Goal: Task Accomplishment & Management: Manage account settings

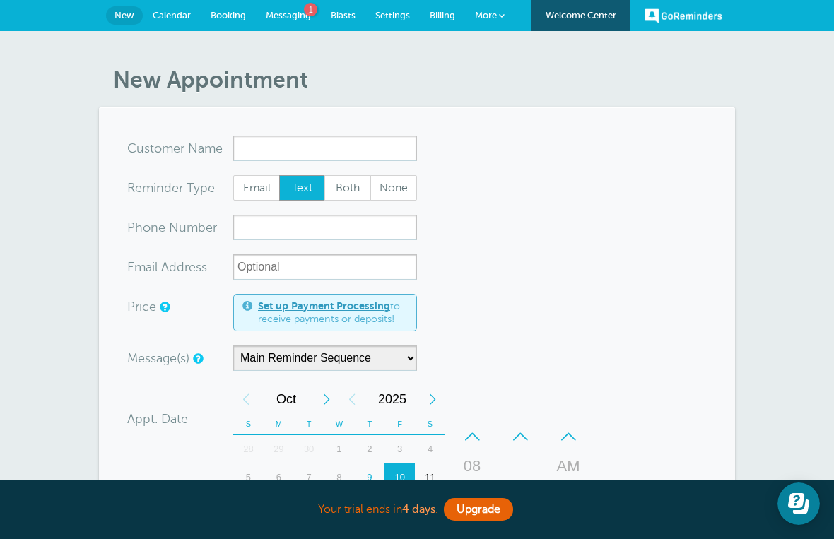
click at [177, 23] on link "Calendar" at bounding box center [172, 15] width 58 height 31
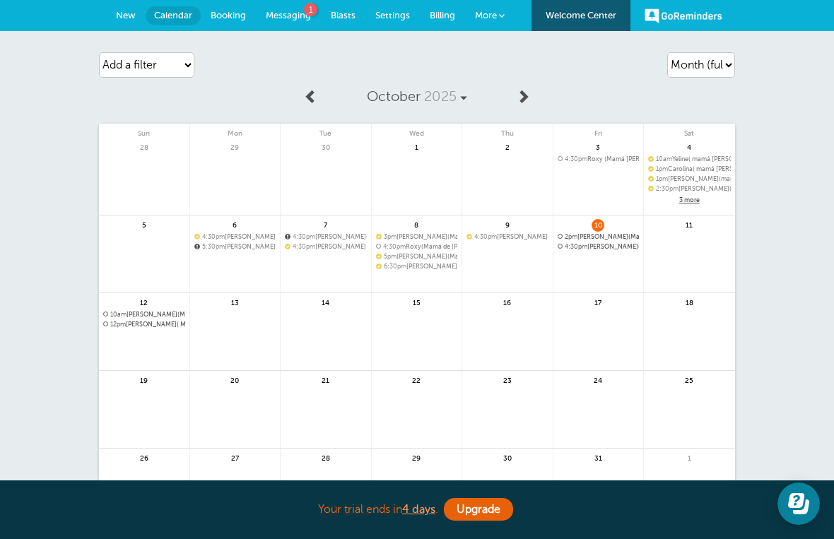
click at [293, 21] on link "Messaging 1" at bounding box center [288, 15] width 65 height 31
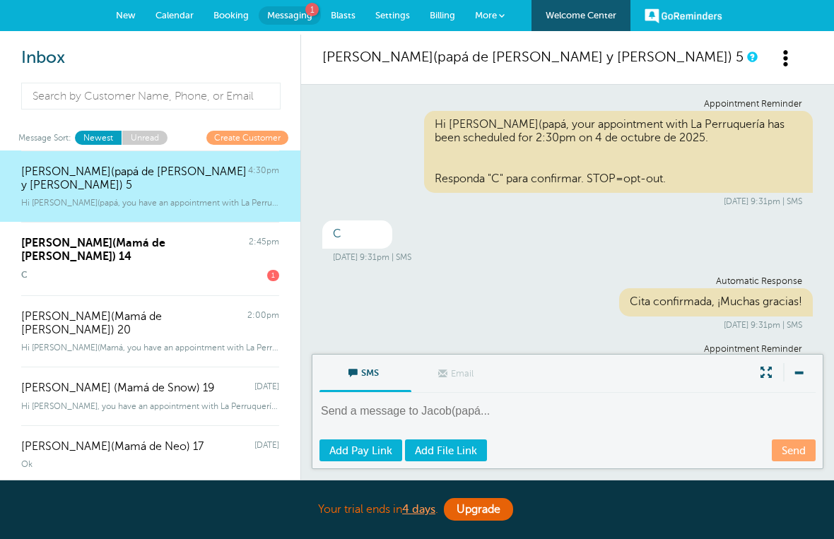
scroll to position [319, 0]
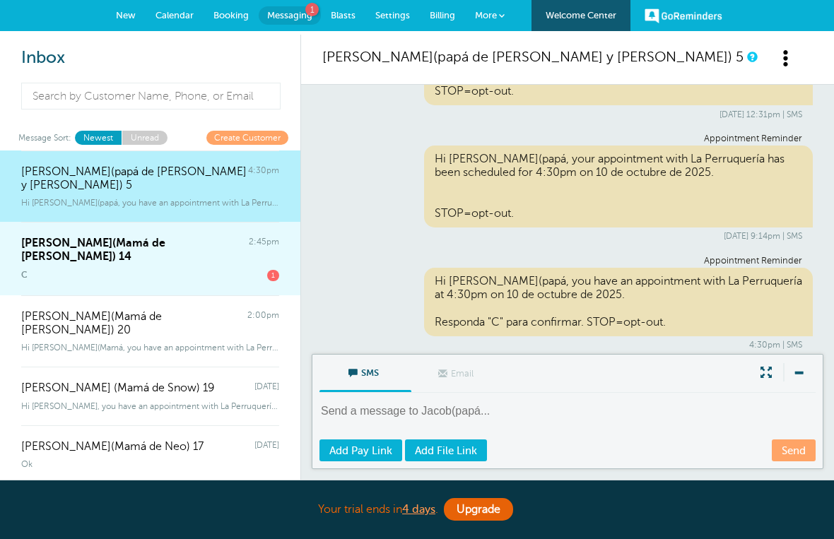
click at [276, 270] on span "1" at bounding box center [273, 275] width 12 height 11
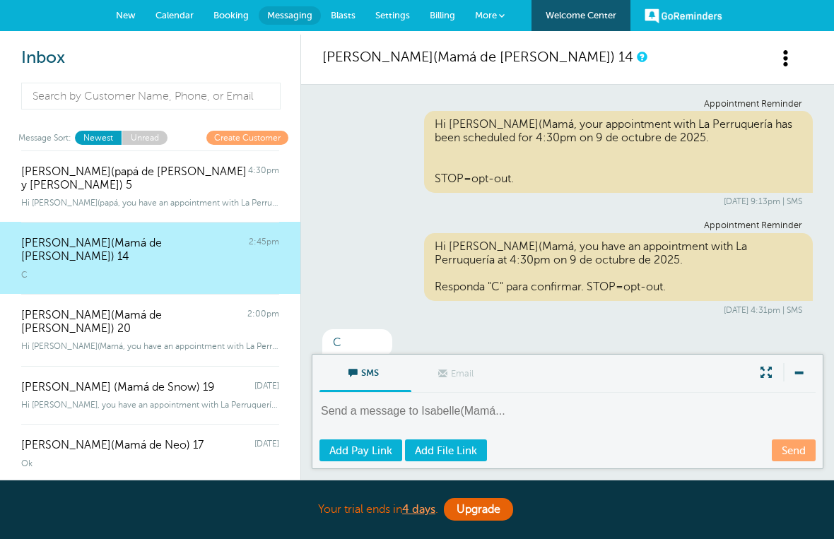
scroll to position [254, 0]
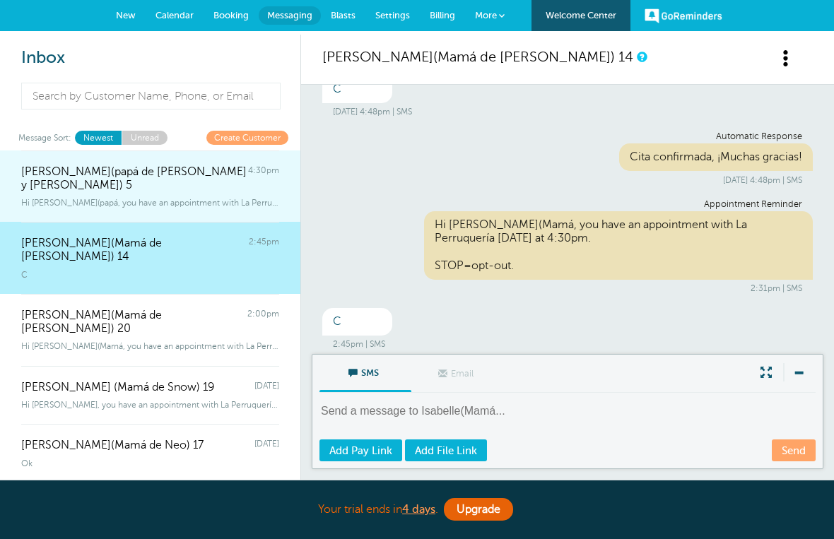
click at [260, 177] on span "4:30pm" at bounding box center [263, 178] width 31 height 27
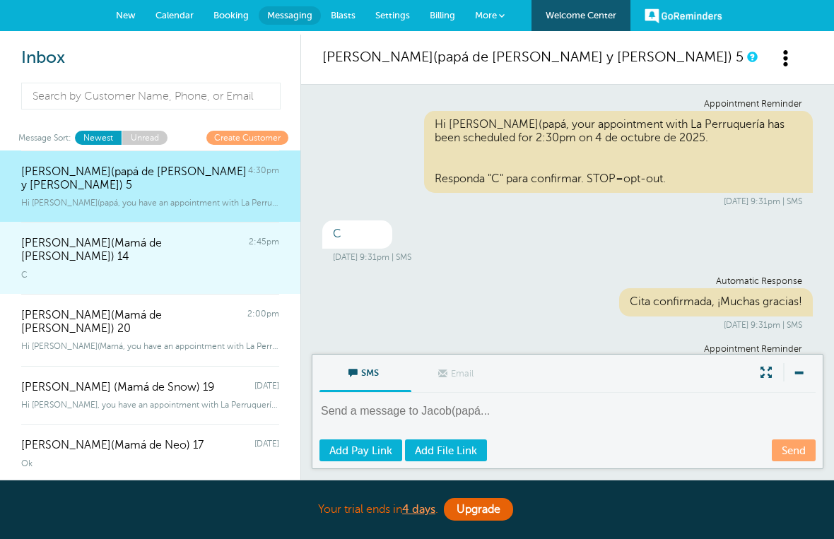
scroll to position [0, 0]
click at [259, 142] on link "Create Customer" at bounding box center [247, 137] width 82 height 13
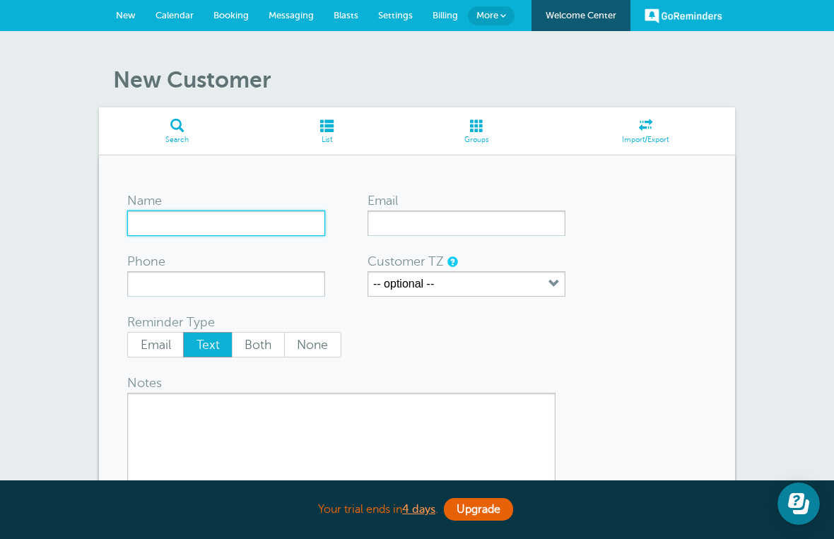
click at [288, 225] on input "Name" at bounding box center [226, 223] width 198 height 25
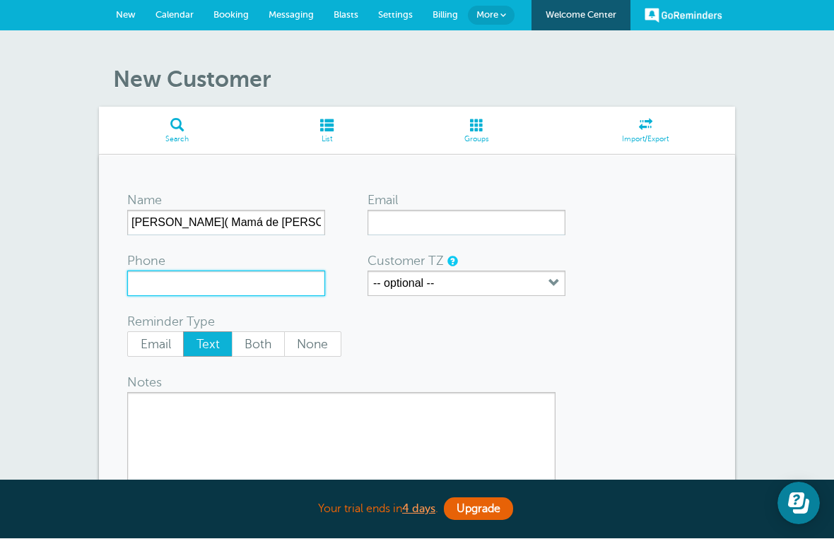
click at [309, 277] on input "Phone" at bounding box center [226, 283] width 198 height 25
click at [309, 276] on input "Phone" at bounding box center [226, 283] width 198 height 25
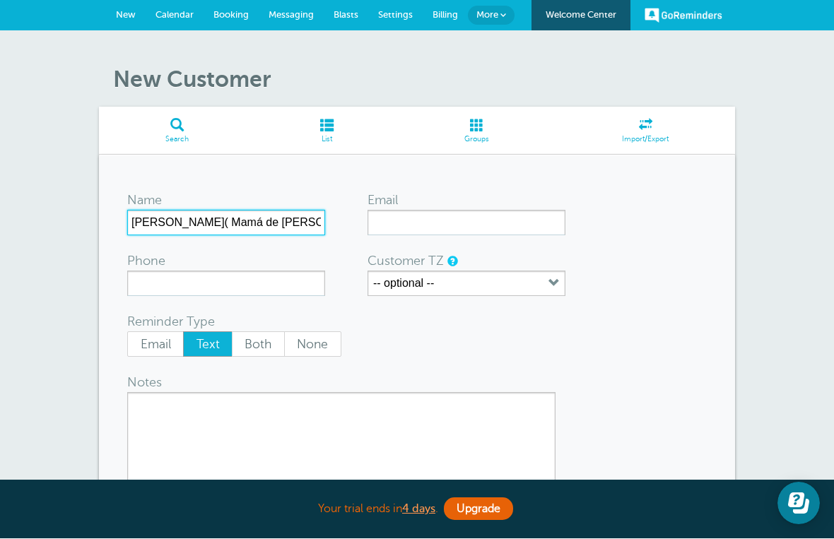
click at [261, 231] on input "Aline( Mamá de Sammy)21" at bounding box center [226, 223] width 198 height 25
type input "[PERSON_NAME]( Mamá de [PERSON_NAME]) 21"
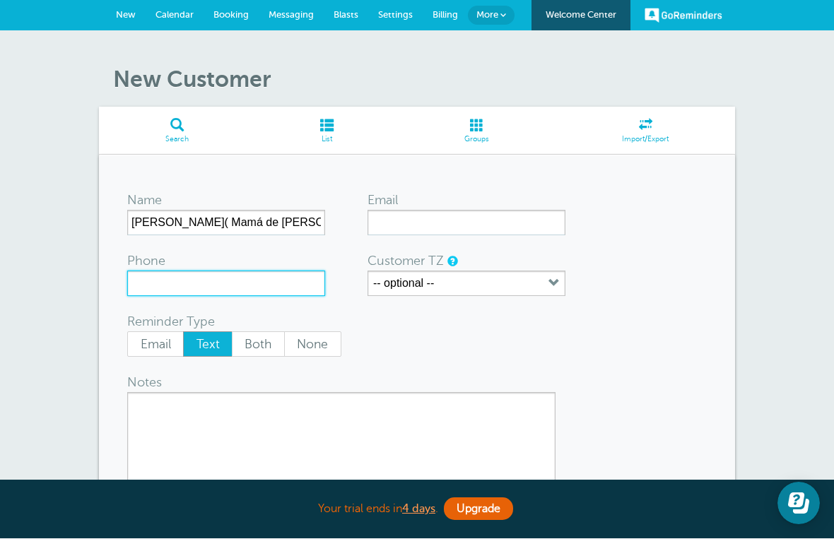
click at [285, 285] on input "Phone" at bounding box center [226, 283] width 198 height 25
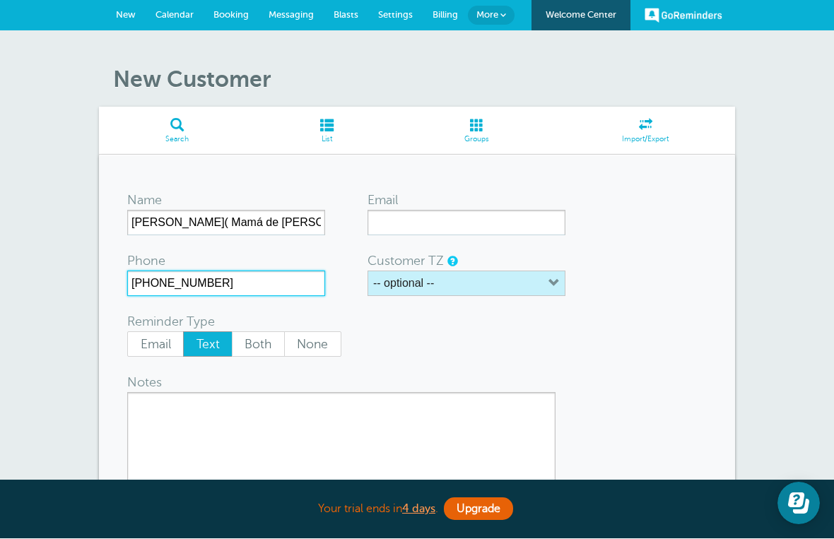
type input "917 346 3822"
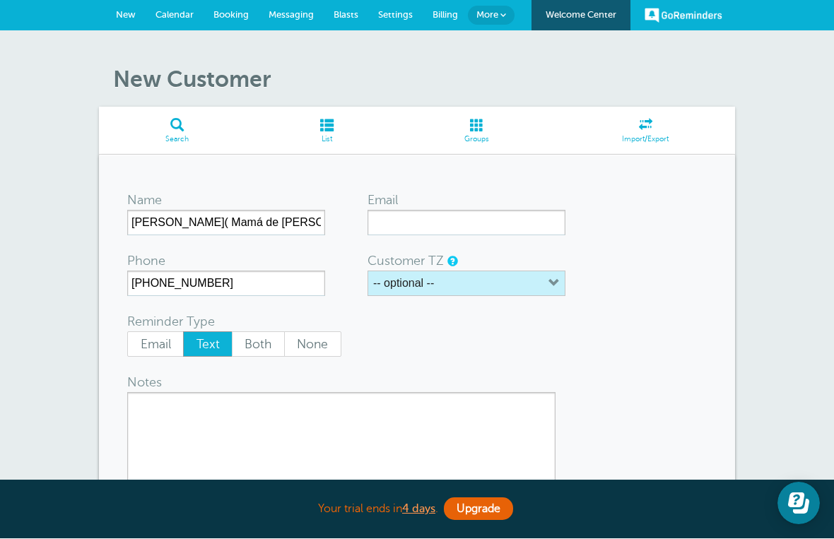
click at [564, 276] on button "-- optional --" at bounding box center [466, 283] width 198 height 25
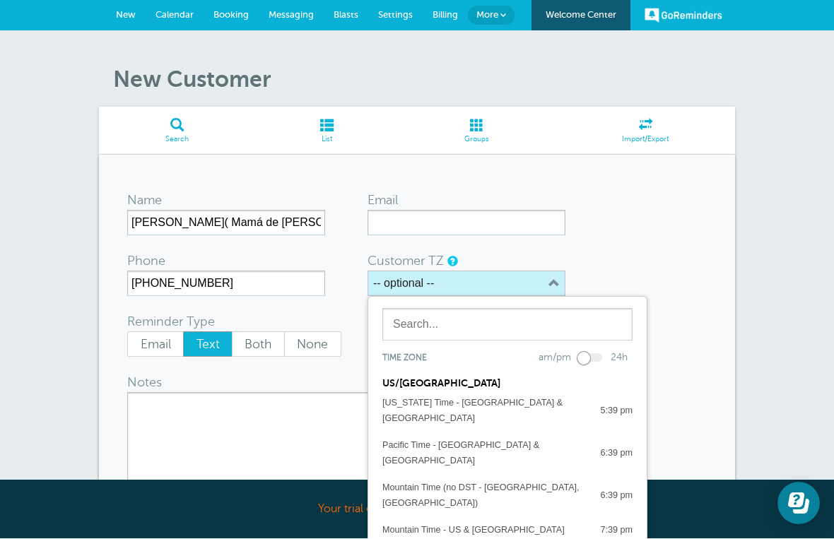
scroll to position [1, 0]
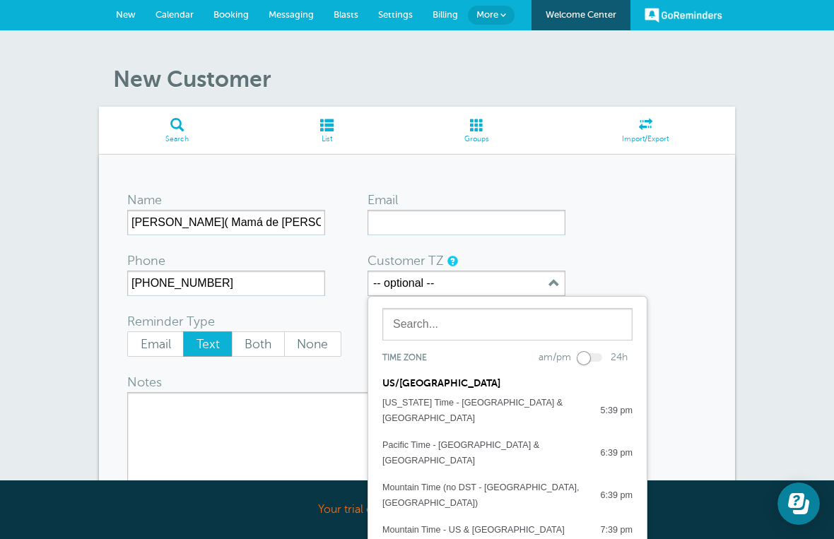
click at [712, 258] on div "Name Aline( Mamá de Sammy) 21 Email Phone 917 346 3822 Customer TZ -- optional …" at bounding box center [417, 364] width 636 height 418
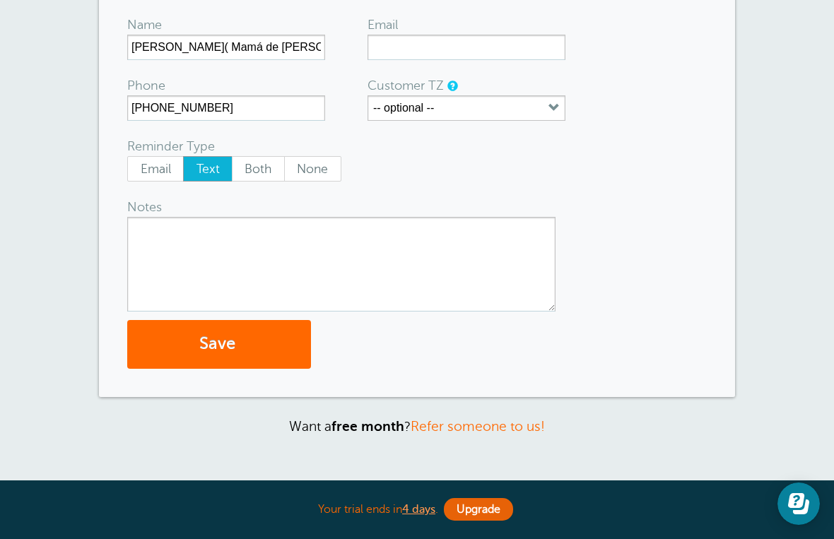
scroll to position [180, 0]
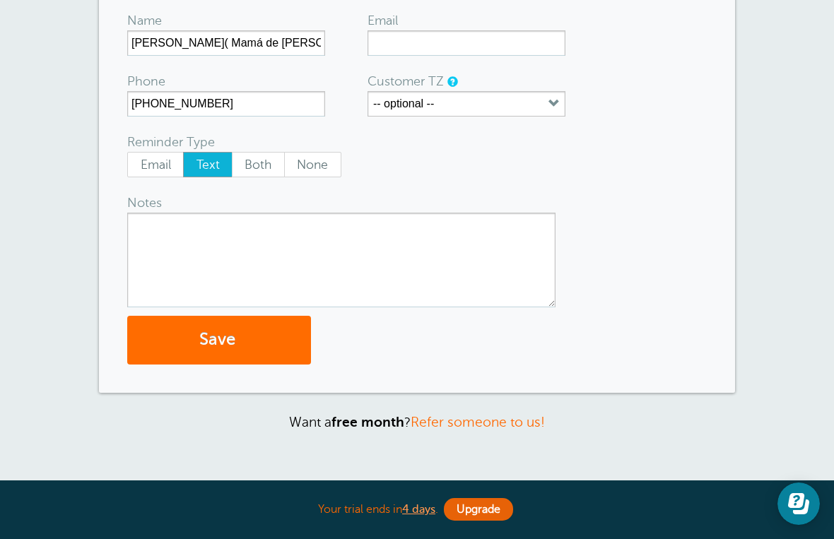
click at [261, 350] on button "Save" at bounding box center [219, 340] width 184 height 49
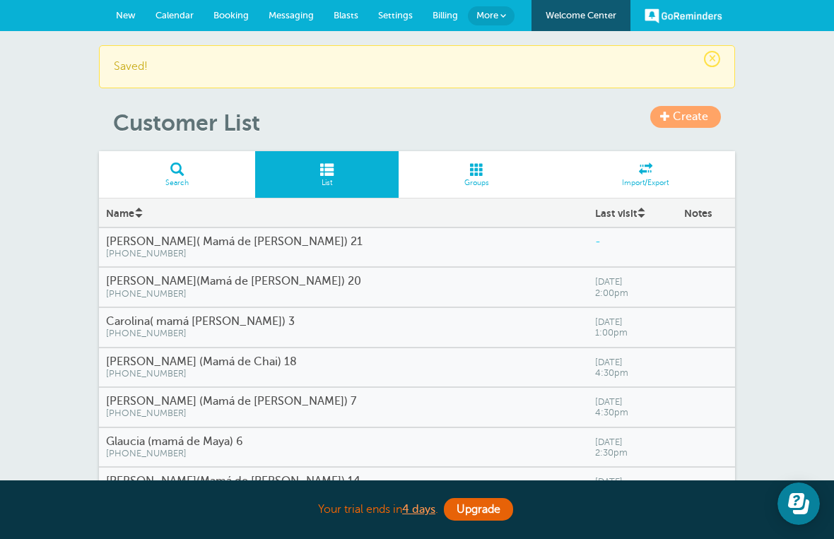
click at [246, 251] on span "[PHONE_NUMBER]" at bounding box center [343, 254] width 475 height 11
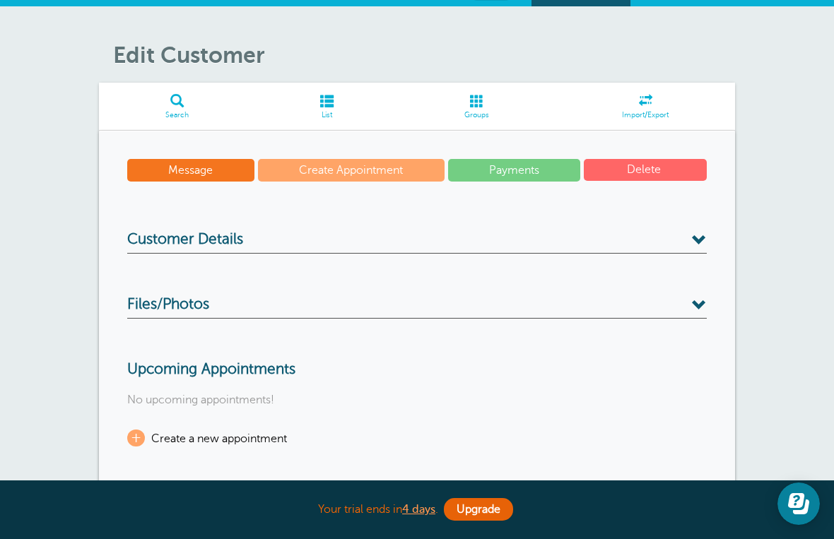
scroll to position [17, 0]
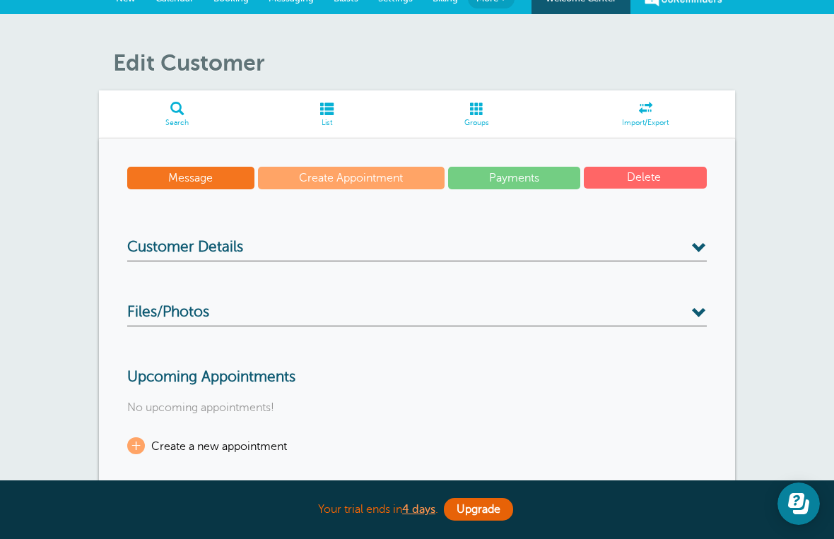
click at [370, 183] on link "Create Appointment" at bounding box center [351, 178] width 187 height 23
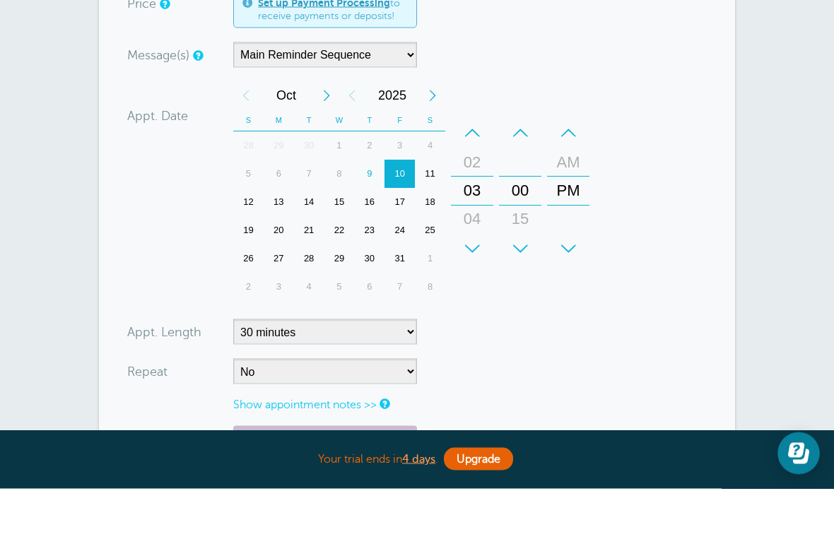
scroll to position [260, 0]
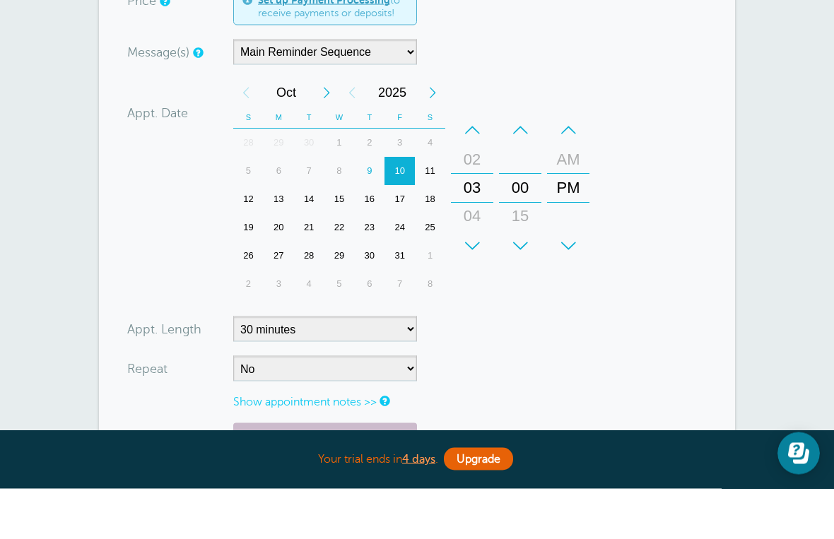
click at [425, 326] on form "You are creating a new customer. To use an existing customer select one from th…" at bounding box center [416, 227] width 579 height 702
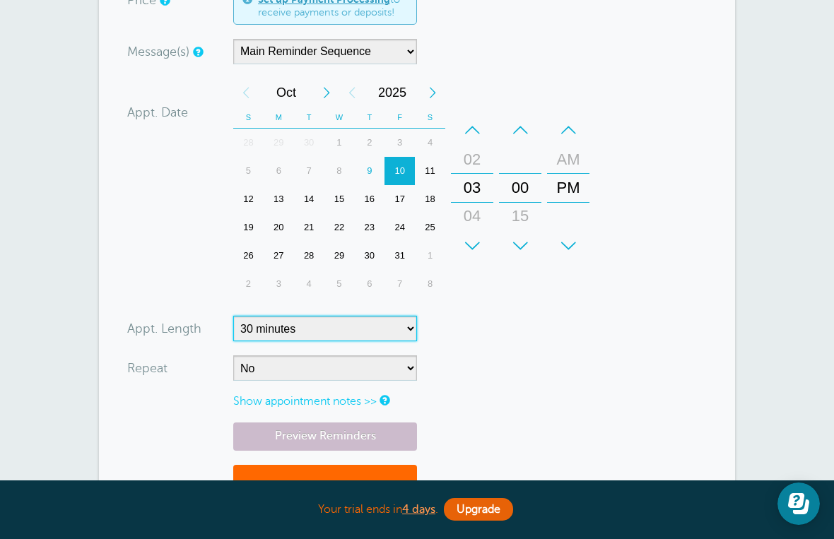
click at [413, 331] on select "5 minutes 10 minutes 15 minutes 20 minutes 25 minutes 30 minutes 35 minutes 40 …" at bounding box center [325, 328] width 184 height 25
select select "90"
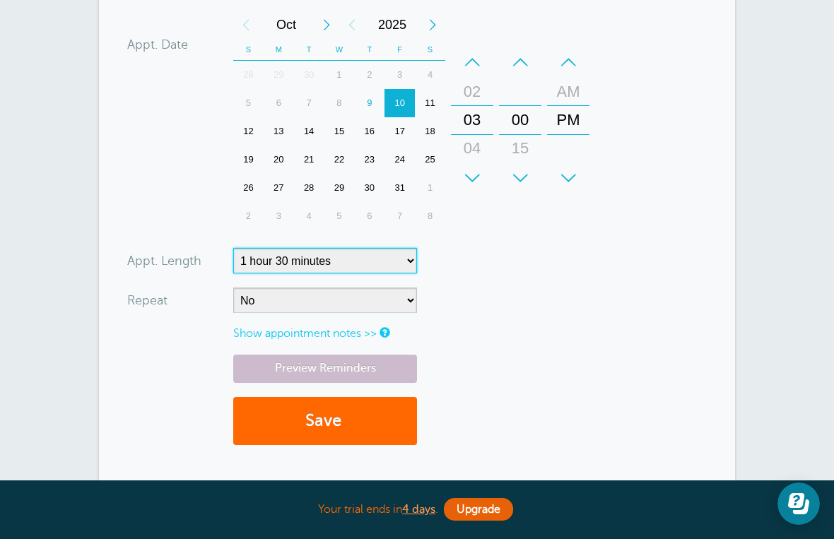
scroll to position [382, 0]
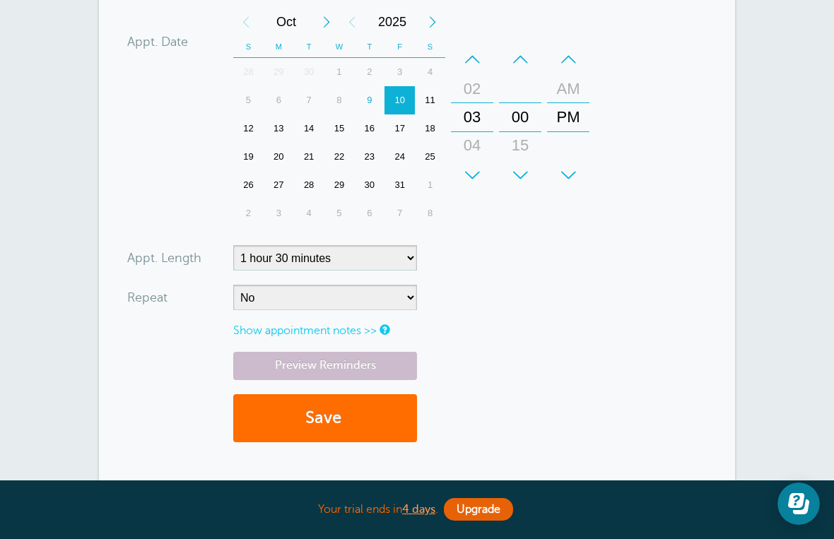
click at [391, 430] on button "Save" at bounding box center [325, 418] width 184 height 49
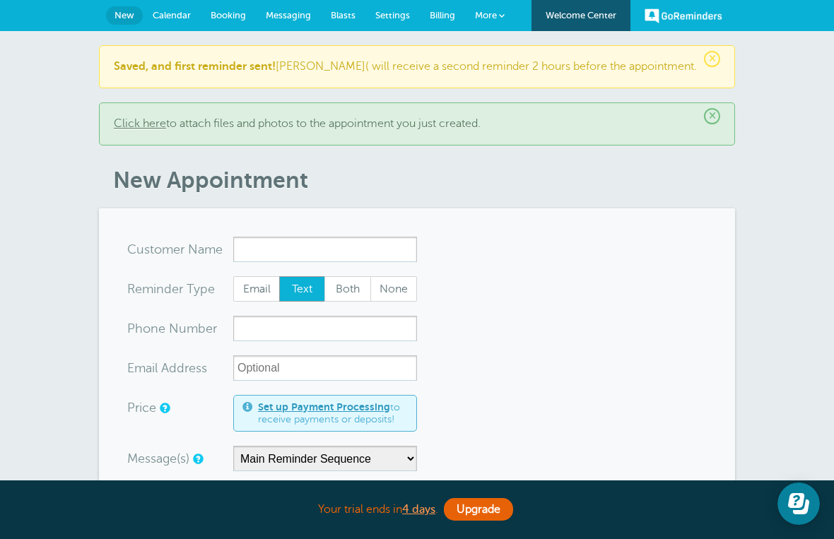
click at [179, 13] on span "Calendar" at bounding box center [172, 15] width 38 height 11
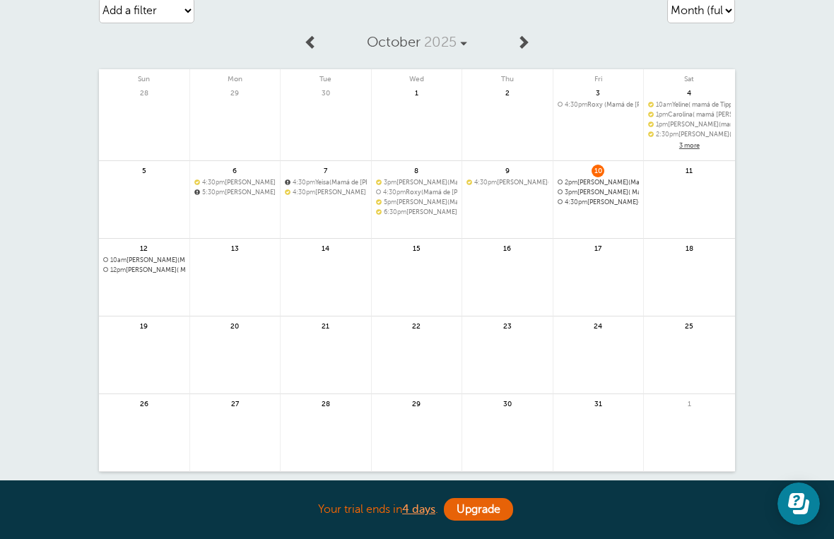
scroll to position [55, 0]
click at [615, 190] on span "3pm [PERSON_NAME]( Mamá de [PERSON_NAME]) 21" at bounding box center [599, 192] width 82 height 8
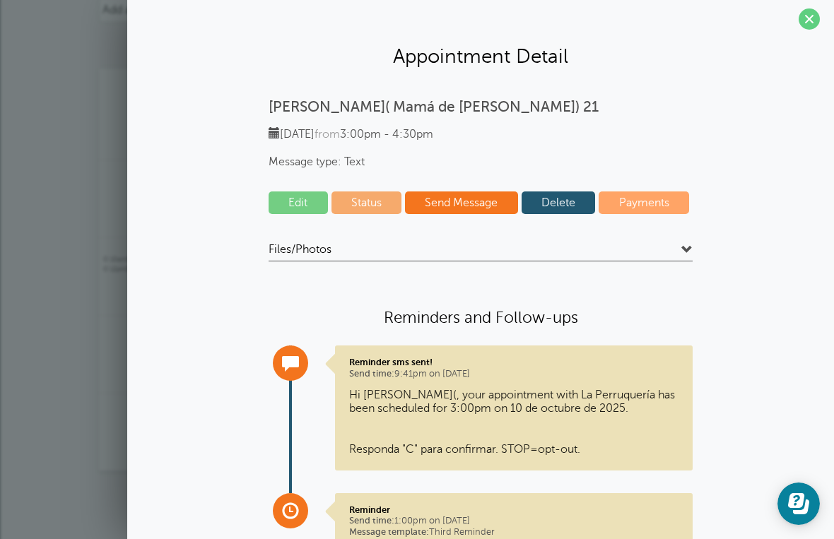
scroll to position [3, 0]
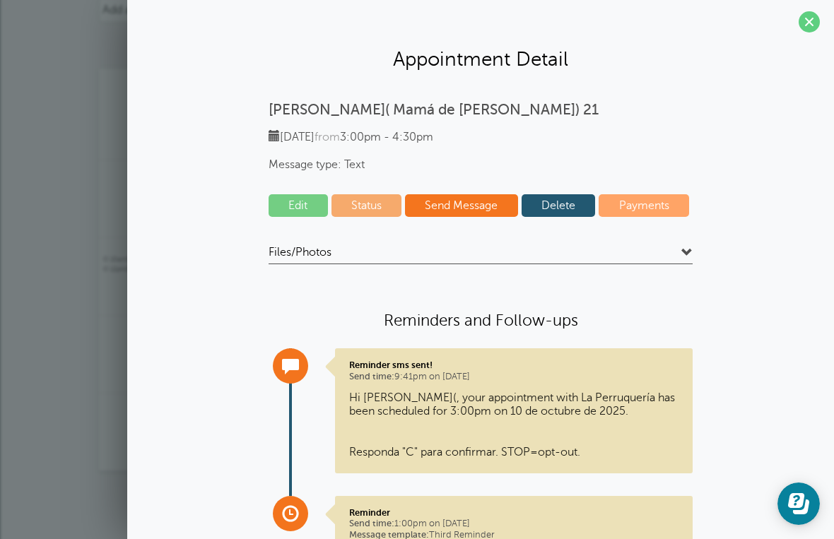
click at [382, 213] on link "Status" at bounding box center [366, 205] width 71 height 23
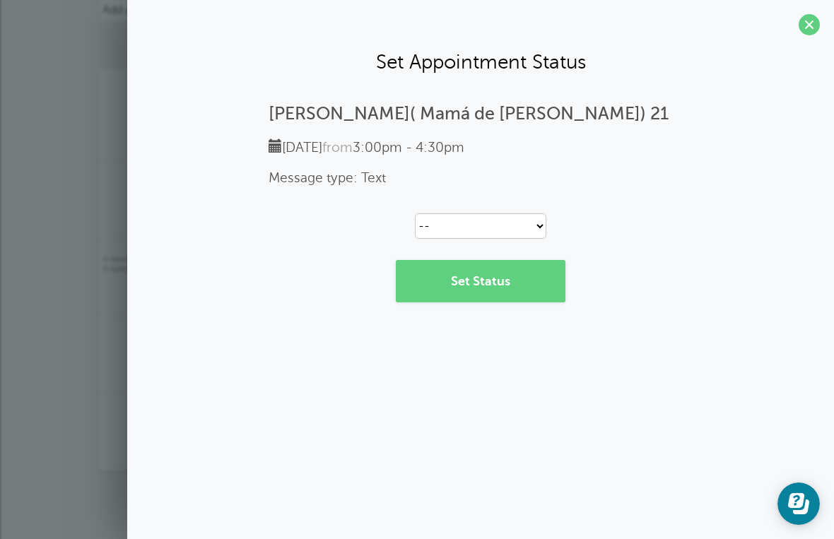
scroll to position [0, 0]
click at [822, 25] on section "Set Appointment Status Aline( Mamá de Sammy) 21 Friday, 10/10 from 3:00pm - 4:3…" at bounding box center [480, 167] width 707 height 334
click at [816, 20] on span at bounding box center [808, 24] width 21 height 21
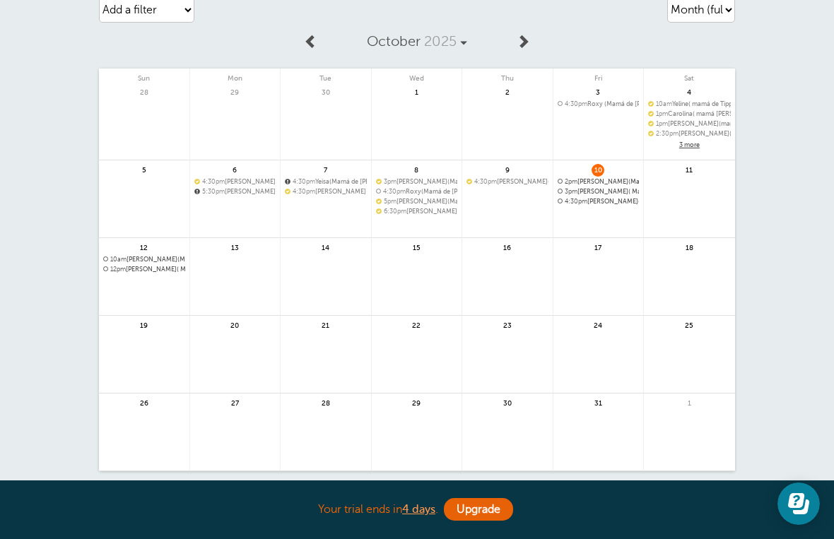
click at [608, 193] on span "3pm Aline( Mamá de Sammy) 21" at bounding box center [599, 192] width 82 height 8
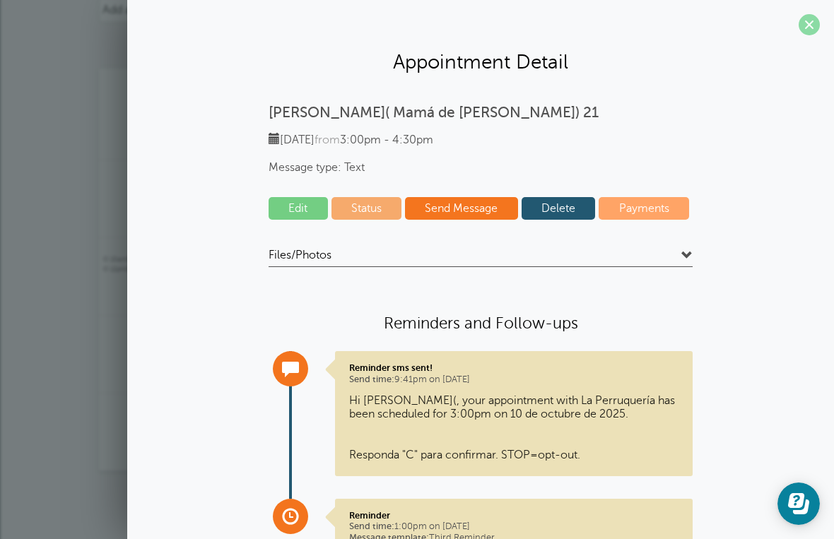
click at [815, 28] on span at bounding box center [808, 24] width 21 height 21
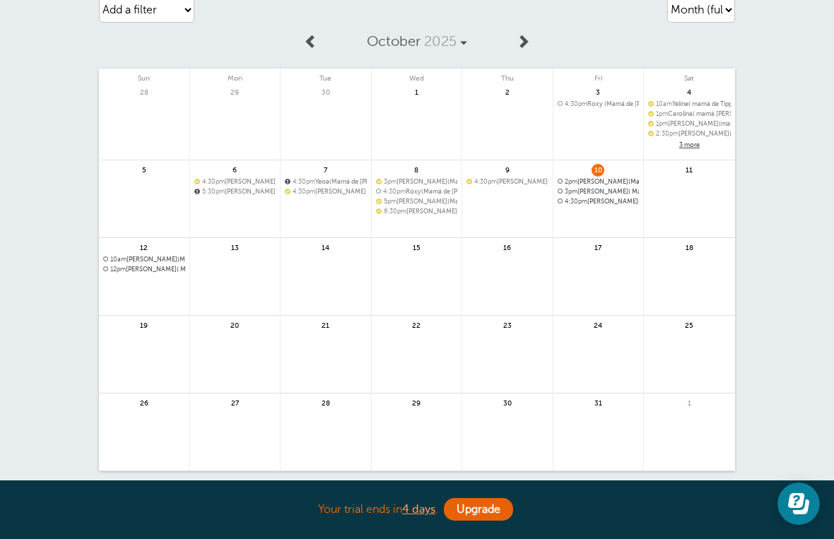
click at [574, 182] on span "2pm" at bounding box center [571, 181] width 13 height 7
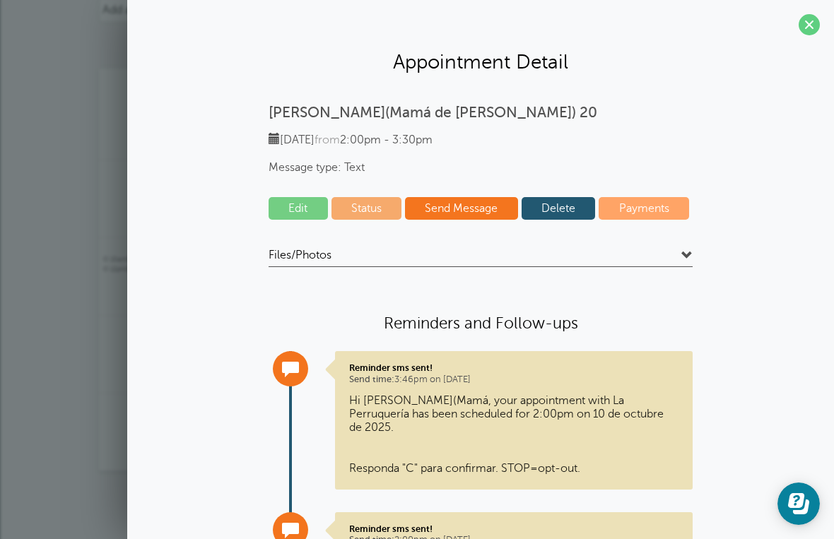
click at [570, 214] on link "Delete" at bounding box center [558, 208] width 74 height 23
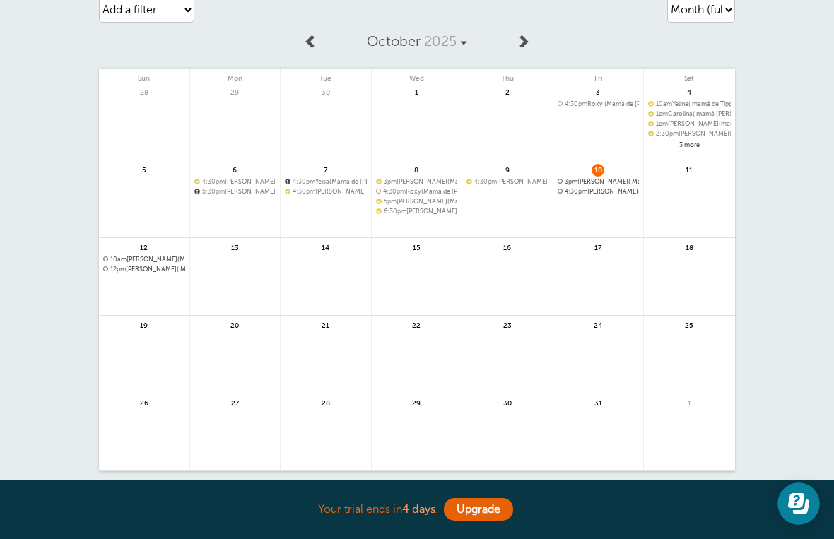
click at [613, 184] on span "3pm Aline( Mamá de Sammy) 21" at bounding box center [599, 182] width 82 height 8
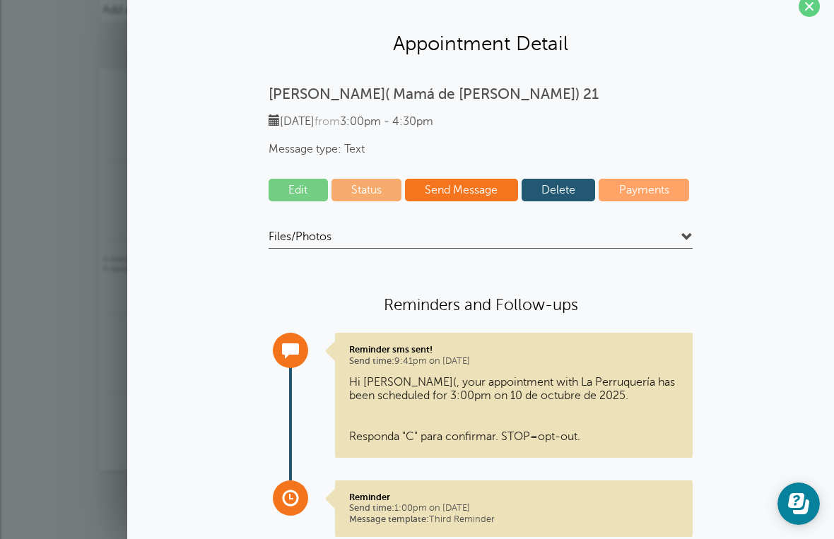
scroll to position [16, 0]
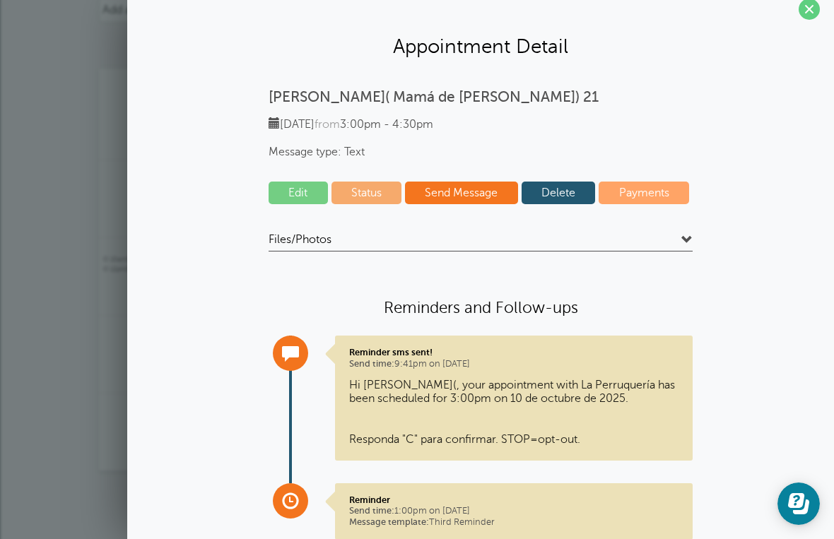
click at [312, 199] on link "Edit" at bounding box center [298, 193] width 59 height 23
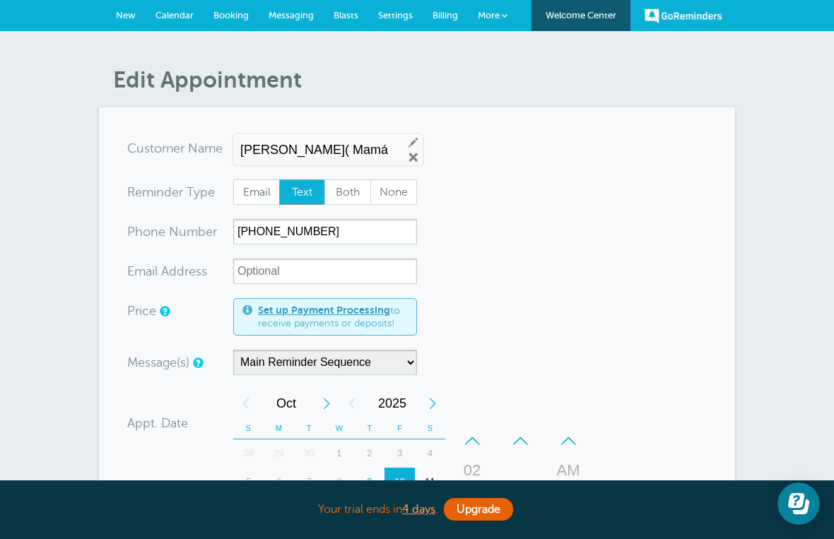
click at [395, 157] on div "Aline( Mamá de Sammy) 21 Edit Remove" at bounding box center [327, 149] width 189 height 31
click at [395, 148] on div "Aline( Mamá de Sammy) 21 Edit Remove" at bounding box center [327, 149] width 189 height 31
click at [387, 155] on input "Aline( Mamá de Sammy) 21" at bounding box center [315, 150] width 151 height 15
click at [391, 160] on div "Aline( Mamá de Sammy) 21 Edit Remove" at bounding box center [327, 149] width 189 height 31
click at [407, 151] on link "Remove" at bounding box center [413, 157] width 13 height 13
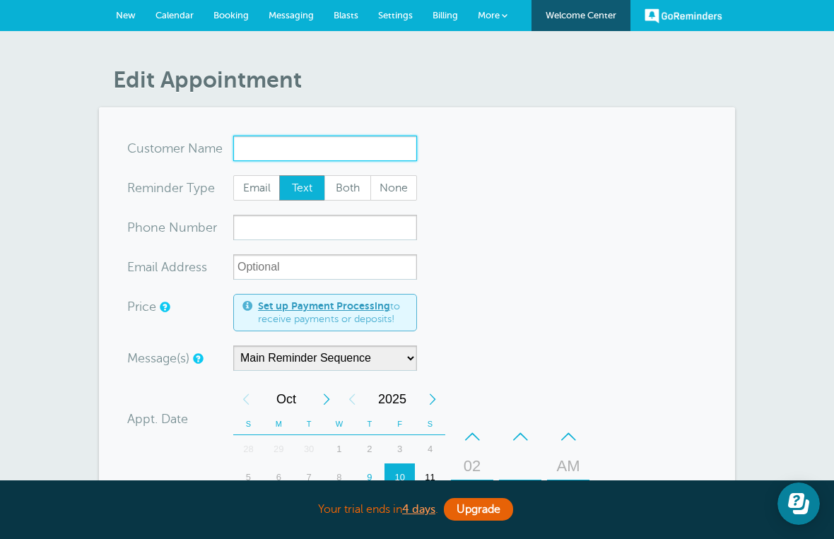
click at [394, 152] on input "x-no-autofill" at bounding box center [325, 148] width 184 height 25
paste input "A"
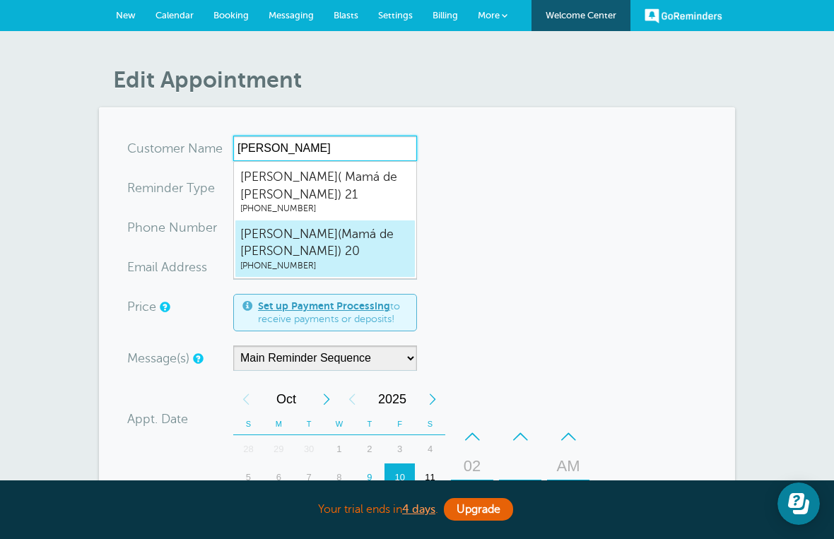
click at [347, 260] on span "(917) 346-3822" at bounding box center [325, 266] width 170 height 12
type input "Aline(MamádeSammy)209173463822"
type input "Aline(Mamá de Sammy) 20"
type input "(917) 346-3822"
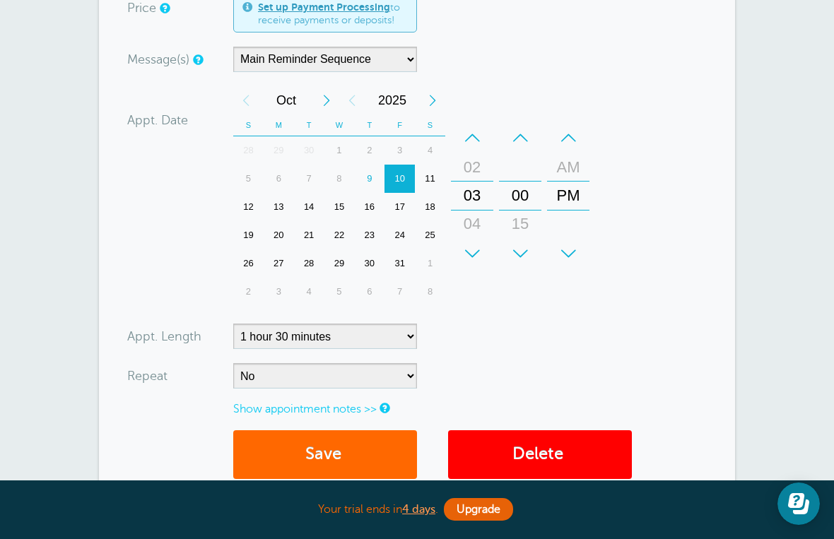
scroll to position [312, 0]
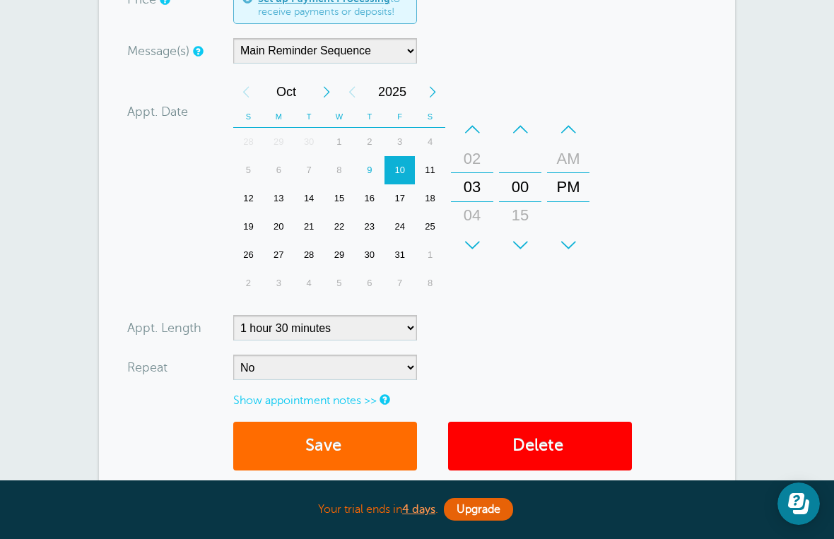
click at [376, 456] on button "Save" at bounding box center [325, 446] width 184 height 49
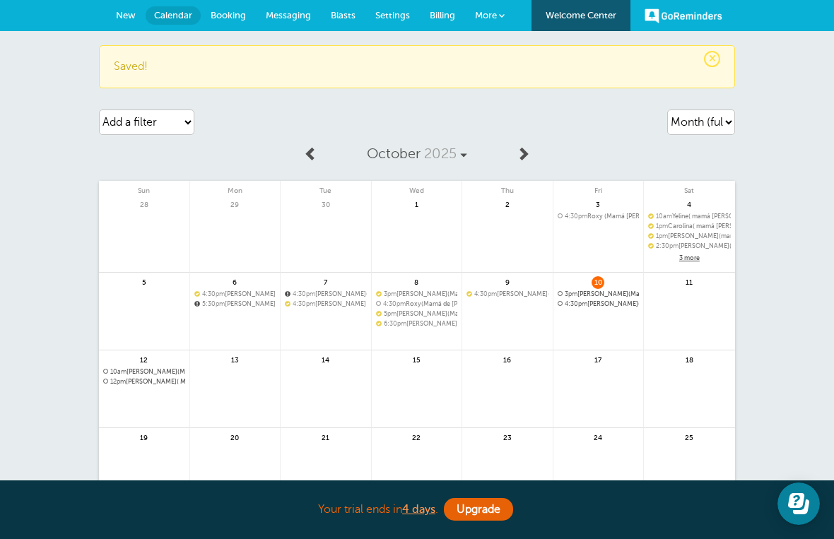
click at [172, 375] on span "10am Yancy(Mamá de Simba) 15" at bounding box center [144, 372] width 82 height 8
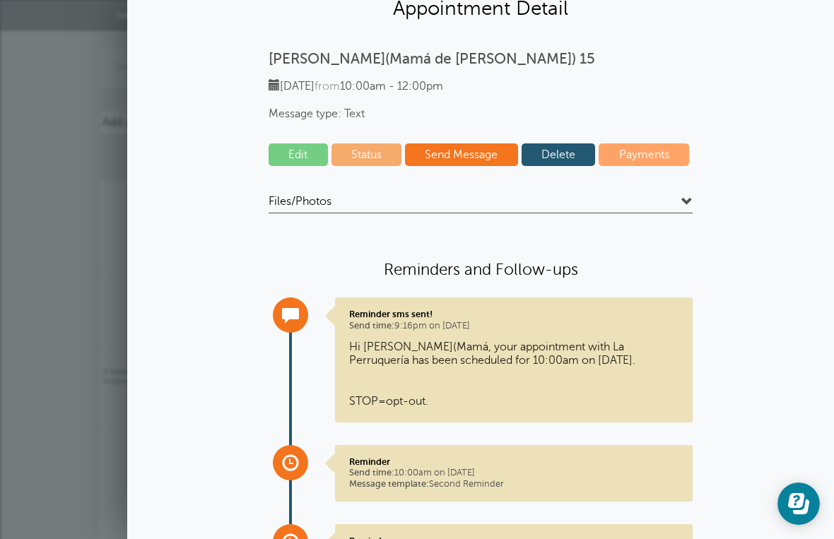
scroll to position [54, 0]
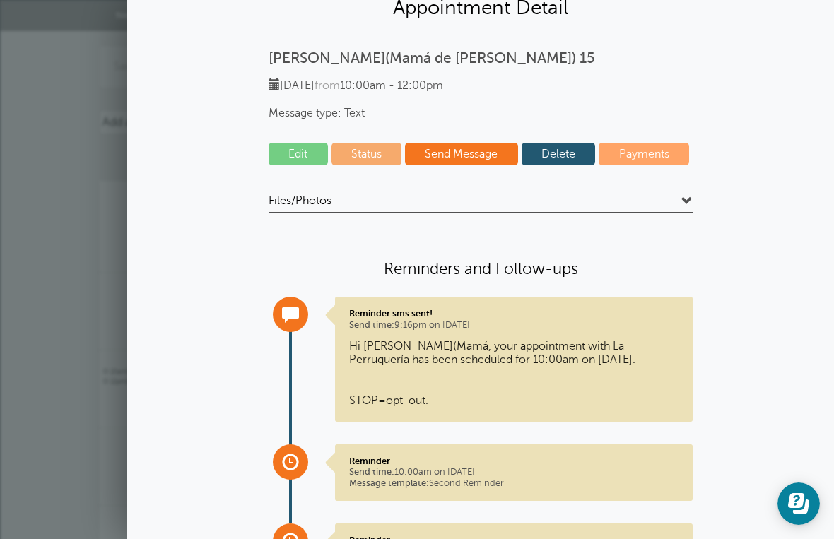
click at [297, 162] on link "Edit" at bounding box center [298, 154] width 59 height 23
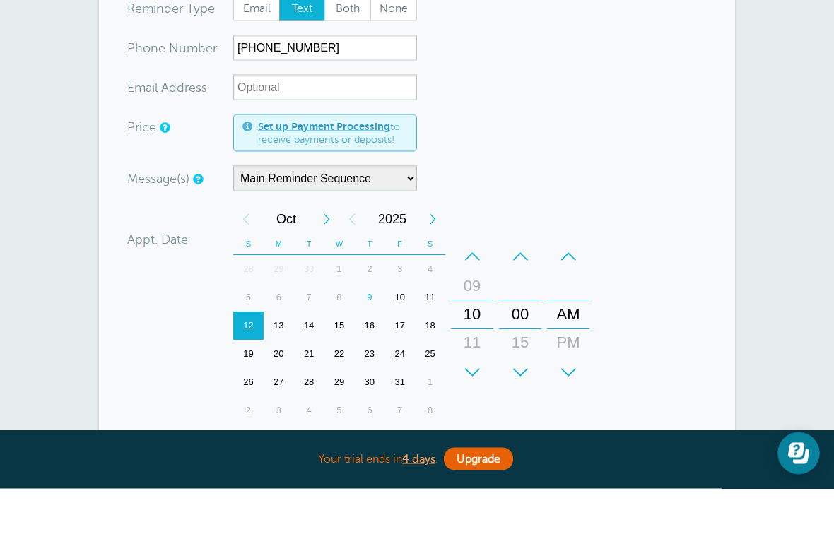
scroll to position [134, 0]
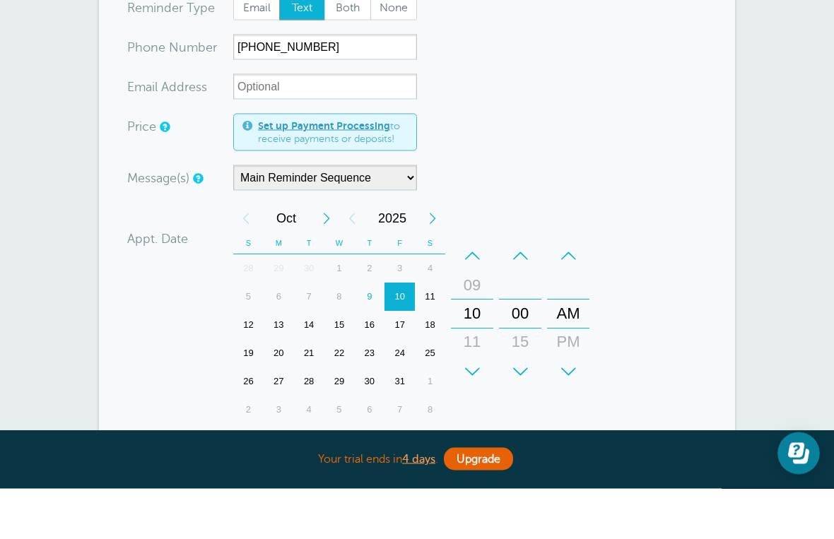
click at [408, 334] on div "10" at bounding box center [399, 348] width 30 height 28
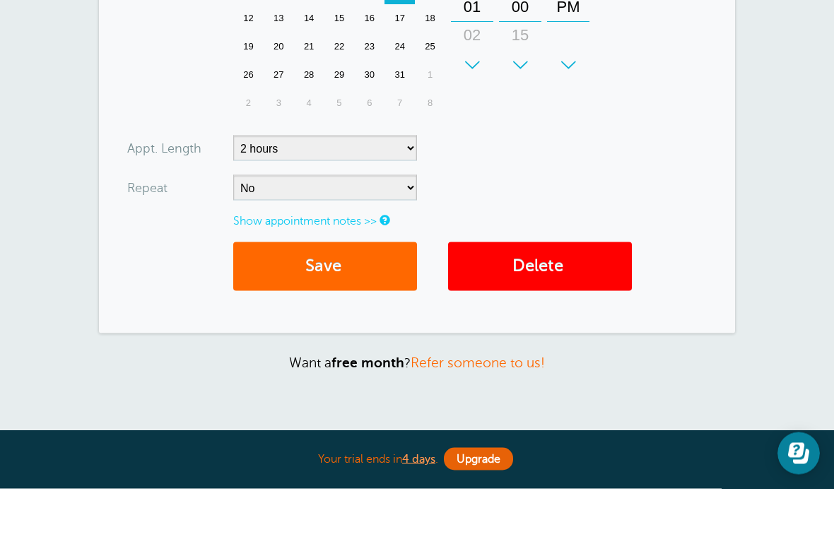
scroll to position [448, 0]
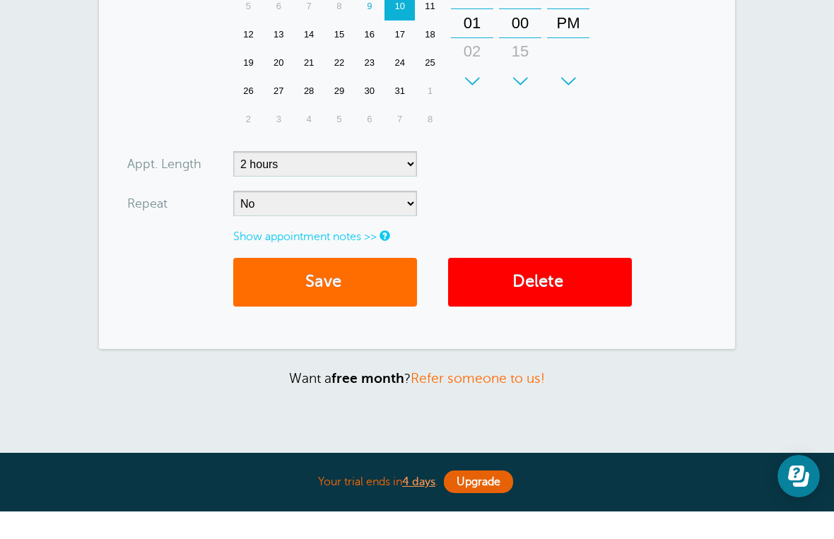
click at [349, 290] on button "Save" at bounding box center [325, 309] width 184 height 49
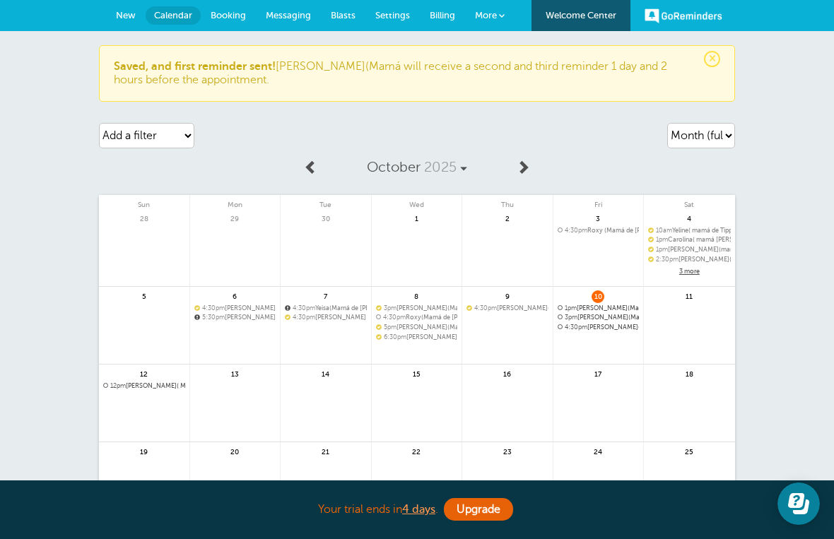
click at [117, 382] on span "12pm" at bounding box center [118, 385] width 16 height 7
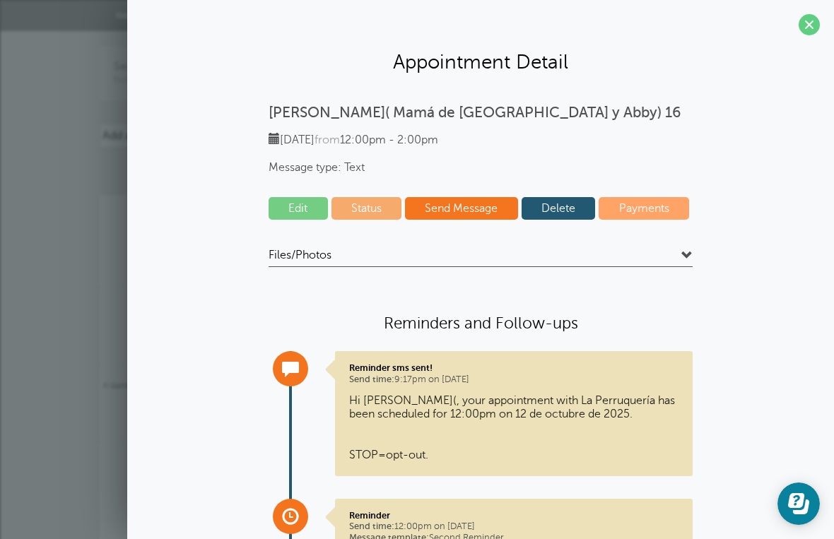
click at [303, 209] on link "Edit" at bounding box center [298, 208] width 59 height 23
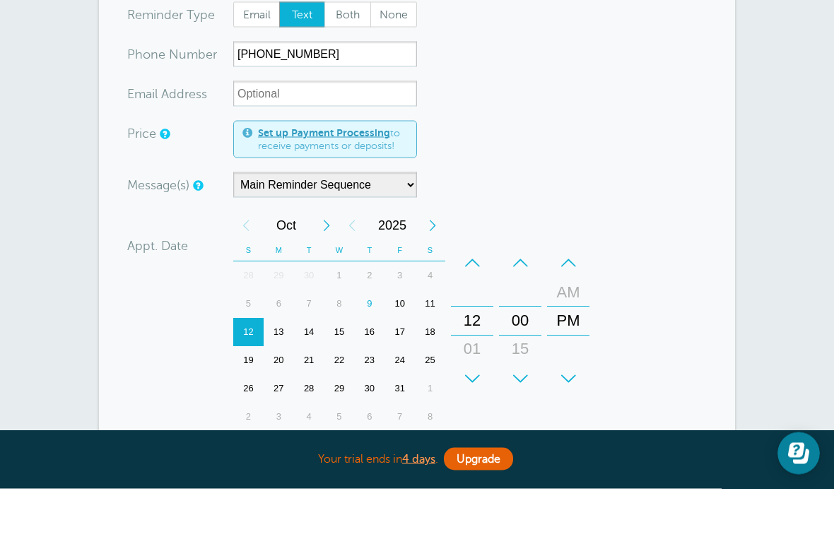
scroll to position [128, 0]
click at [405, 340] on div "10" at bounding box center [399, 354] width 30 height 28
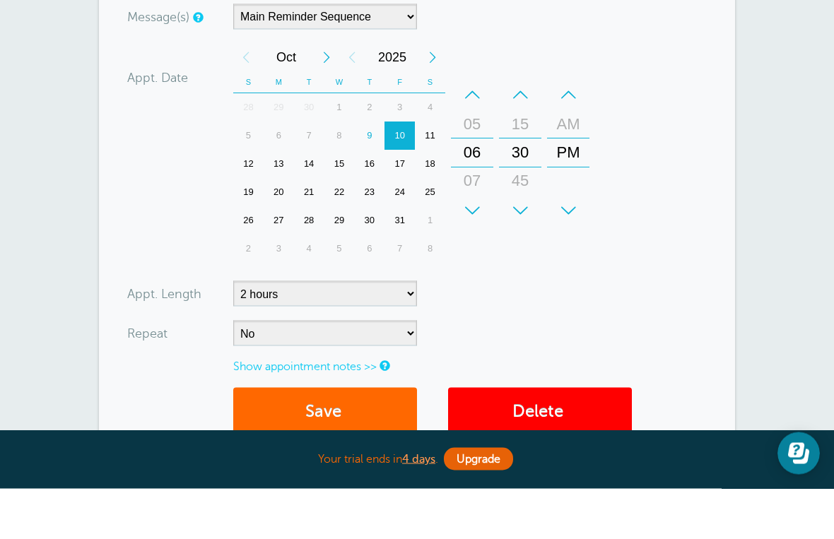
scroll to position [304, 0]
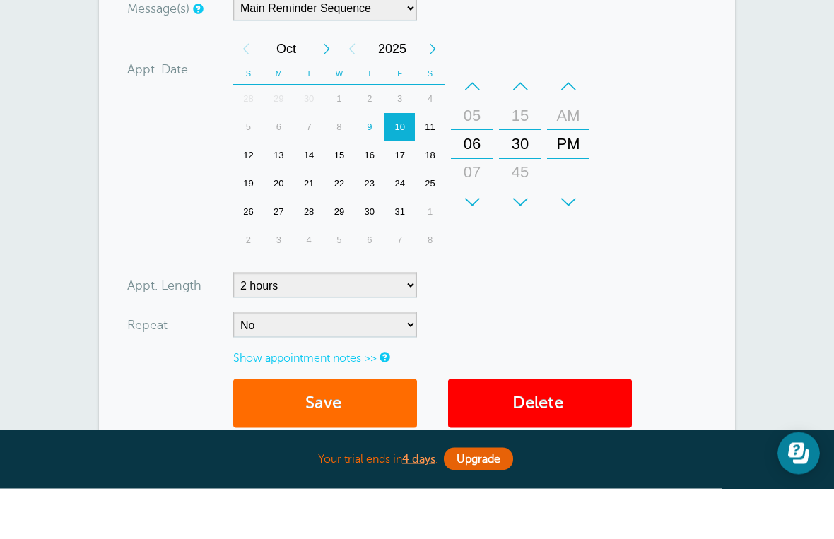
click at [379, 430] on button "Save" at bounding box center [325, 454] width 184 height 49
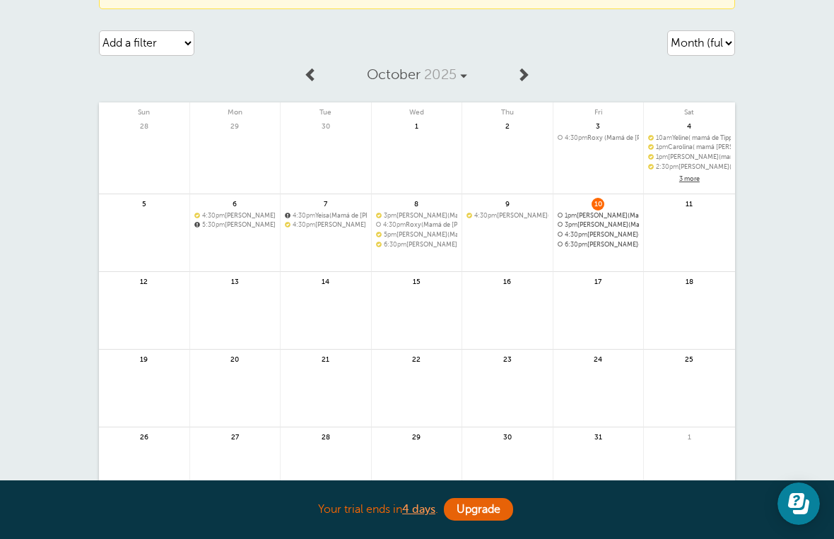
scroll to position [97, 0]
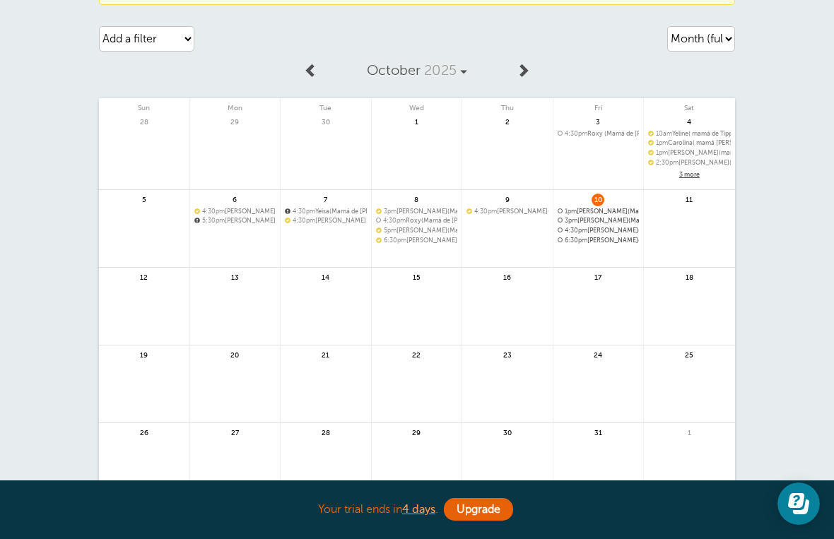
click at [610, 220] on span "3pm Aline(Mamá de Sammy) 20" at bounding box center [599, 221] width 82 height 8
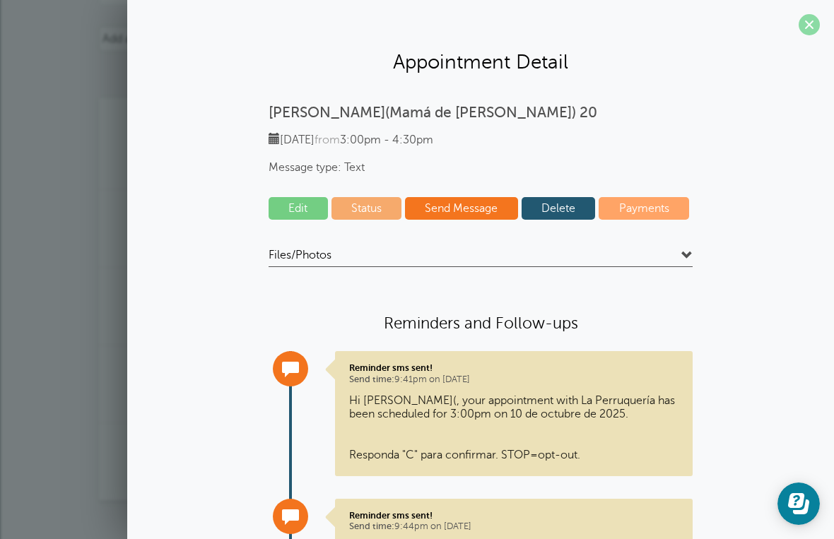
click at [814, 28] on span at bounding box center [808, 24] width 21 height 21
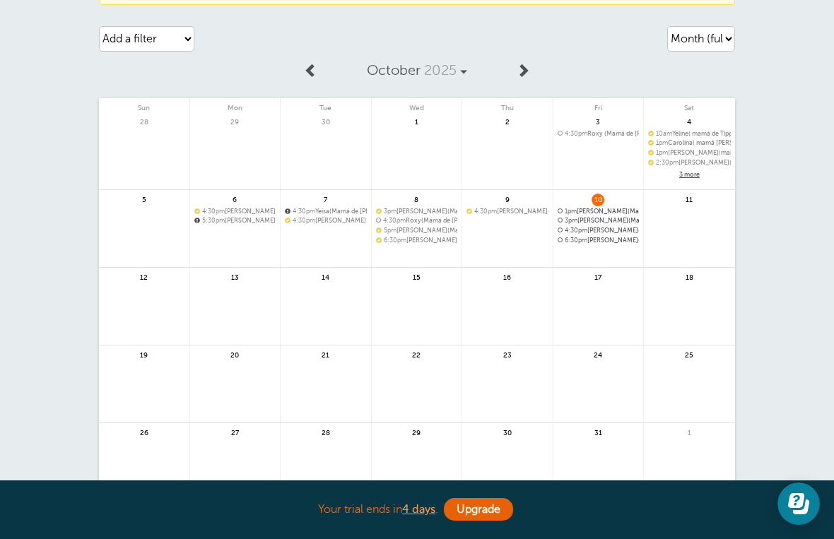
click at [237, 320] on link at bounding box center [235, 314] width 90 height 61
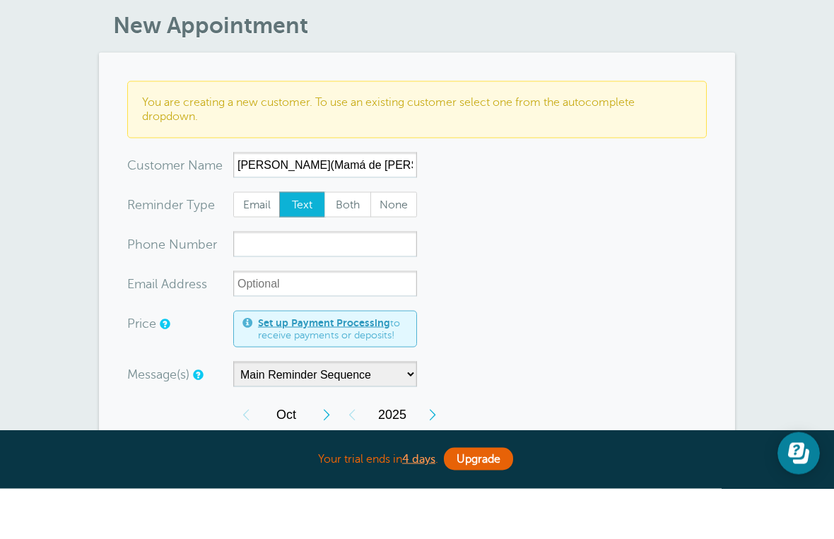
scroll to position [14, 0]
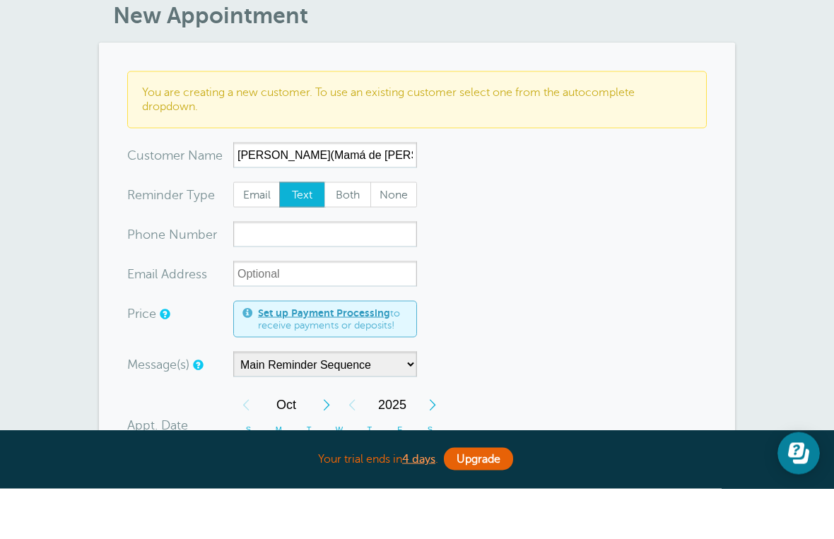
type input "[PERSON_NAME](Mamá de [PERSON_NAME]) 21"
click at [332, 272] on input "xxx-no-autofill" at bounding box center [325, 284] width 184 height 25
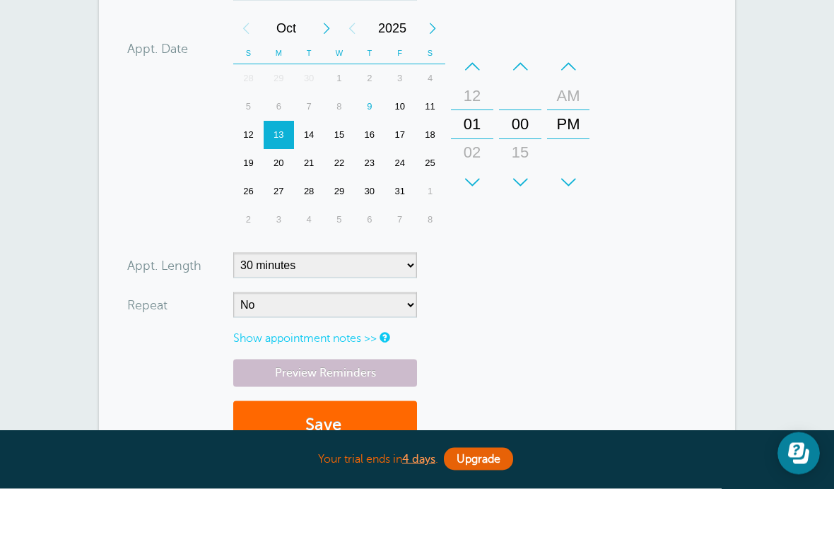
scroll to position [398, 0]
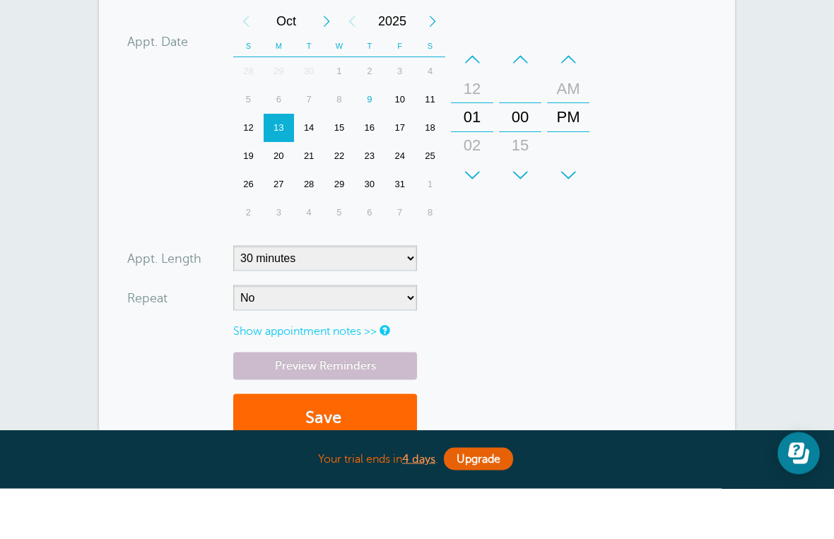
type input "5513233825"
click at [415, 296] on select "5 minutes 10 minutes 15 minutes 20 minutes 25 minutes 30 minutes 35 minutes 40 …" at bounding box center [325, 308] width 184 height 25
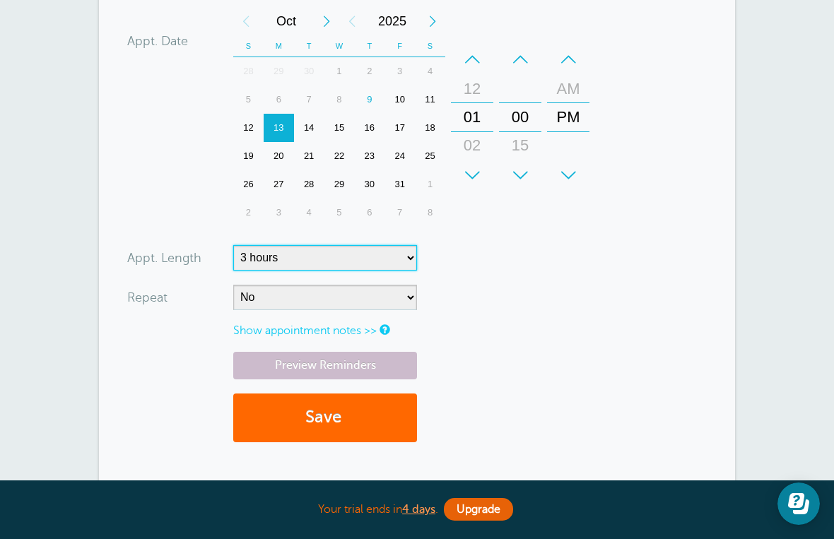
click at [410, 265] on select "5 minutes 10 minutes 15 minutes 20 minutes 25 minutes 30 minutes 35 minutes 40 …" at bounding box center [325, 257] width 184 height 25
click at [415, 259] on select "5 minutes 10 minutes 15 minutes 20 minutes 25 minutes 30 minutes 35 minutes 40 …" at bounding box center [325, 257] width 184 height 25
select select "135"
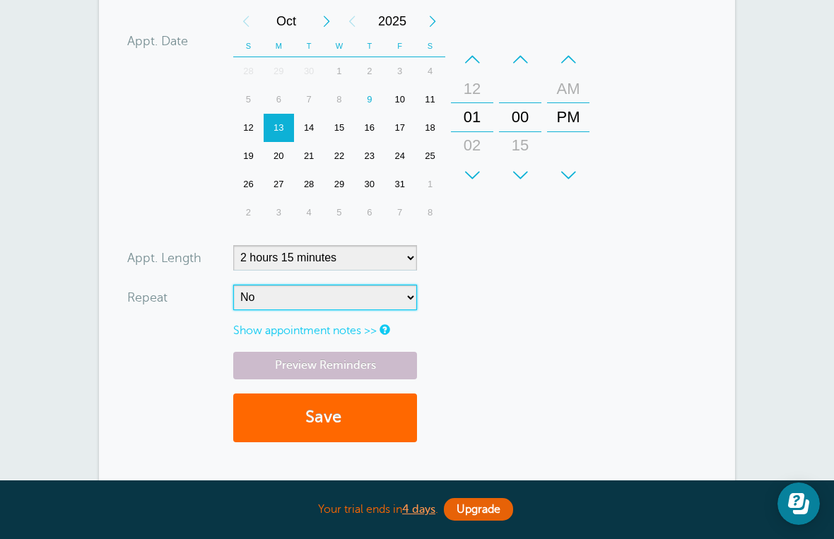
click at [415, 293] on select "No Daily Weekly Every 2 weeks Every 3 weeks Every 4 weeks Monthly Every 5 weeks…" at bounding box center [325, 297] width 184 height 25
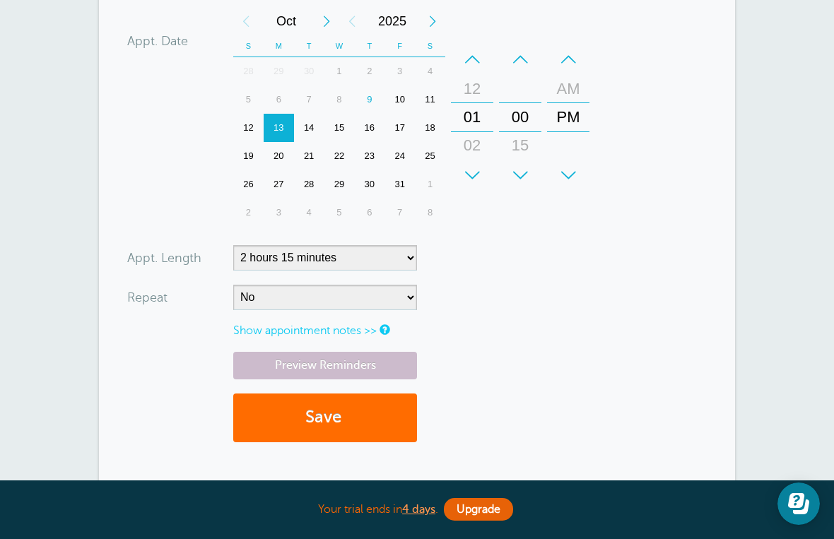
click at [362, 415] on button "Save" at bounding box center [325, 418] width 184 height 49
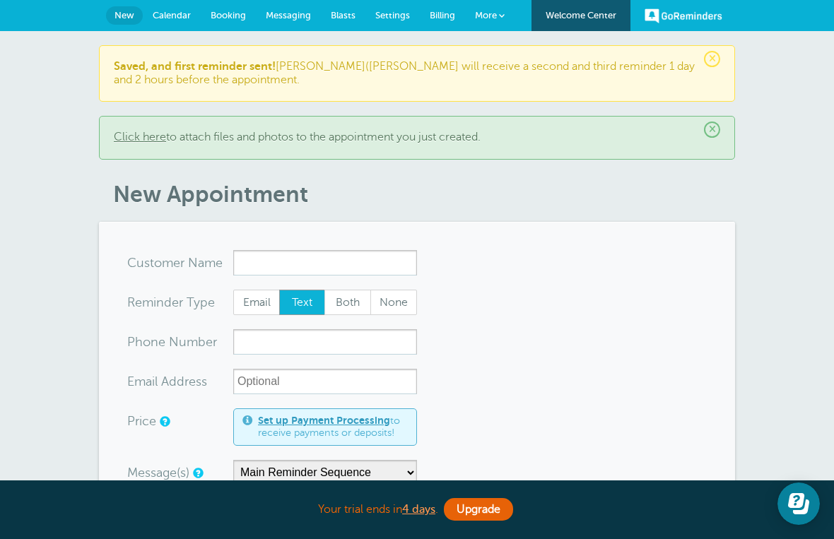
click at [178, 16] on span "Calendar" at bounding box center [172, 15] width 38 height 11
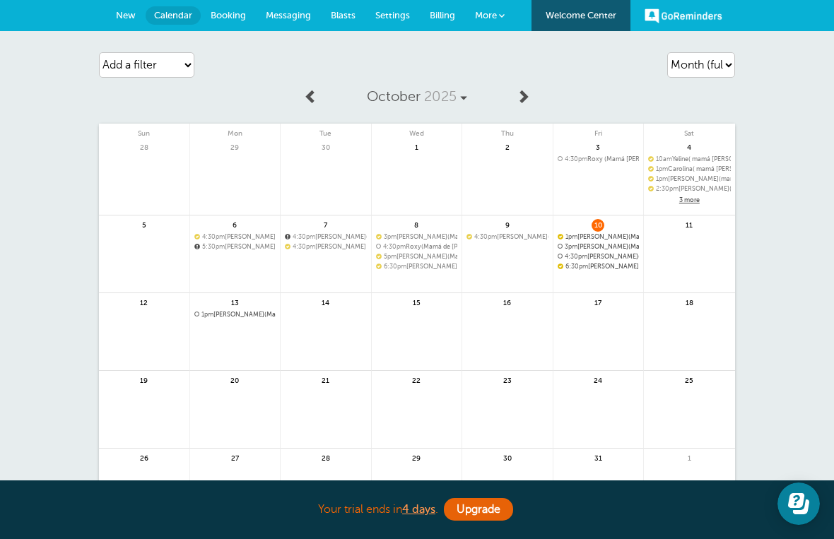
click at [123, 23] on link "New" at bounding box center [126, 15] width 40 height 31
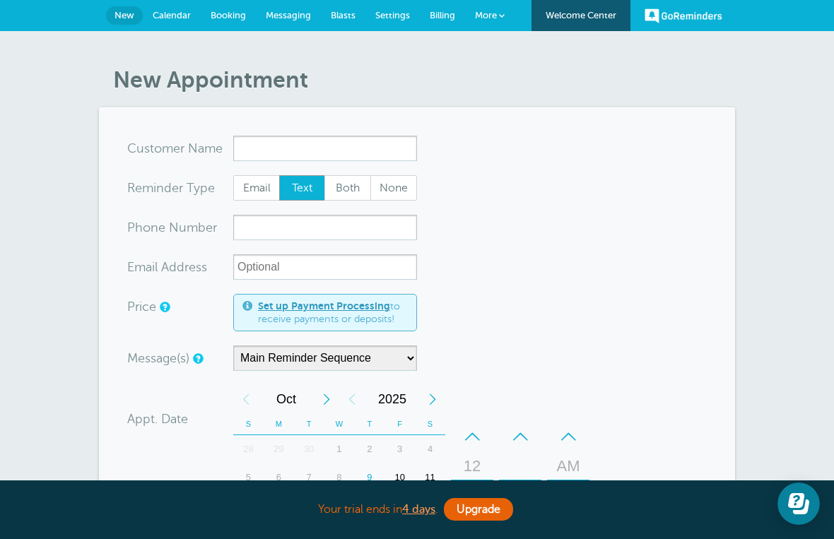
click at [239, 29] on link "Booking" at bounding box center [228, 15] width 55 height 31
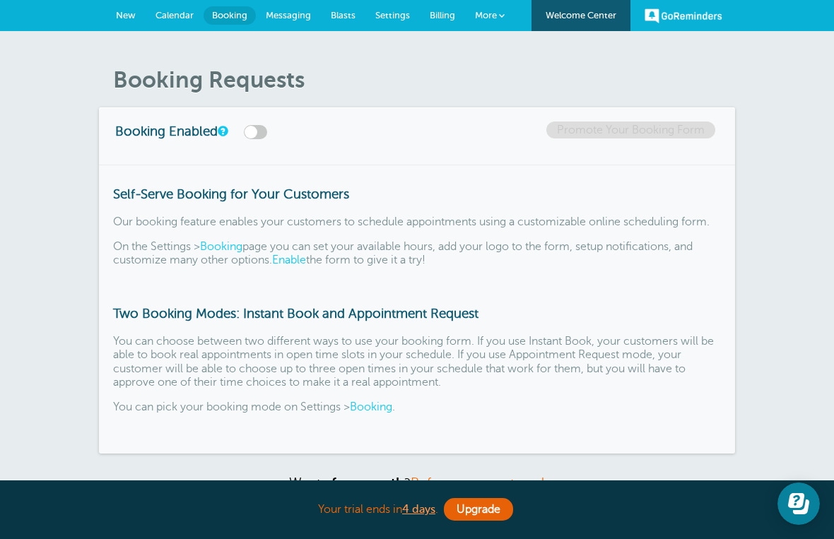
click at [719, 28] on link "GoReminders" at bounding box center [683, 15] width 78 height 31
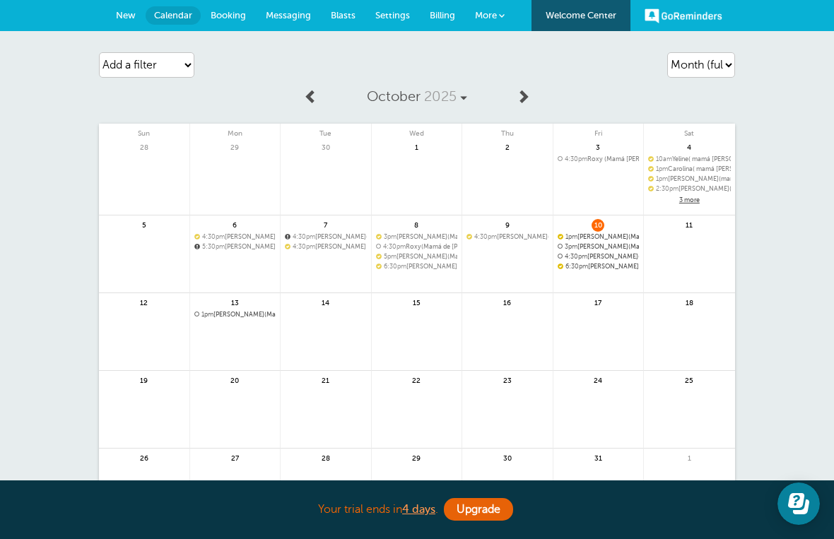
click at [704, 25] on link "GoReminders" at bounding box center [683, 15] width 78 height 31
click at [498, 19] on link "More" at bounding box center [489, 16] width 49 height 32
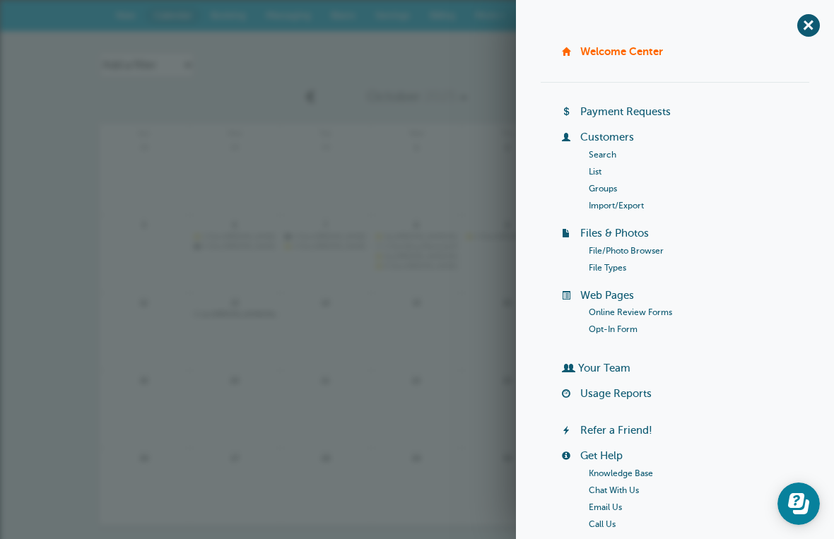
click at [644, 57] on link "Welcome Center" at bounding box center [621, 51] width 83 height 12
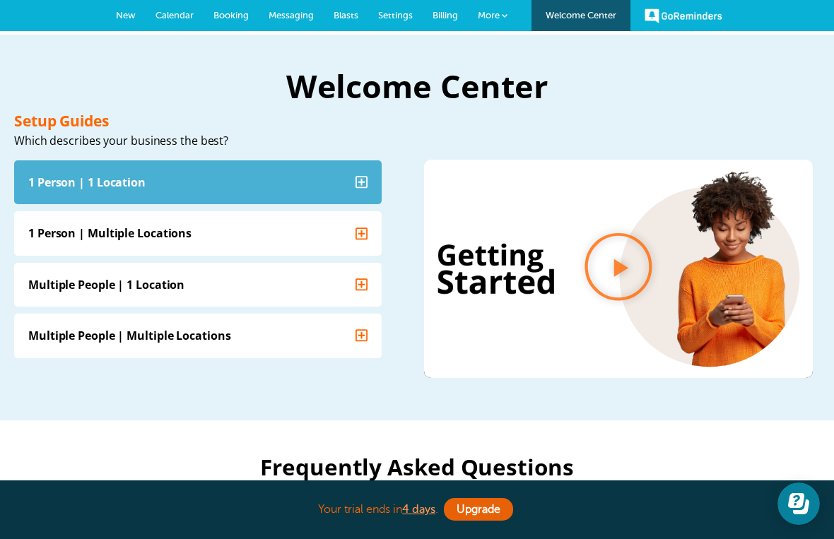
click at [360, 183] on icon "Accordion. Open links with Enter or Space, close with Escape, and navigate with…" at bounding box center [361, 182] width 13 height 14
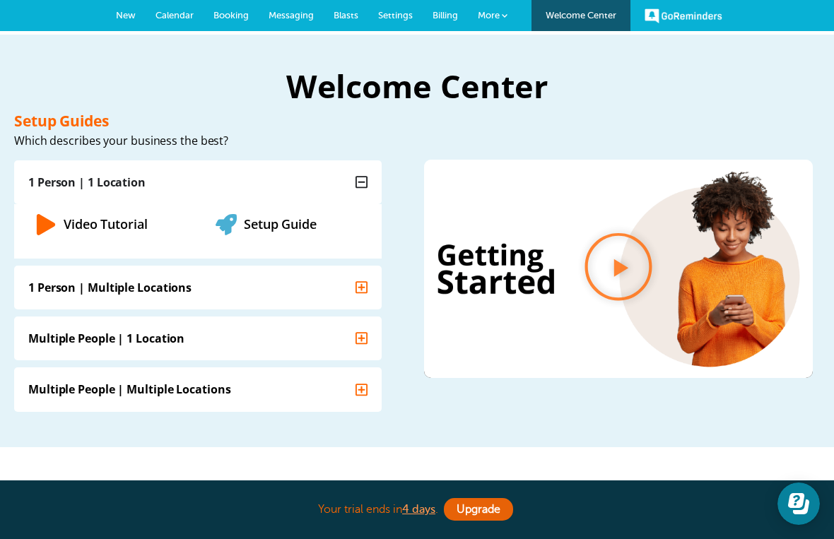
click at [284, 228] on link "Setup Guide" at bounding box center [280, 223] width 73 height 17
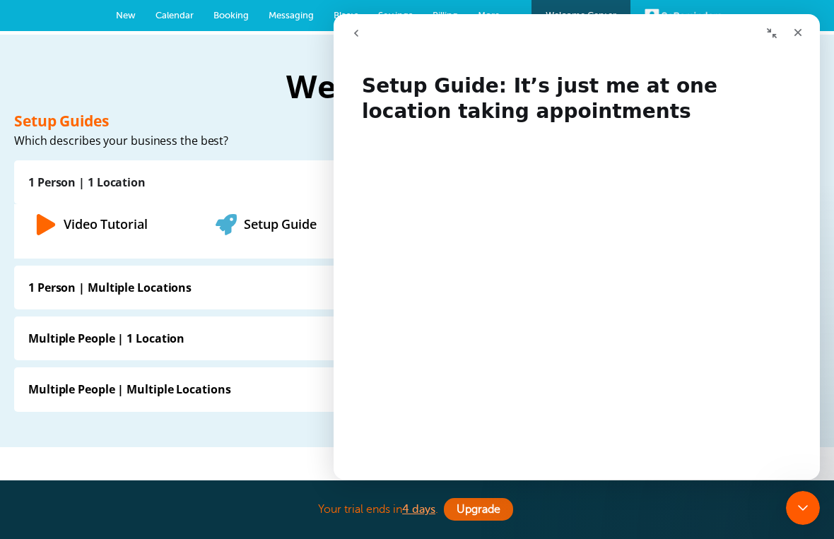
click at [145, 225] on link "Video Tutorial" at bounding box center [106, 223] width 84 height 17
click at [803, 44] on div "Close" at bounding box center [797, 32] width 25 height 25
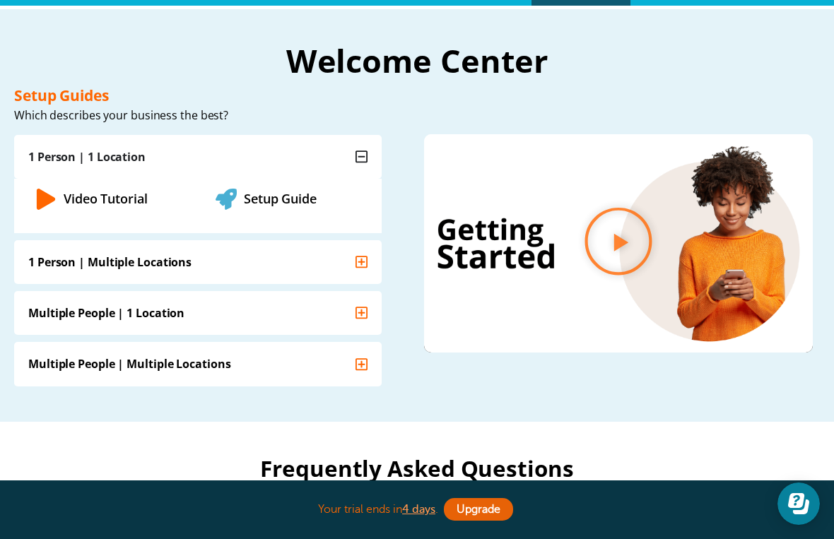
scroll to position [0, 0]
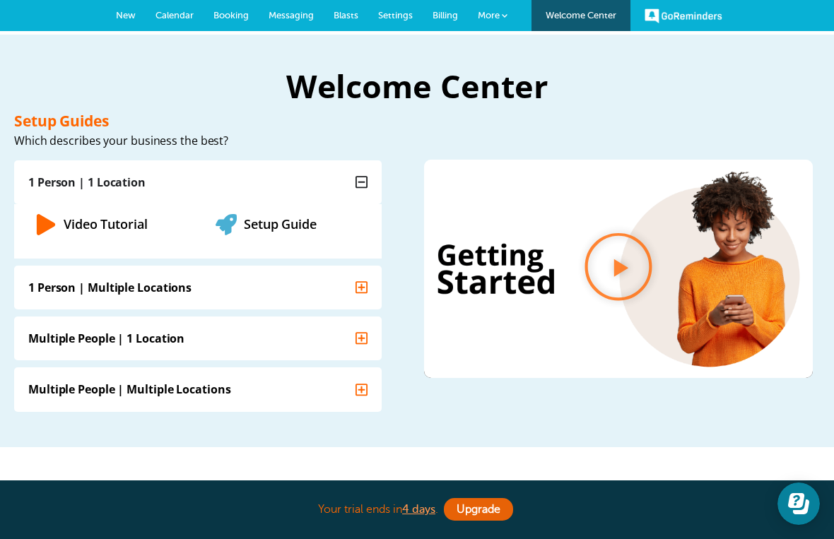
click at [494, 20] on span "More" at bounding box center [489, 15] width 22 height 11
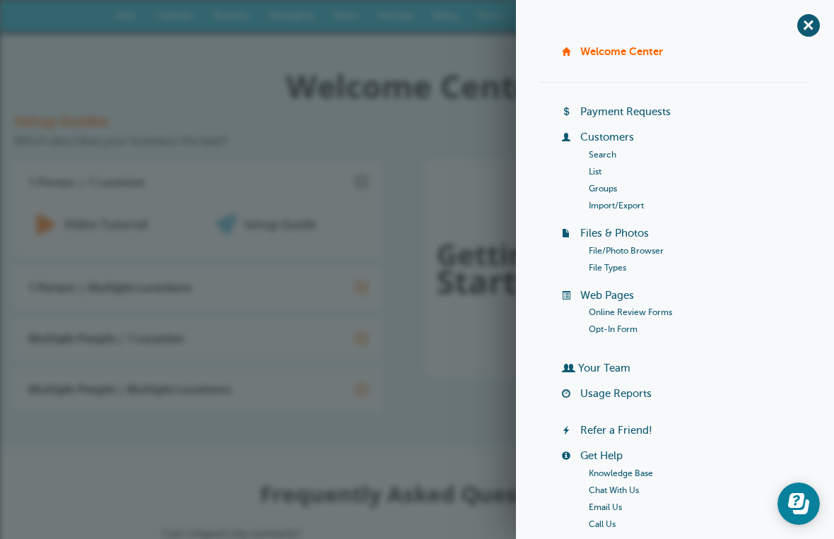
click at [667, 114] on link "Payment Requests" at bounding box center [625, 111] width 90 height 11
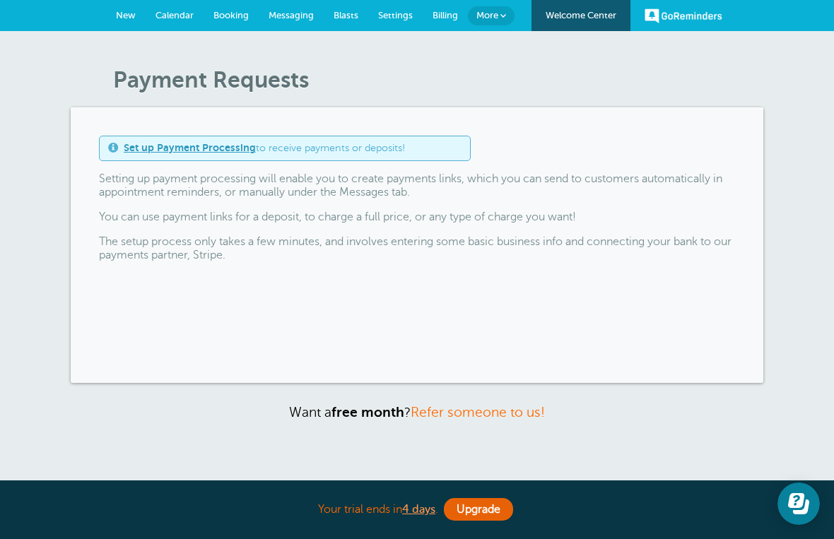
click at [509, 16] on link "More" at bounding box center [491, 15] width 47 height 19
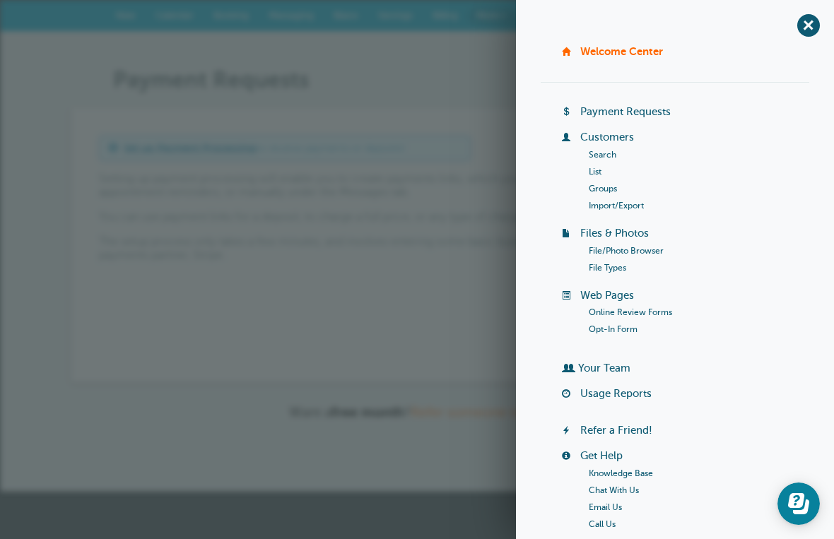
click at [637, 233] on link "Files & Photos" at bounding box center [614, 233] width 69 height 11
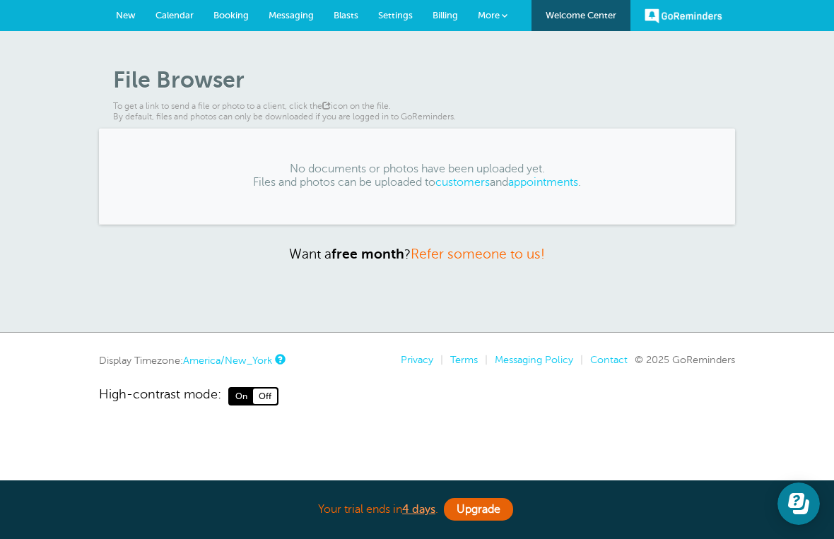
click at [566, 183] on link "appointments" at bounding box center [543, 182] width 70 height 13
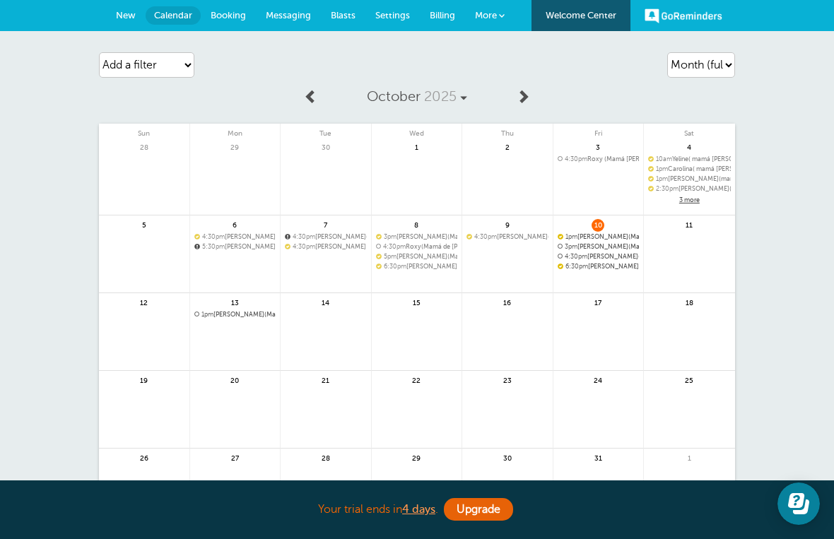
click at [500, 24] on link "More" at bounding box center [489, 16] width 49 height 32
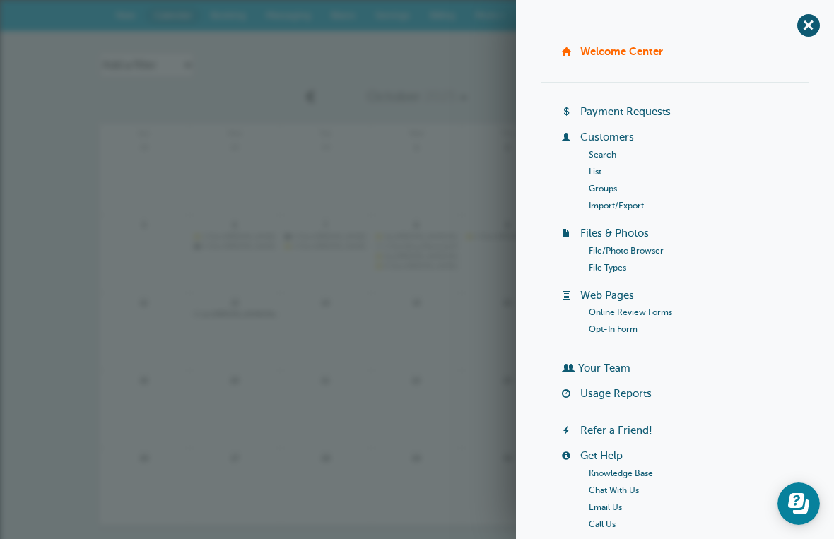
click at [600, 157] on link "Search" at bounding box center [603, 155] width 28 height 10
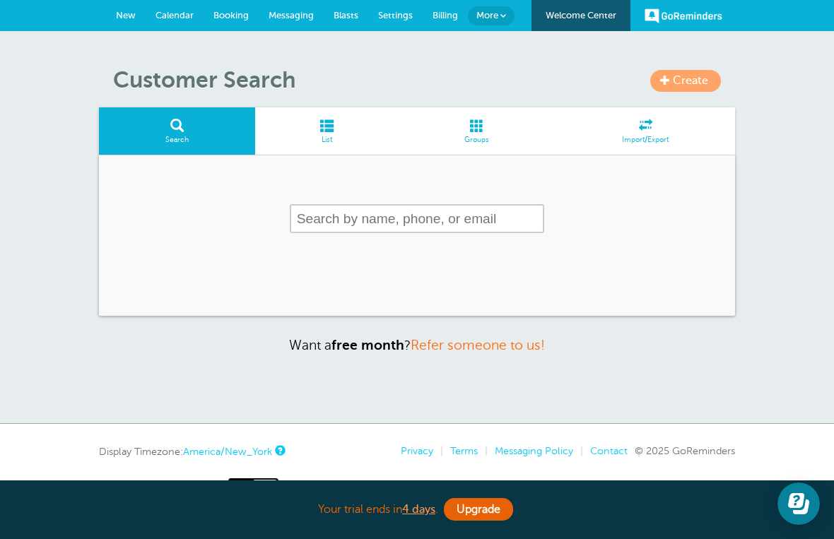
click at [407, 228] on input "text" at bounding box center [417, 218] width 254 height 29
click at [343, 129] on span at bounding box center [326, 125] width 143 height 13
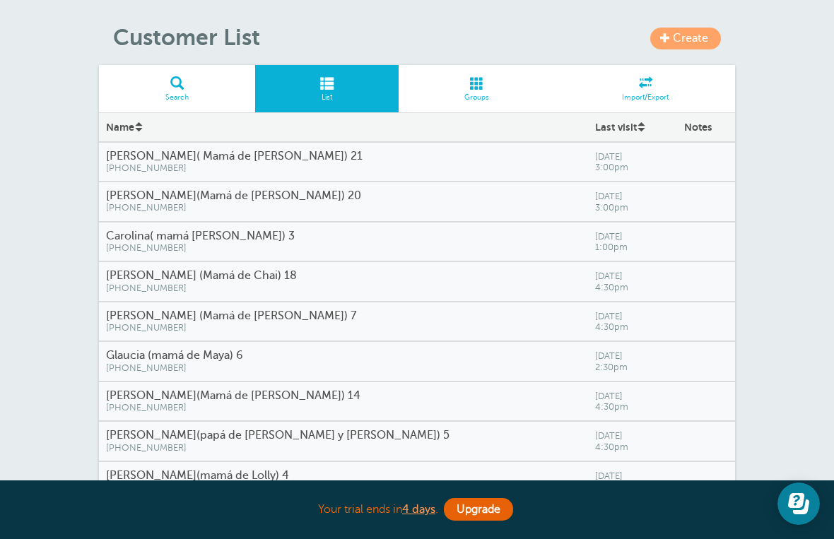
scroll to position [40, 0]
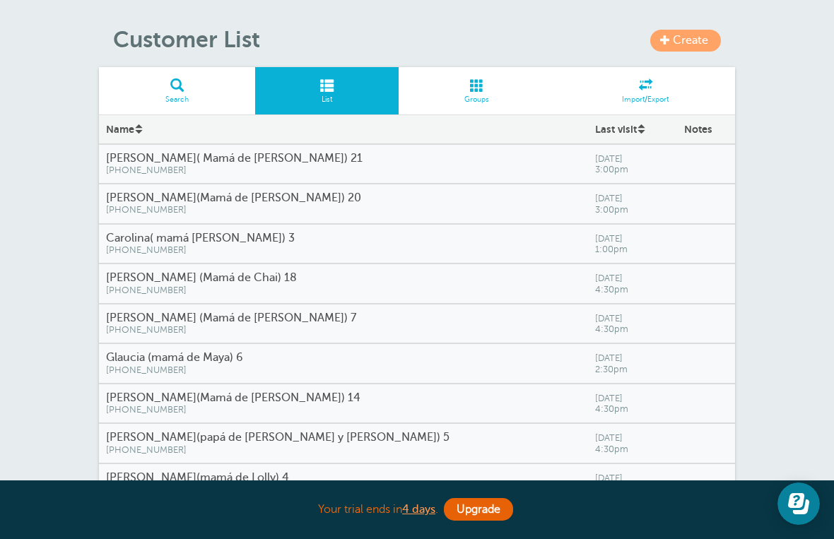
click at [216, 160] on h4 "[PERSON_NAME]( Mamá de [PERSON_NAME]) 21" at bounding box center [343, 158] width 475 height 13
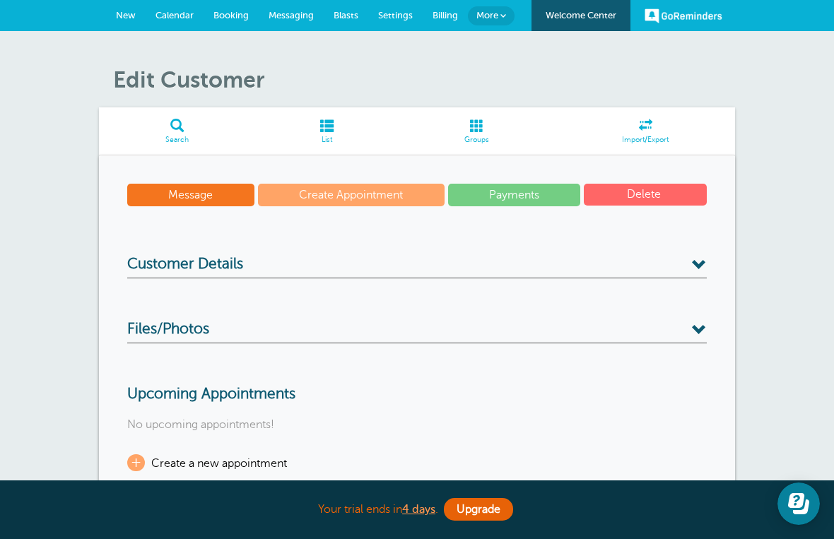
click at [671, 189] on button "Delete" at bounding box center [645, 195] width 123 height 22
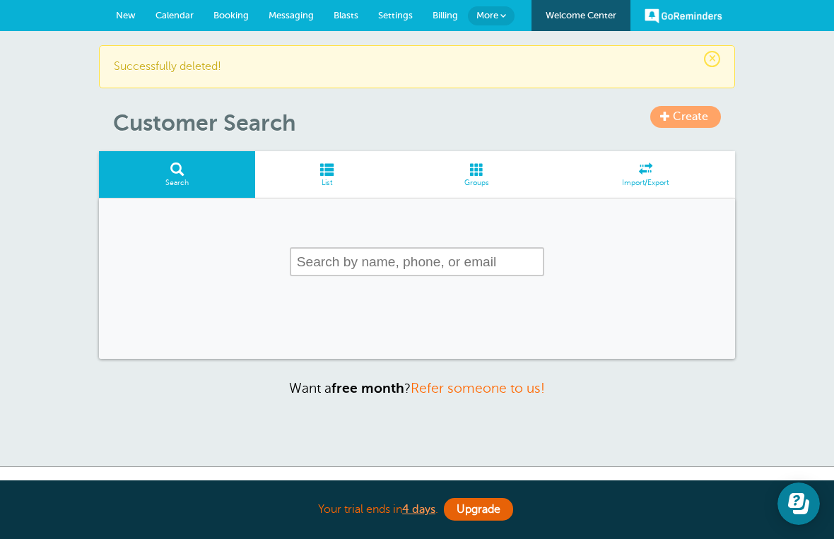
click at [338, 179] on span "List" at bounding box center [326, 183] width 129 height 8
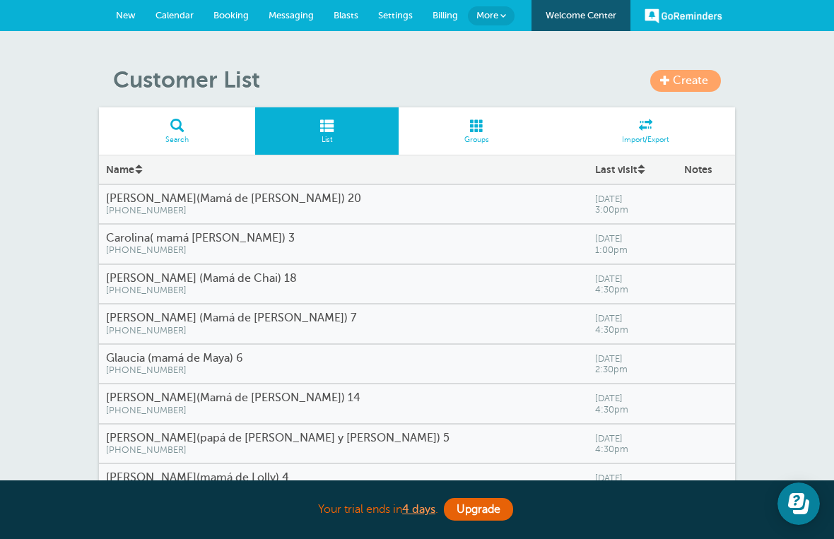
click at [428, 518] on div "Your trial ends [DATE] . Upgrade" at bounding box center [417, 510] width 636 height 30
click at [422, 516] on b "4 days" at bounding box center [418, 509] width 33 height 13
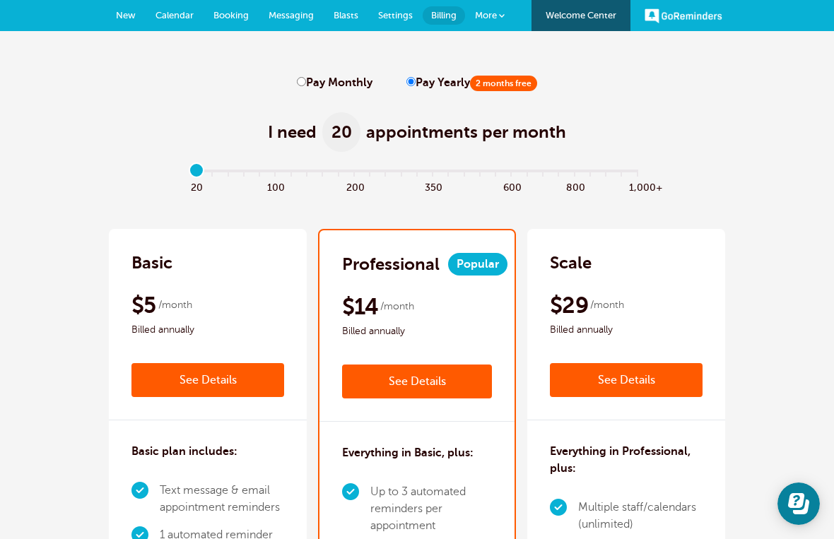
click at [397, 12] on span "Settings" at bounding box center [395, 15] width 35 height 11
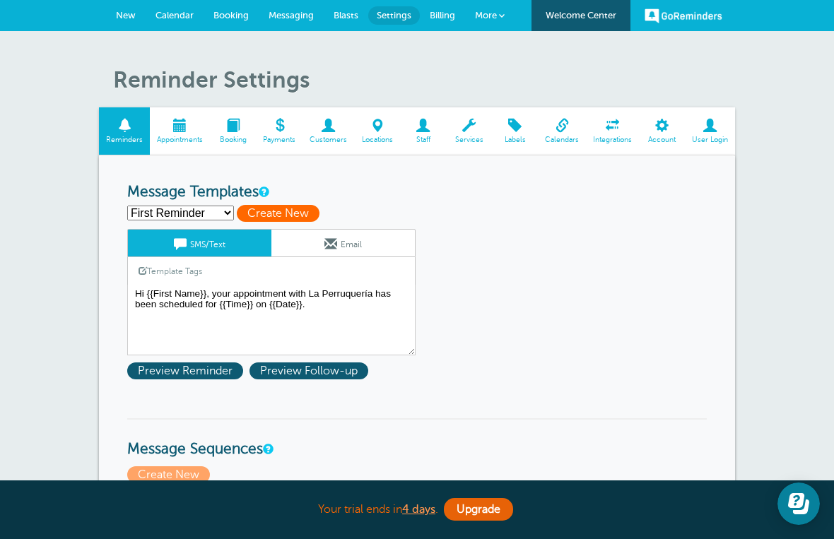
click at [314, 216] on span "Create New" at bounding box center [278, 213] width 83 height 17
select select
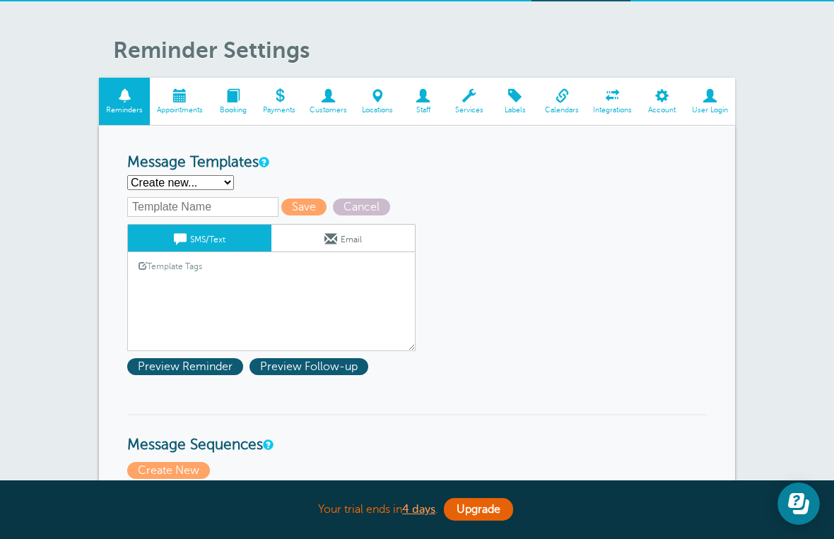
scroll to position [24, 0]
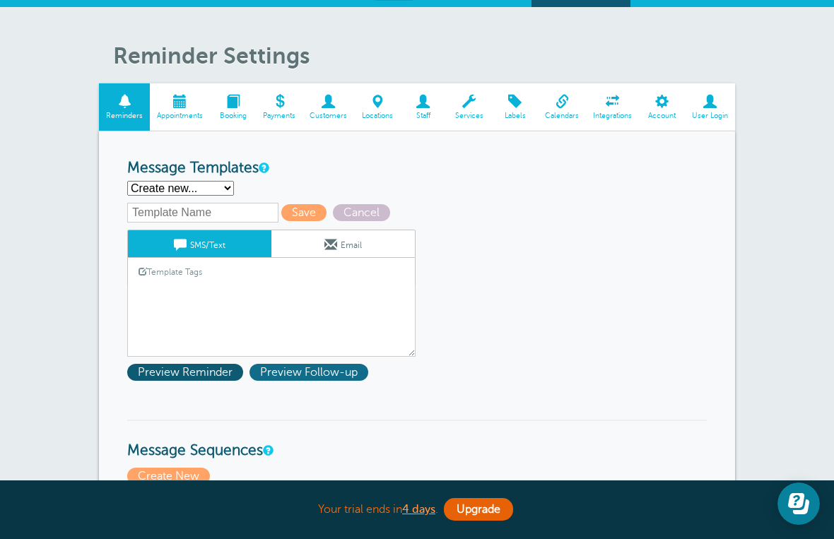
click at [305, 381] on span "Preview Follow-up" at bounding box center [308, 372] width 119 height 17
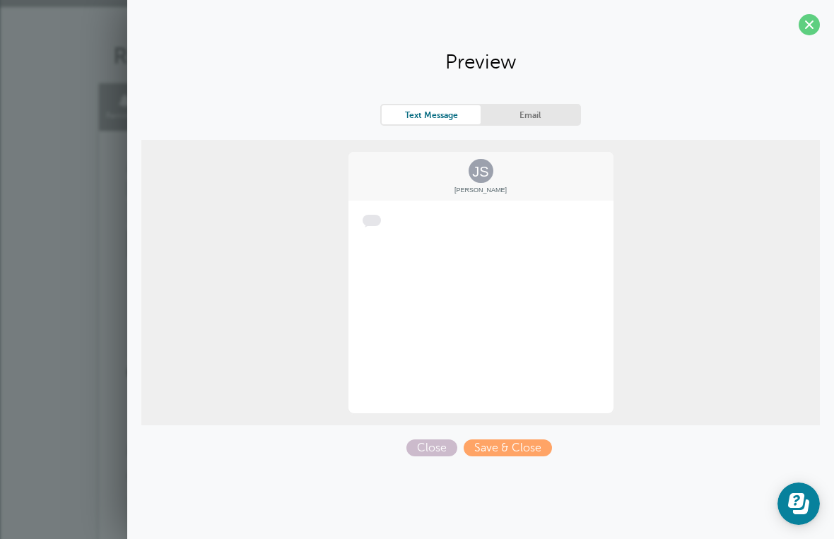
click at [442, 117] on link "Text Message" at bounding box center [431, 114] width 99 height 19
click at [533, 114] on link "Email" at bounding box center [529, 114] width 99 height 19
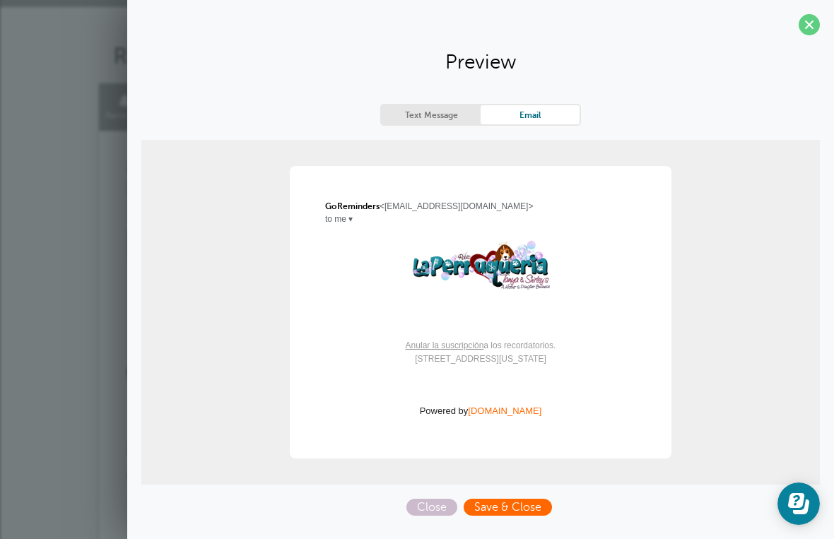
click at [511, 512] on span "Save & Close" at bounding box center [508, 507] width 88 height 17
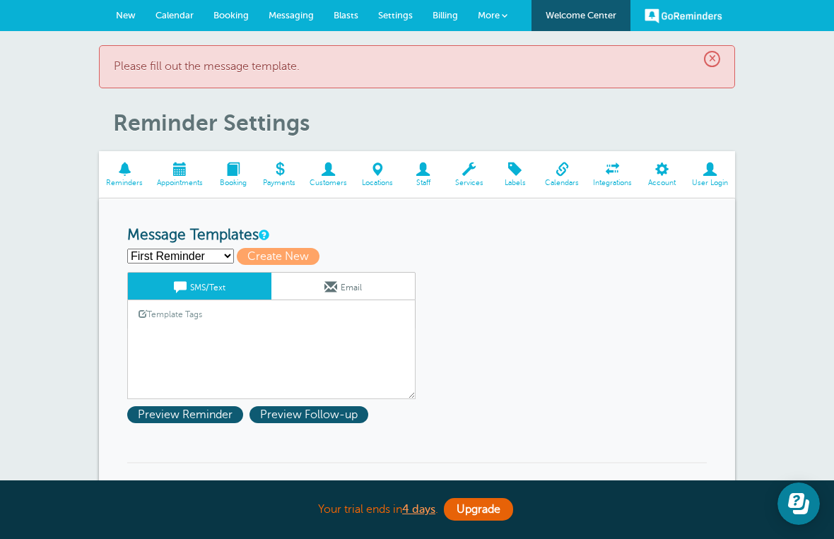
click at [359, 287] on link "Email" at bounding box center [342, 286] width 143 height 27
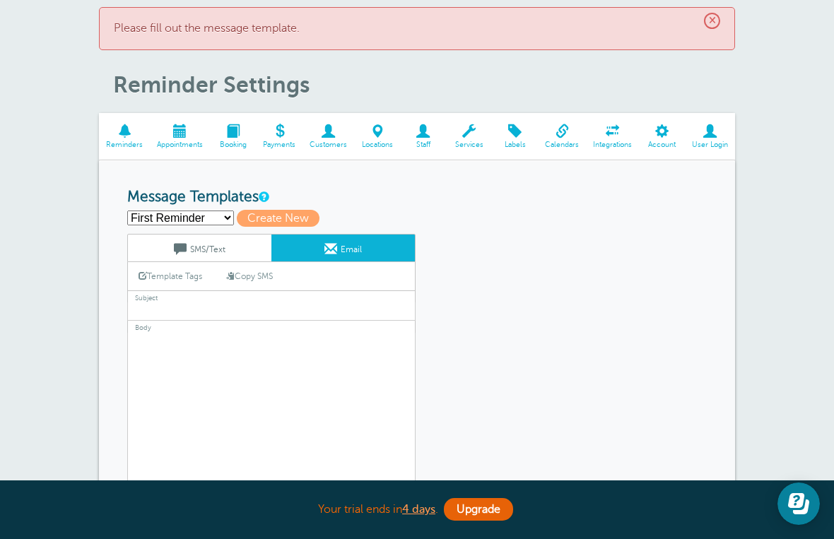
scroll to position [37, 0]
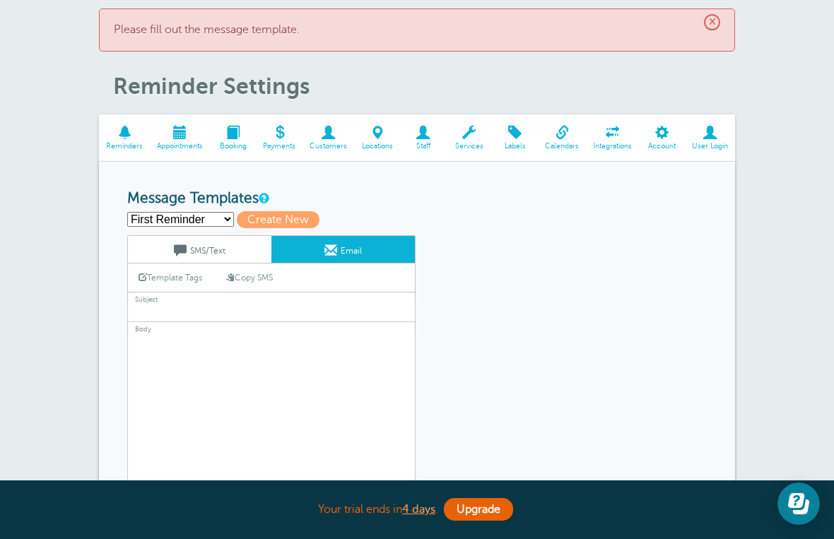
click at [244, 244] on link "SMS/Text" at bounding box center [199, 249] width 143 height 27
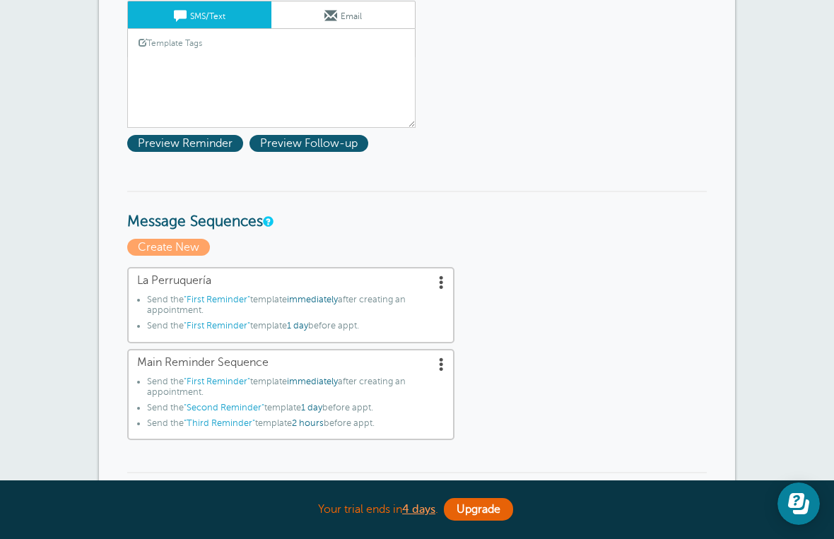
scroll to position [281, 0]
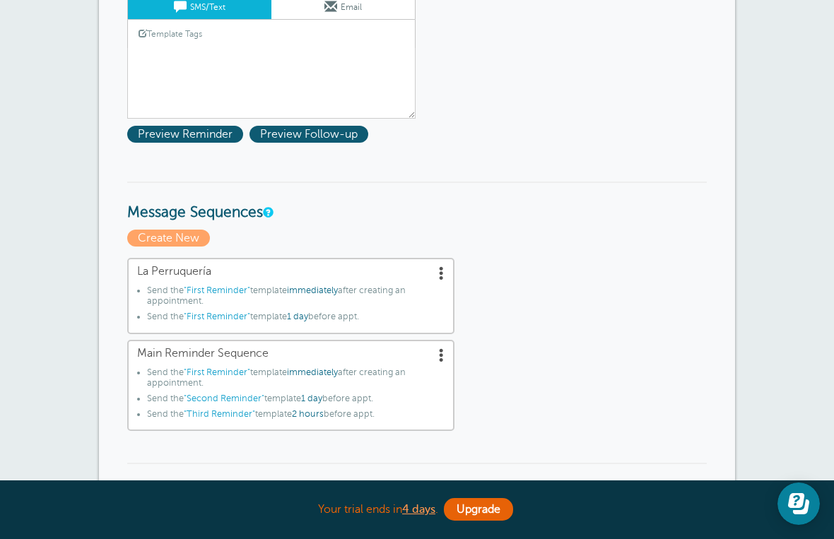
click at [452, 272] on link "La Perruquería Send the "First Reminder" template immediately after creating an…" at bounding box center [290, 296] width 327 height 76
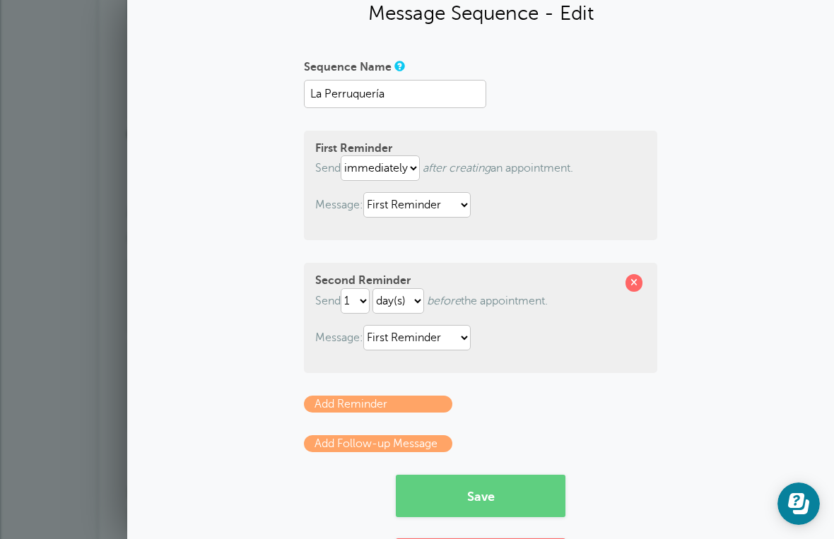
scroll to position [48, 0]
click at [399, 413] on link "Add Reminder" at bounding box center [378, 404] width 148 height 17
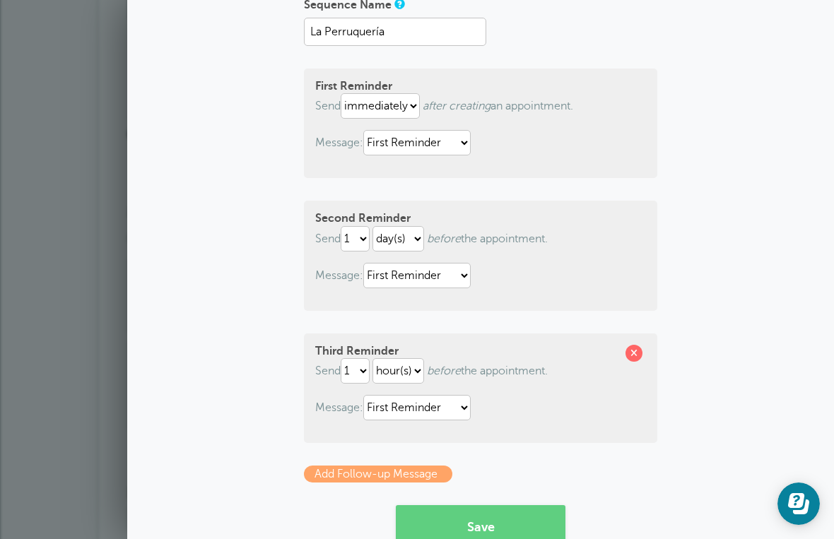
scroll to position [131, 0]
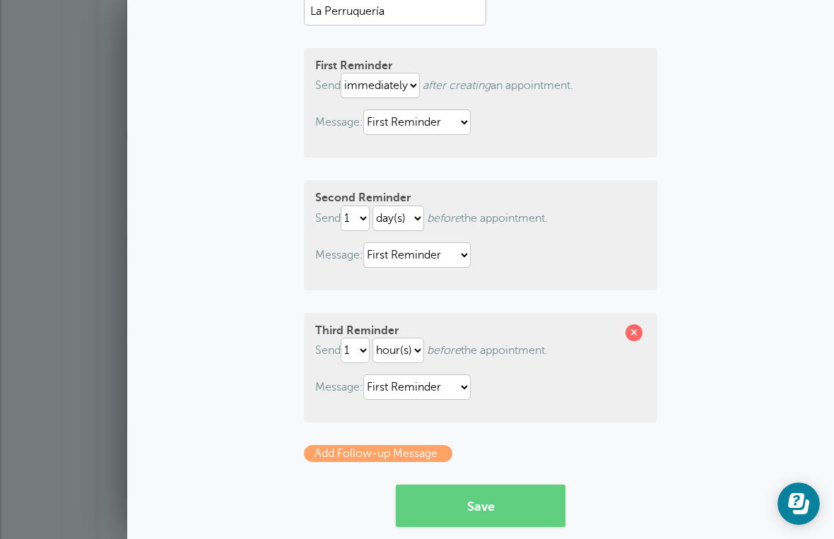
click at [393, 462] on link "Add Follow-up Message" at bounding box center [378, 453] width 148 height 17
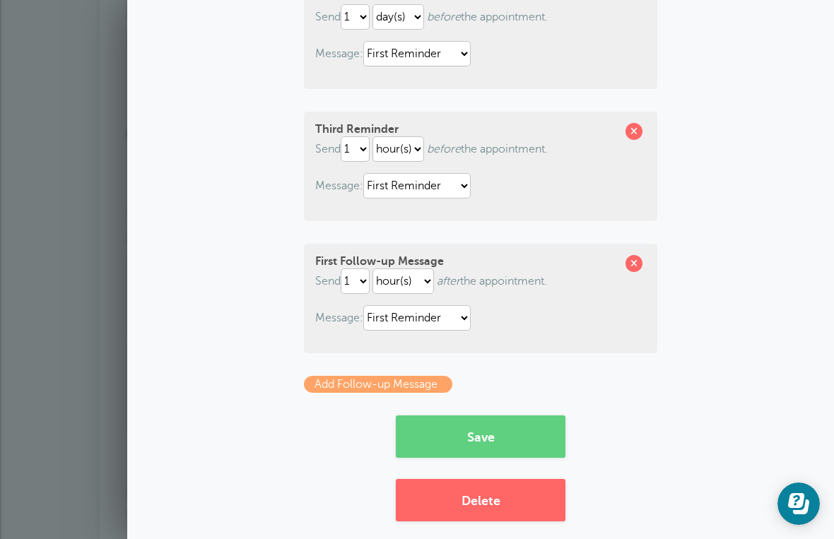
scroll to position [333, 0]
click at [372, 405] on form "Sequence Name La Perruquería First Reminder Send immediately 1 2 3 4 5 6 7 8 9 …" at bounding box center [480, 114] width 353 height 687
click at [372, 404] on form "Sequence Name La Perruquería First Reminder Send immediately 1 2 3 4 5 6 7 8 9 …" at bounding box center [480, 114] width 353 height 687
click at [371, 385] on link "Add Follow-up Message" at bounding box center [378, 384] width 148 height 17
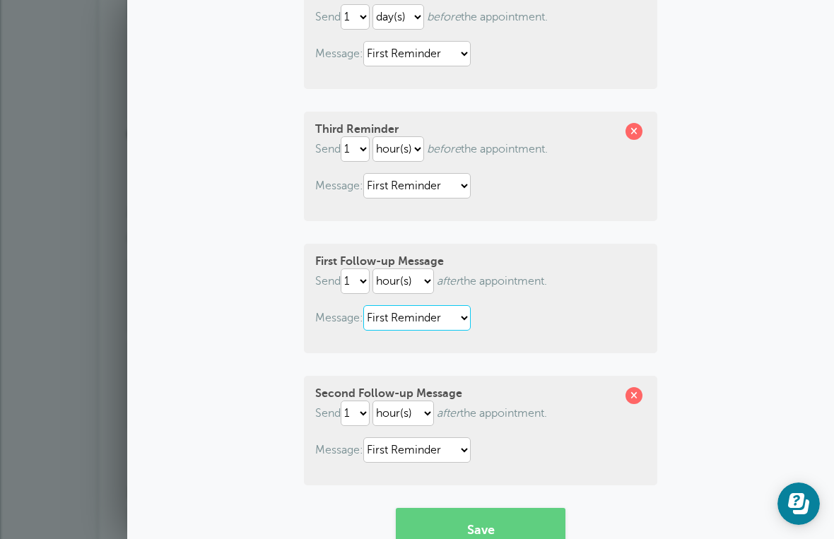
click at [471, 326] on select "First Reminder Second Reminder Third Reminder" at bounding box center [416, 317] width 107 height 25
click at [639, 398] on span at bounding box center [633, 395] width 17 height 17
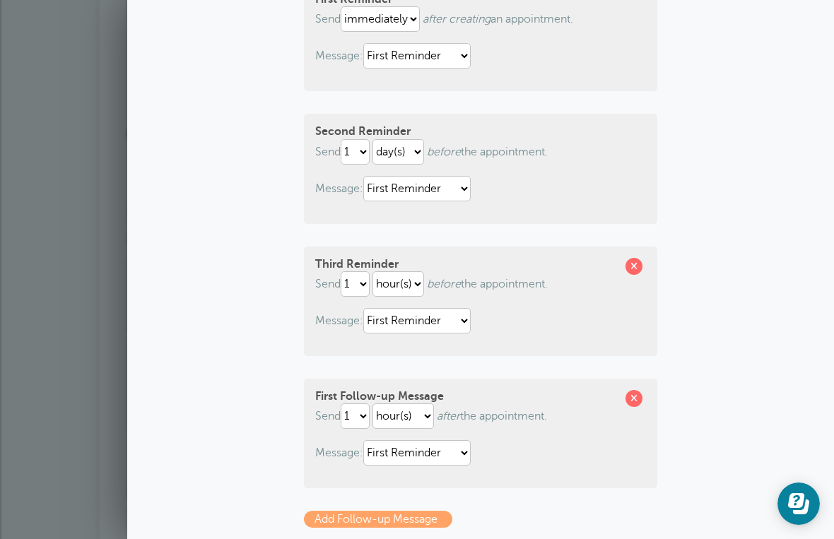
scroll to position [203, 0]
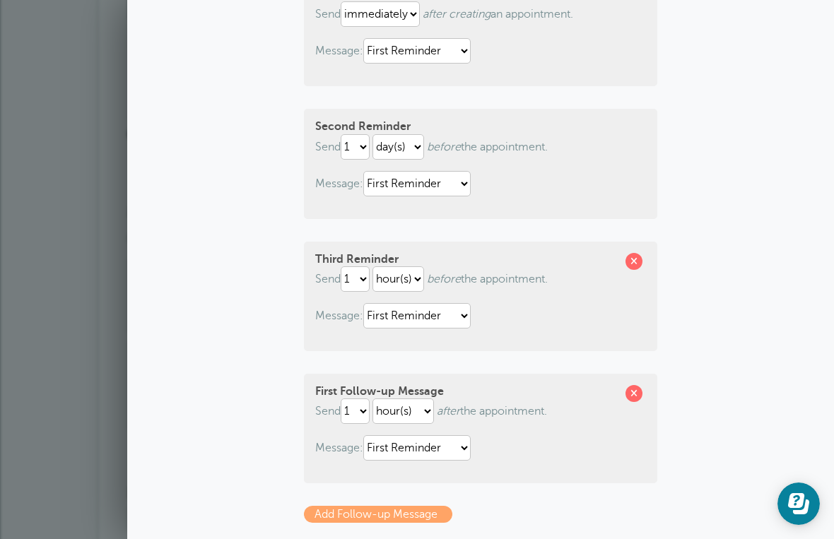
click at [658, 385] on div "Sequence Name La Perruquería First Reminder Send immediately 1 2 3 4 5 6 7 8 9 …" at bounding box center [480, 276] width 678 height 750
click at [641, 400] on span at bounding box center [633, 393] width 17 height 17
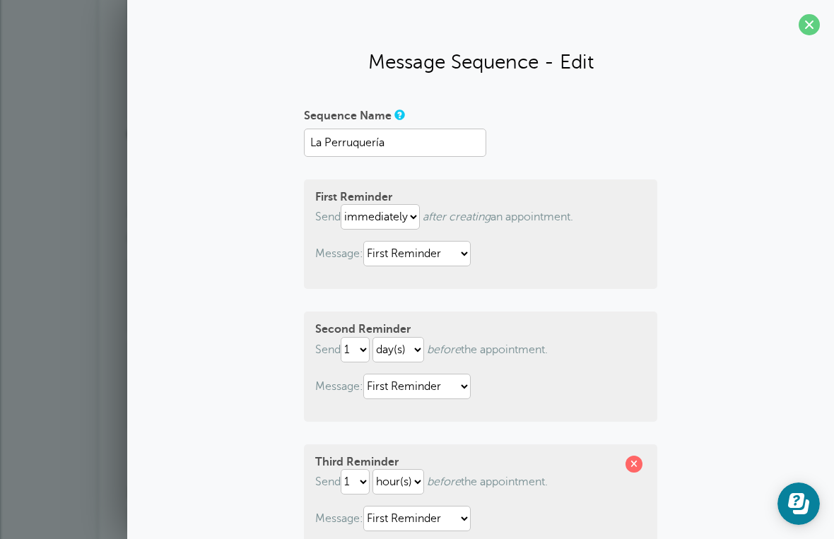
scroll to position [0, 0]
click at [815, 23] on span at bounding box center [808, 24] width 21 height 21
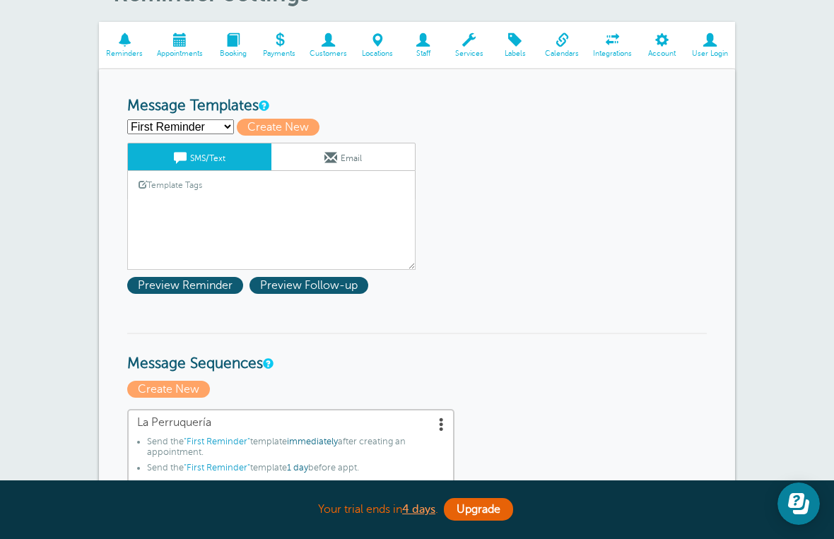
scroll to position [144, 0]
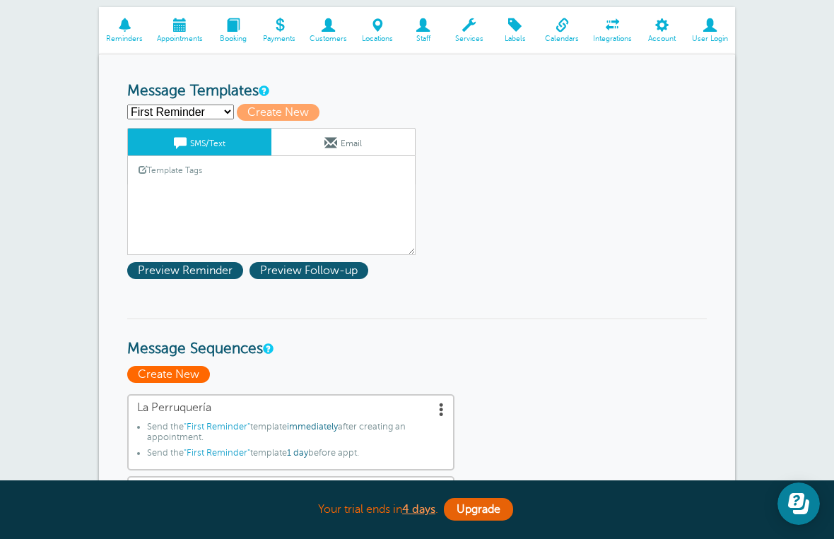
click at [173, 380] on span "Create New" at bounding box center [168, 374] width 83 height 17
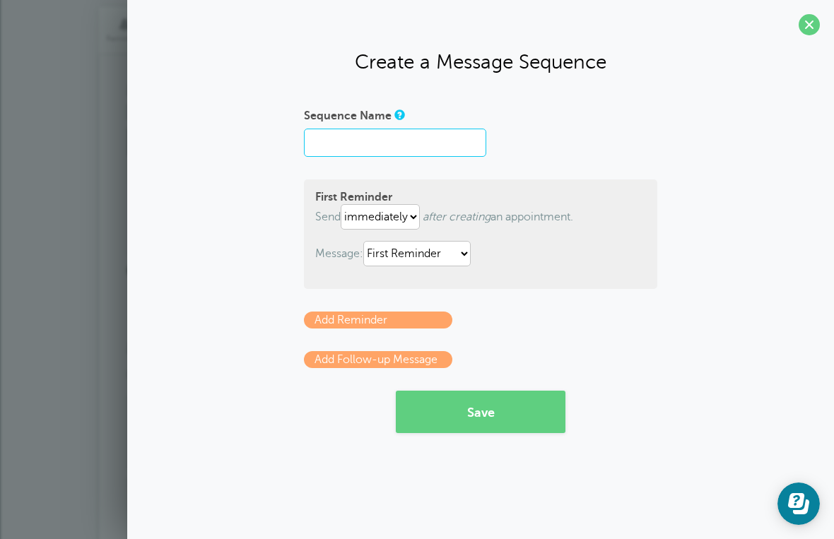
click at [427, 146] on input "Sequence Name" at bounding box center [395, 143] width 182 height 28
type input "La Perruquería"
click at [411, 325] on link "Add Reminder" at bounding box center [378, 320] width 148 height 17
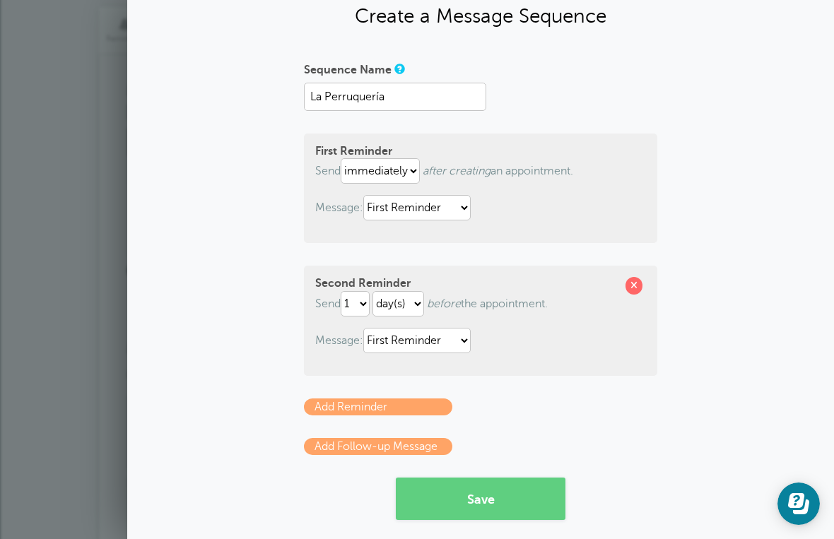
scroll to position [45, 0]
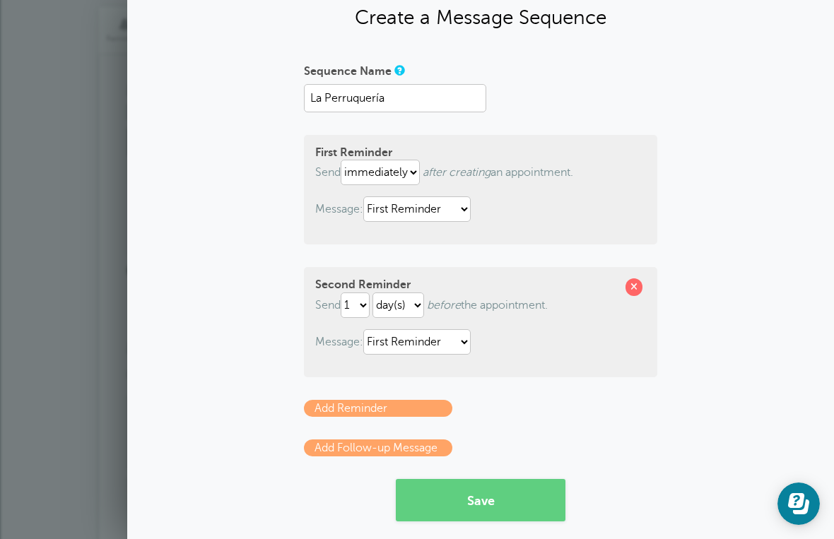
click at [415, 417] on link "Add Reminder" at bounding box center [378, 408] width 148 height 17
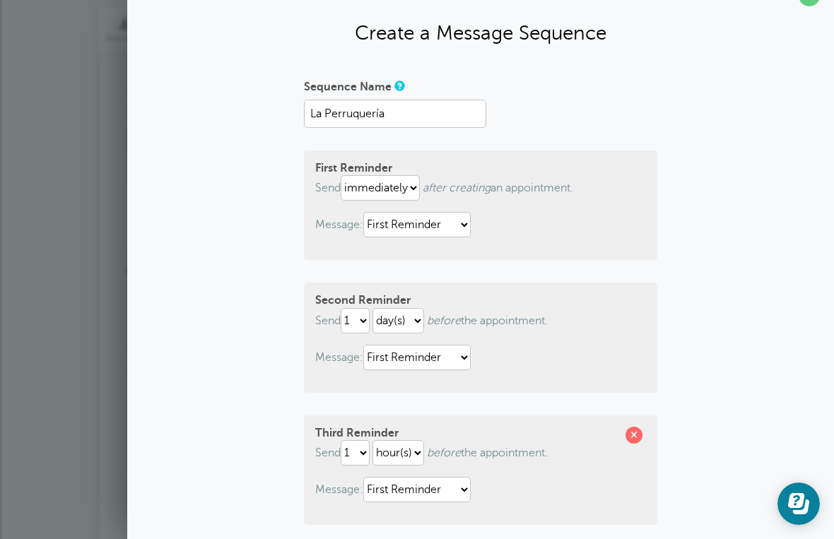
scroll to position [46, 0]
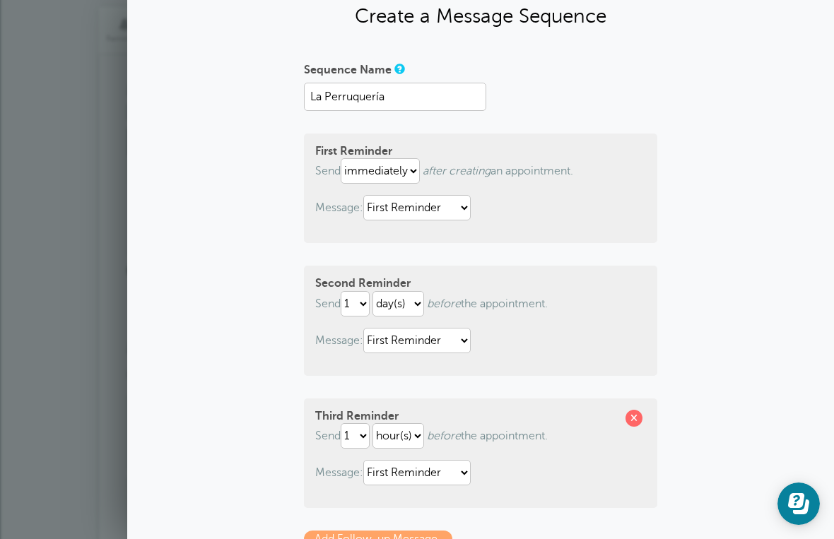
click at [587, 199] on p "Message: First Reminder Second Reminder Third Reminder" at bounding box center [480, 207] width 331 height 25
click at [573, 177] on span "after creating an appointment." at bounding box center [498, 171] width 151 height 13
click at [579, 199] on p "Message: First Reminder Second Reminder Third Reminder" at bounding box center [480, 207] width 331 height 25
click at [471, 220] on select "First Reminder Second Reminder Third Reminder" at bounding box center [416, 207] width 107 height 25
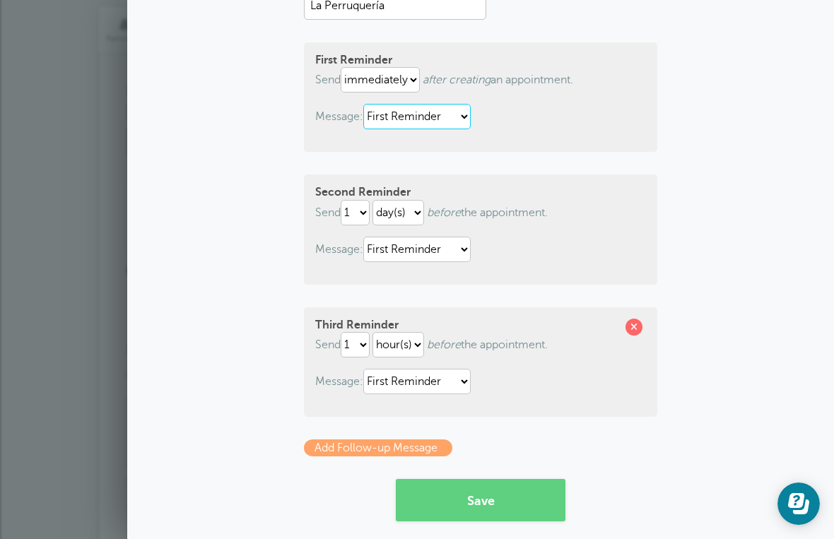
scroll to position [137, 0]
click at [471, 389] on select "First Reminder Second Reminder Third Reminder" at bounding box center [416, 381] width 107 height 25
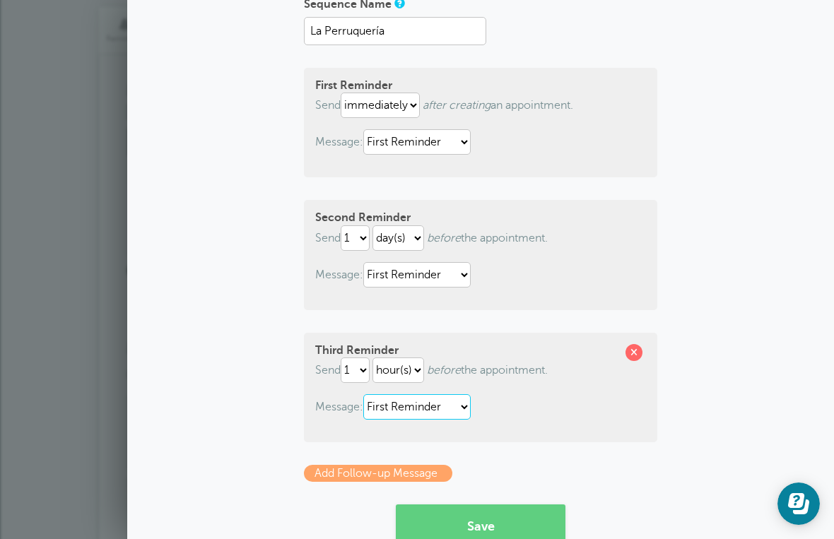
scroll to position [113, 0]
click at [471, 415] on select "First Reminder Second Reminder Third Reminder" at bounding box center [416, 405] width 107 height 25
select select "162880"
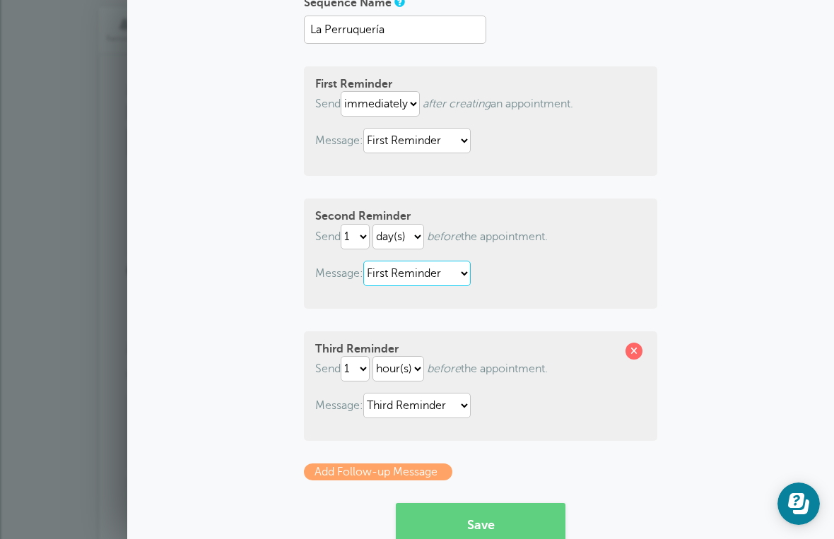
click at [471, 285] on select "First Reminder Second Reminder Third Reminder" at bounding box center [416, 273] width 107 height 25
select select "162879"
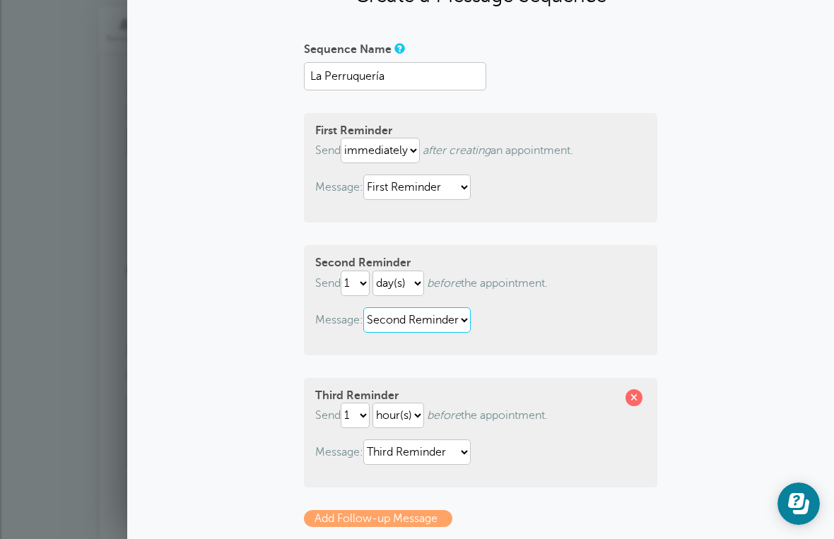
scroll to position [61, 0]
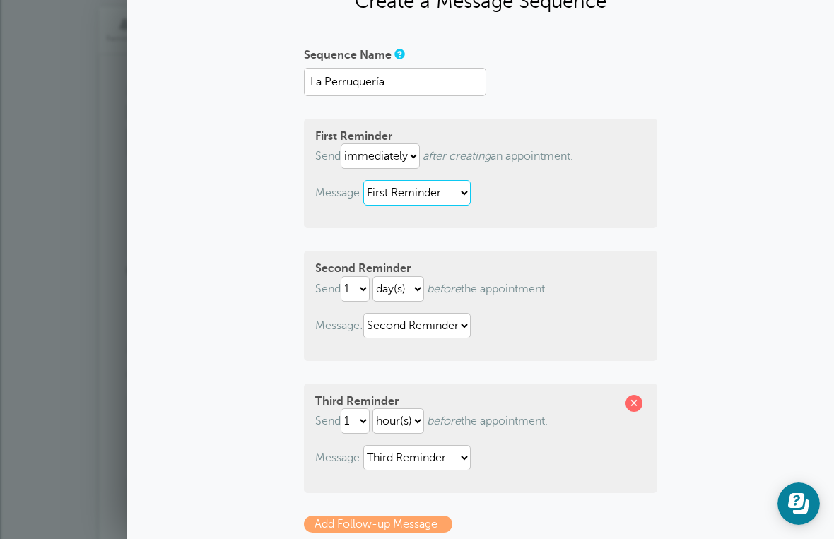
click at [471, 191] on select "First Reminder Second Reminder Third Reminder" at bounding box center [416, 192] width 107 height 25
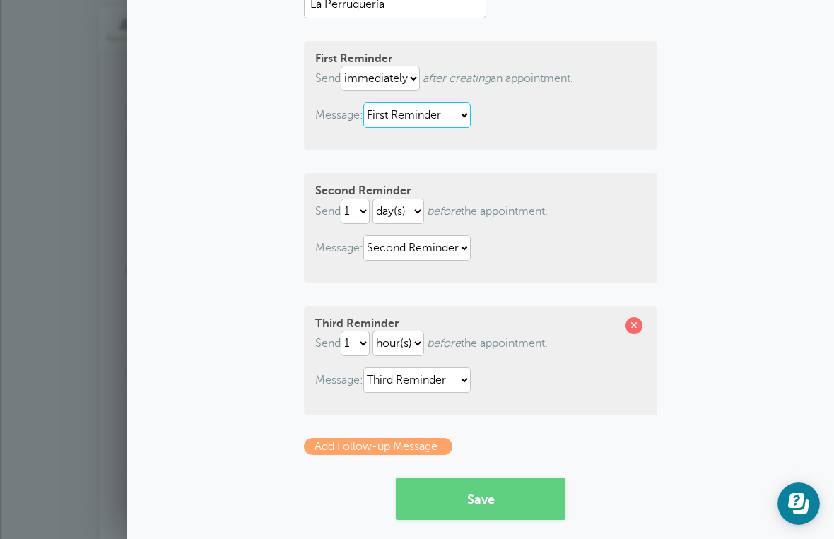
scroll to position [137, 0]
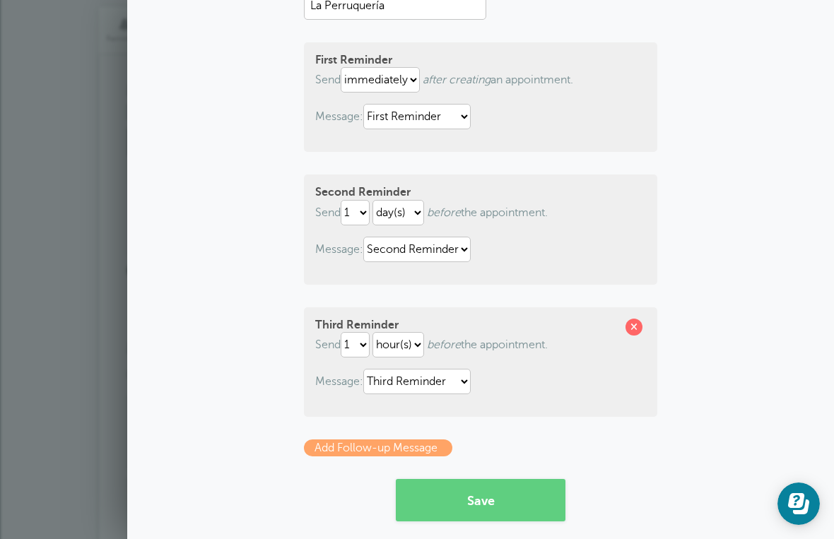
click at [378, 456] on link "Add Follow-up Message" at bounding box center [378, 448] width 148 height 17
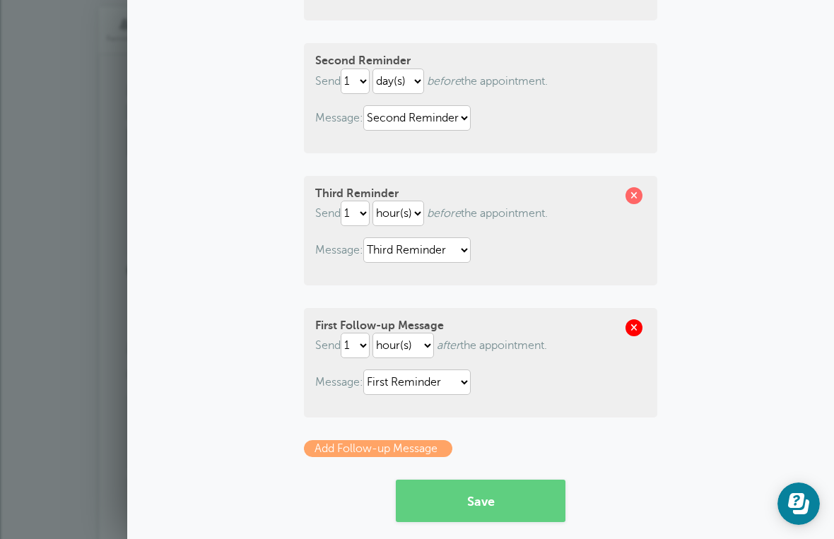
click at [629, 336] on span at bounding box center [633, 327] width 17 height 17
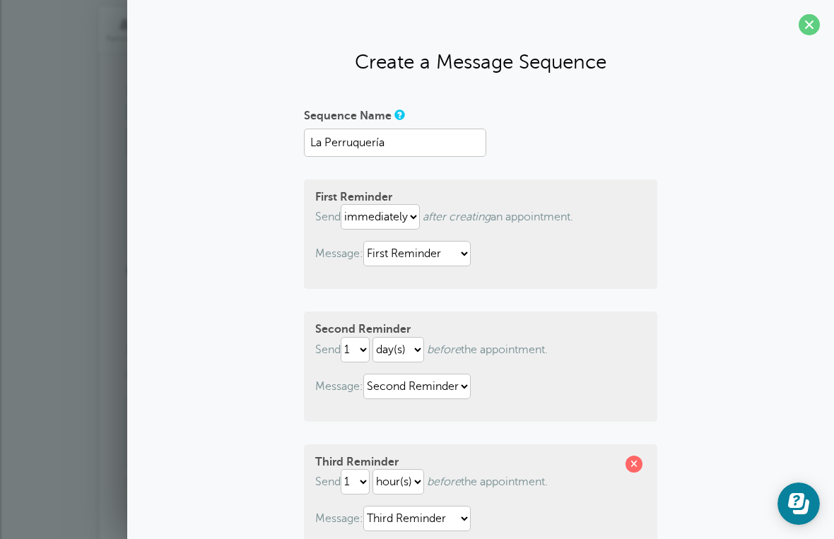
scroll to position [0, 0]
click at [808, 24] on span at bounding box center [808, 24] width 21 height 21
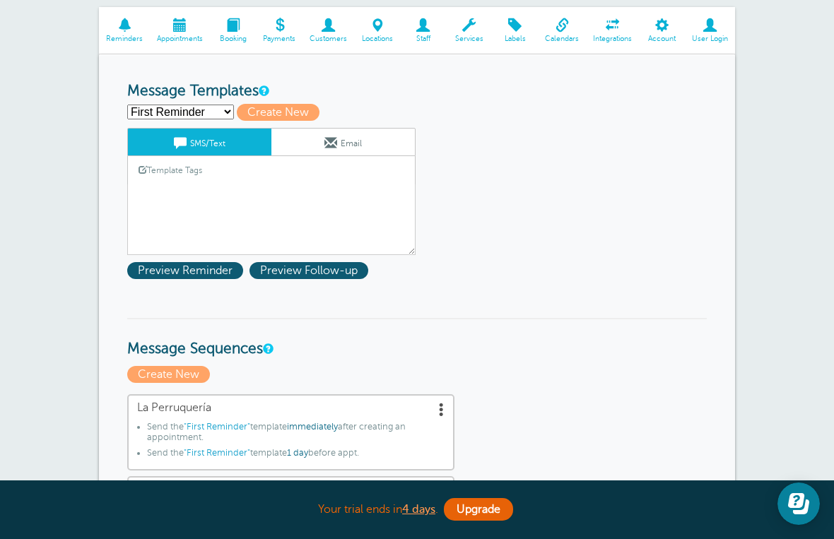
click at [200, 176] on link "Template Tags" at bounding box center [170, 170] width 85 height 28
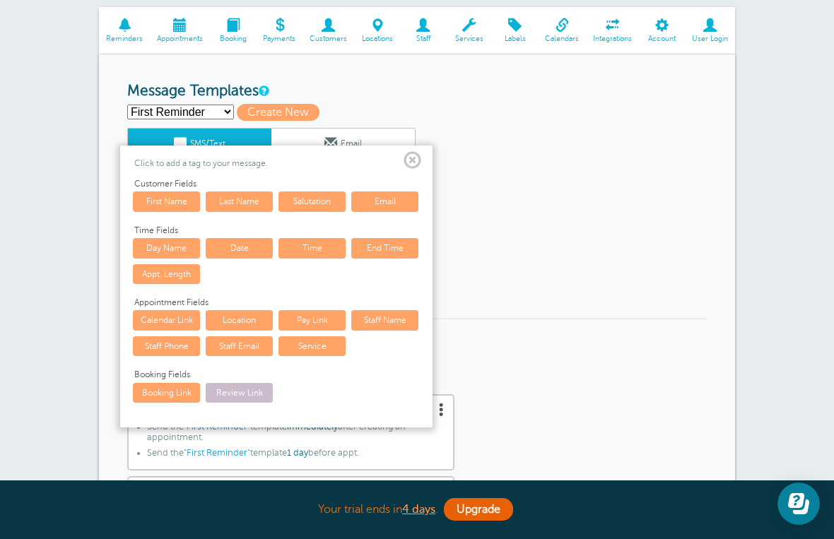
click at [419, 155] on span at bounding box center [412, 161] width 18 height 18
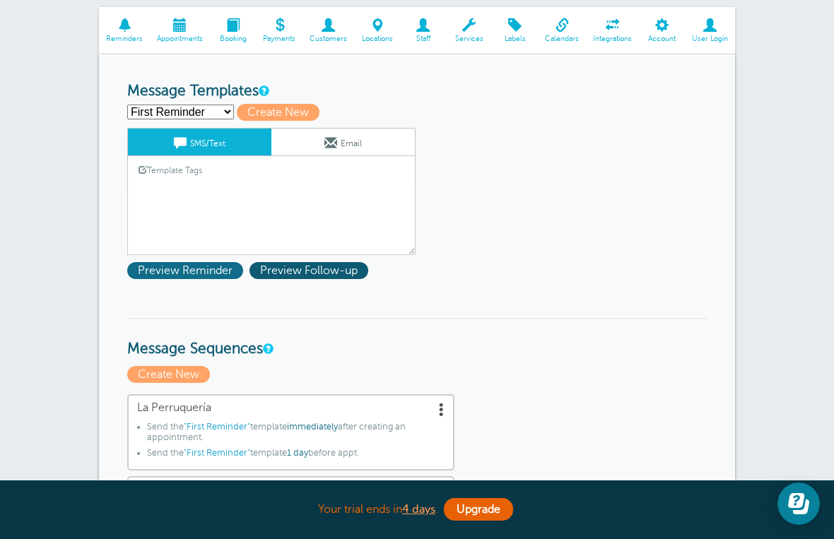
click at [206, 272] on span "Preview Reminder" at bounding box center [185, 270] width 116 height 17
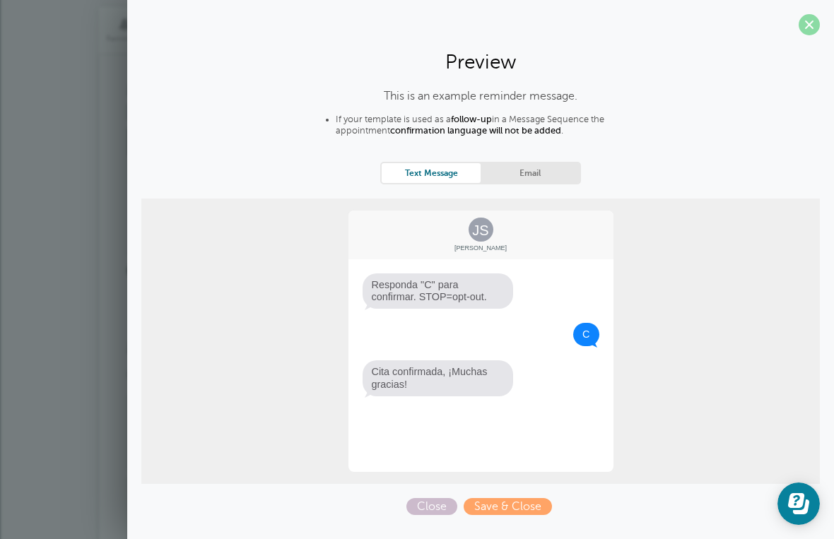
click at [813, 20] on span at bounding box center [808, 24] width 21 height 21
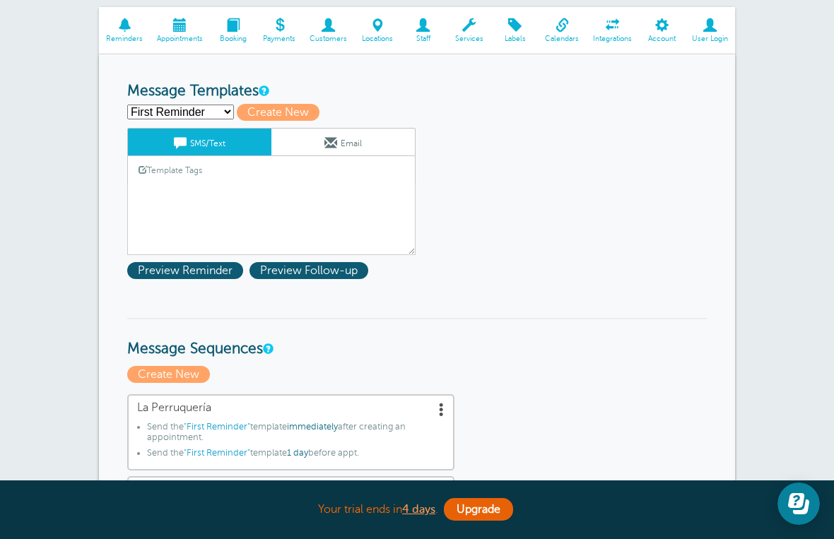
click at [302, 178] on div "Template Tags Copy SMS" at bounding box center [271, 170] width 288 height 28
click at [176, 181] on link "Template Tags" at bounding box center [170, 170] width 85 height 28
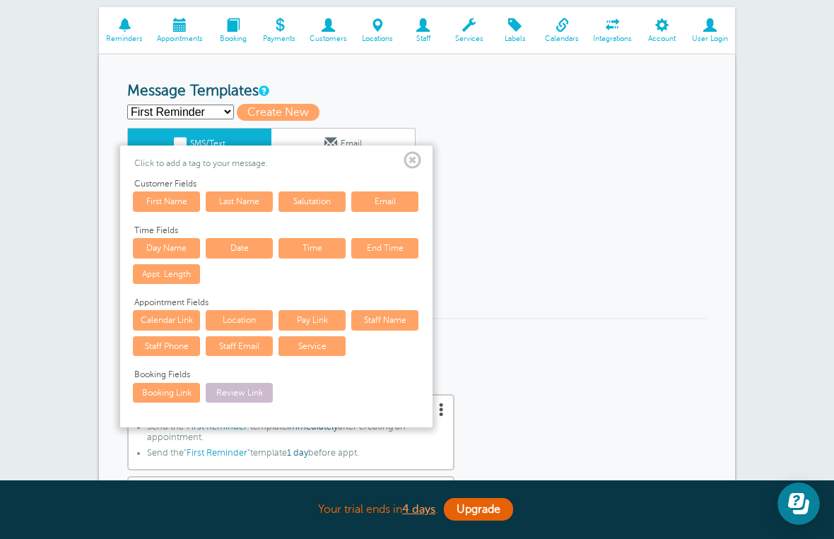
click at [177, 204] on link "First Name" at bounding box center [166, 201] width 67 height 20
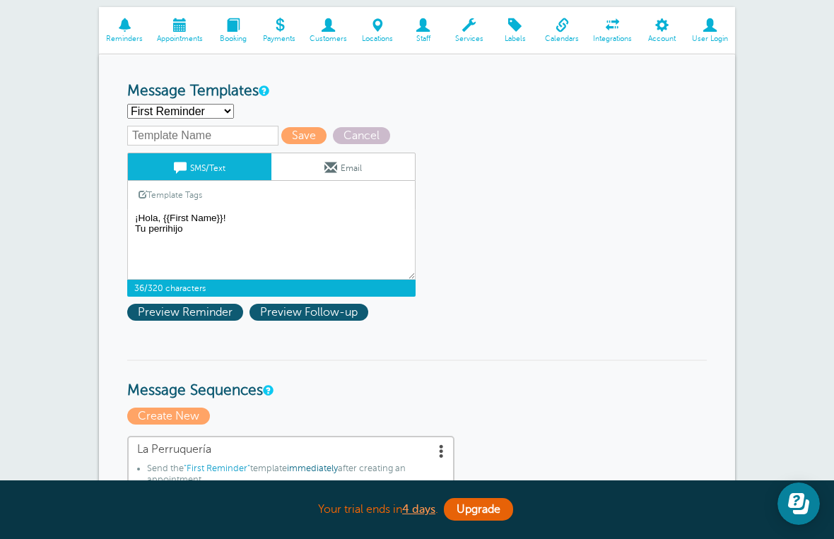
click at [239, 175] on link "SMS/Text" at bounding box center [199, 166] width 143 height 27
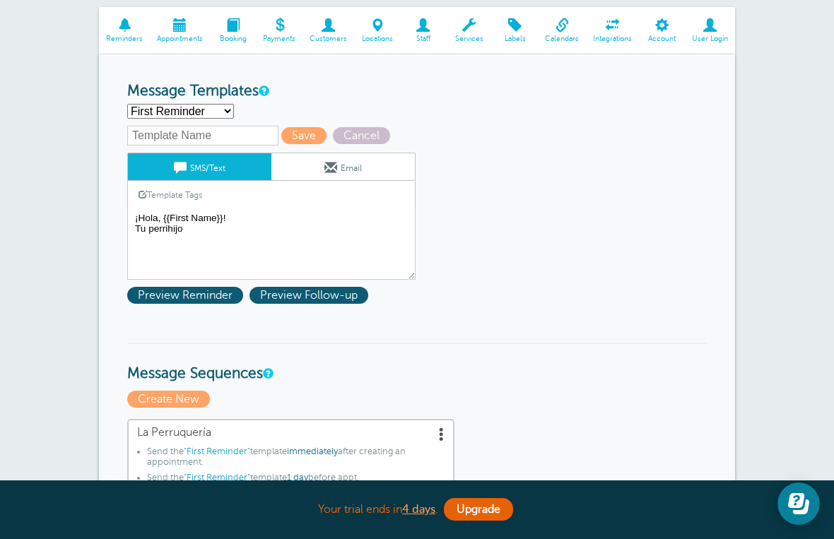
click at [194, 201] on link "Template Tags" at bounding box center [170, 195] width 85 height 28
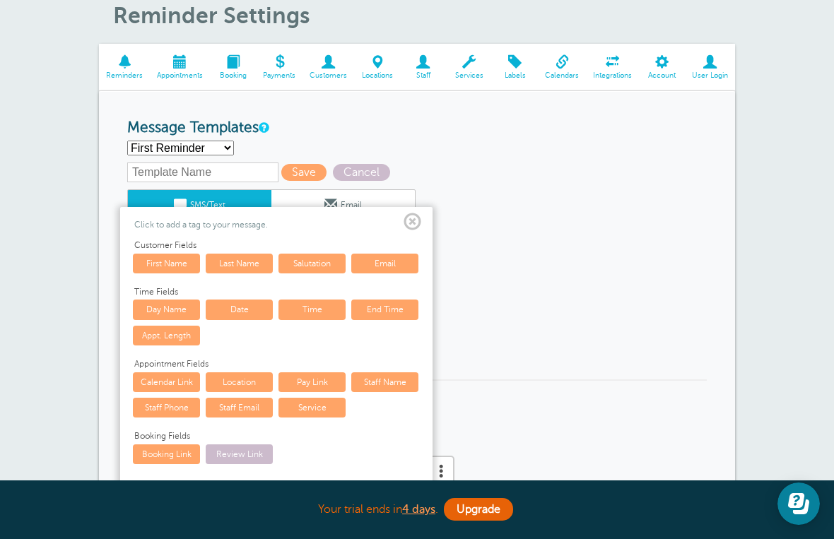
scroll to position [105, 0]
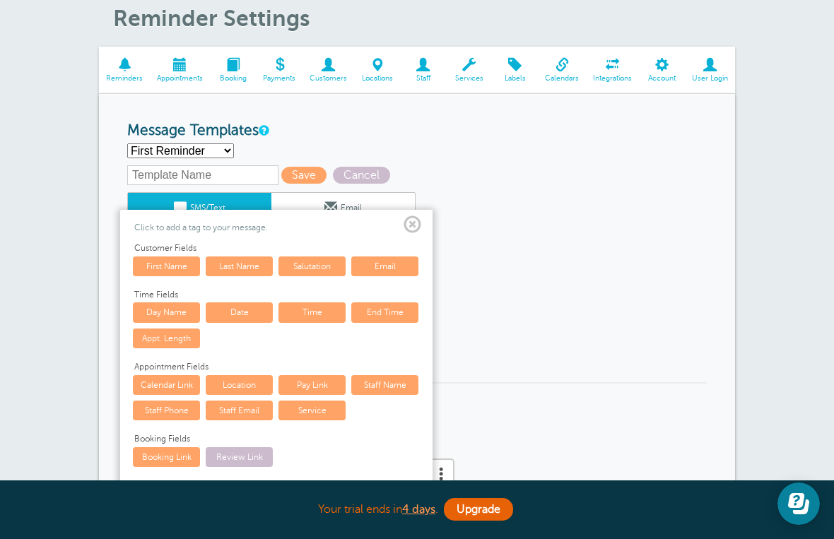
click at [178, 275] on link "First Name" at bounding box center [166, 267] width 67 height 20
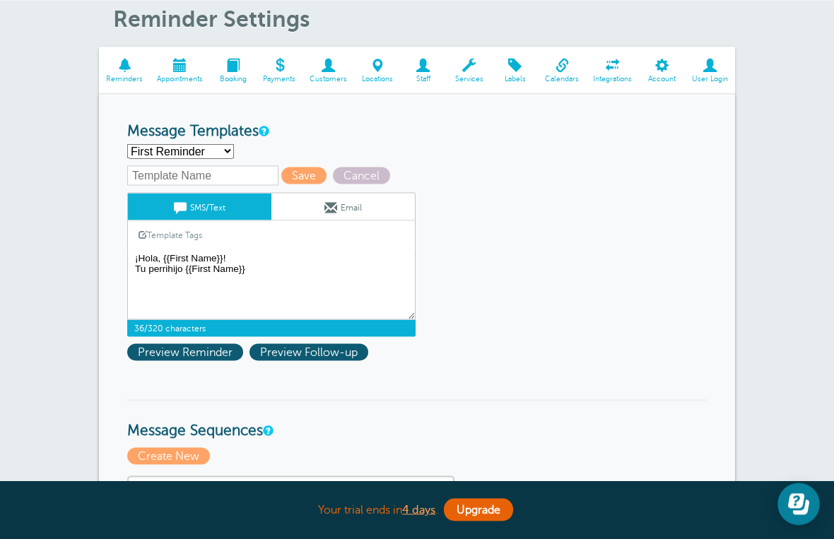
scroll to position [104, 0]
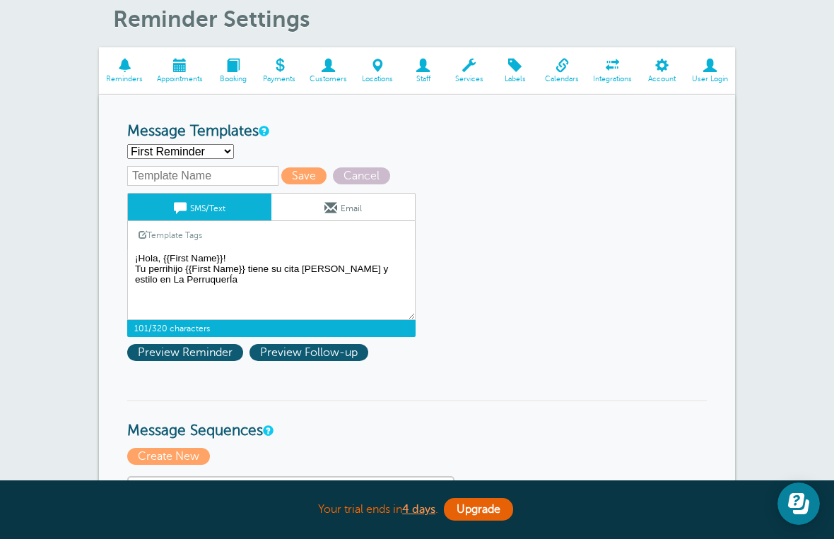
click at [182, 241] on link "Template Tags" at bounding box center [170, 235] width 85 height 28
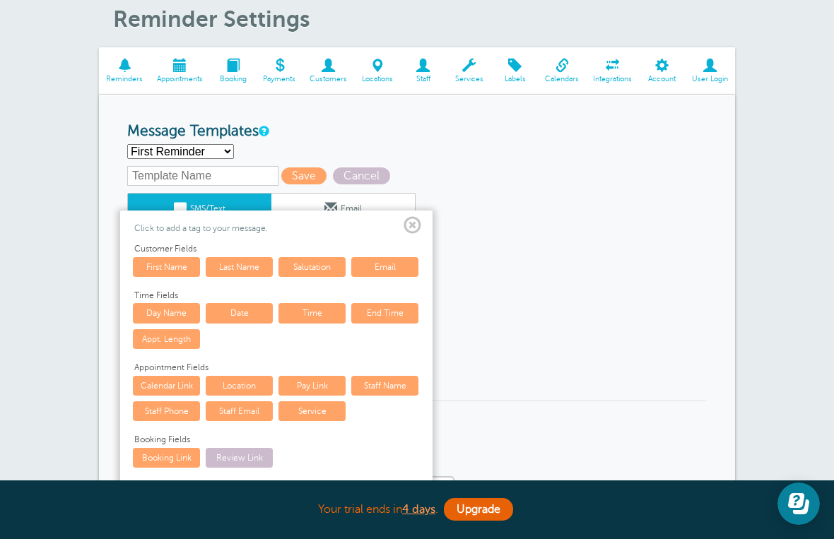
scroll to position [105, 0]
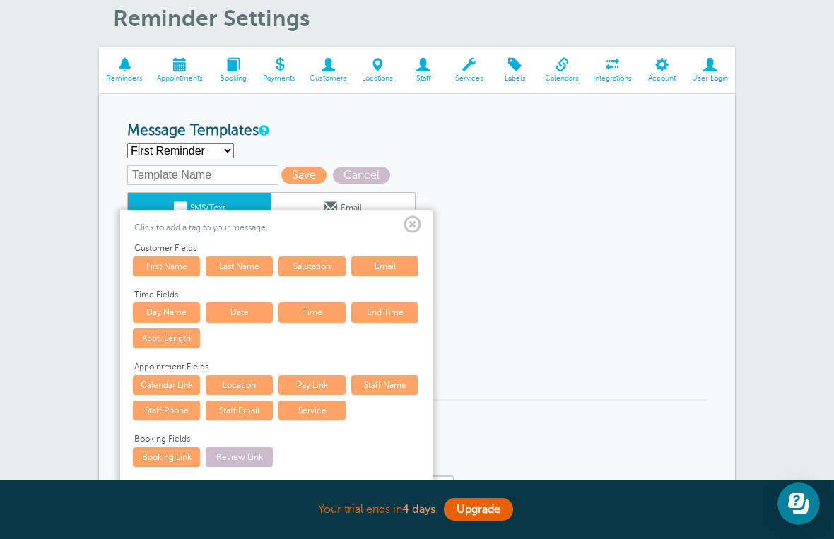
click at [242, 310] on link "Date" at bounding box center [239, 312] width 67 height 20
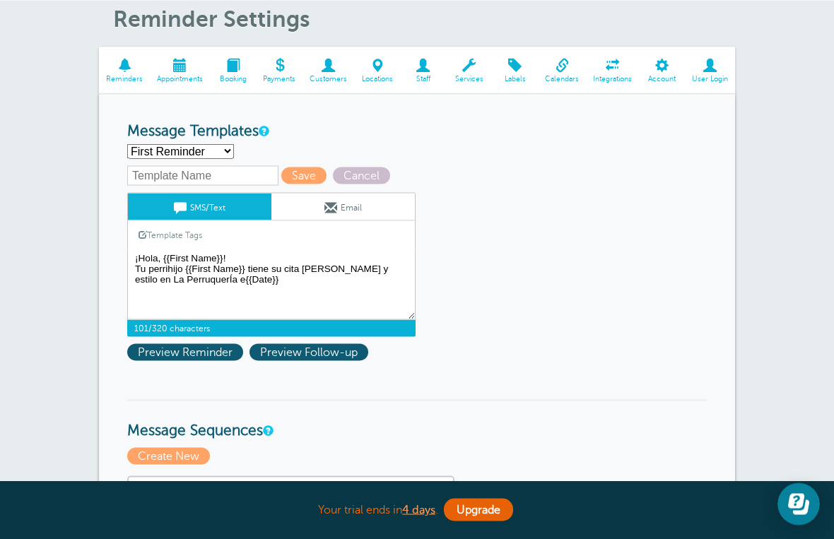
scroll to position [104, 0]
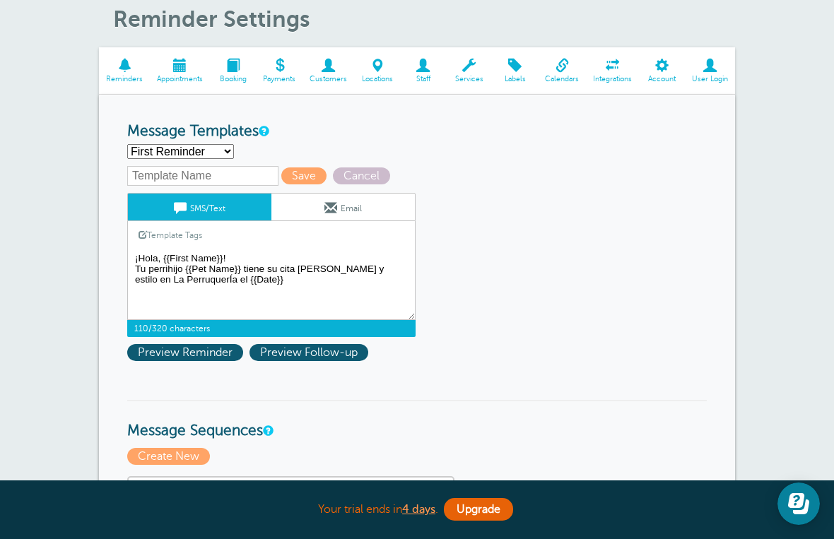
click at [264, 303] on textarea "¡Hola, {{First Name}}! Tu perrihijo {{Pet Name}} tiene su cita de corte y estil…" at bounding box center [271, 284] width 288 height 71
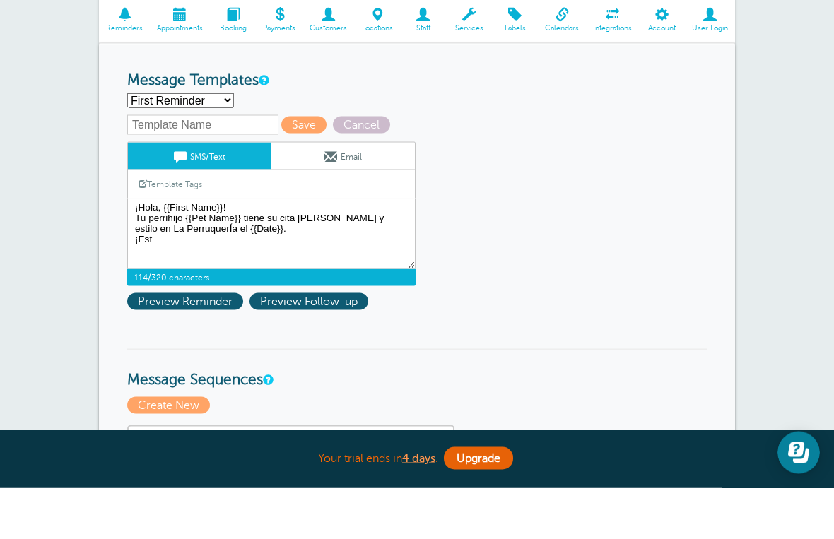
scroll to position [155, 0]
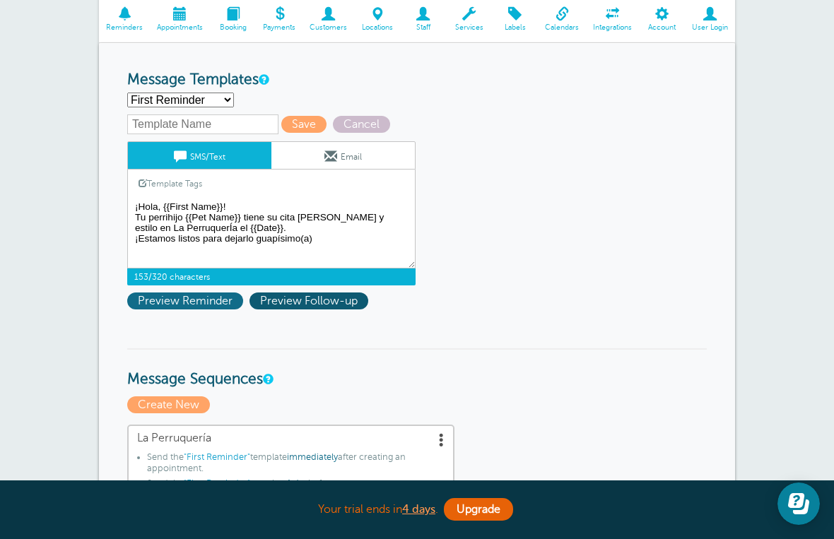
type textarea "¡Hola, {{First Name}}! Tu perrihijo {{Pet Name}} tiene su cita de corte y estil…"
click at [199, 309] on span "Preview Reminder" at bounding box center [185, 301] width 116 height 17
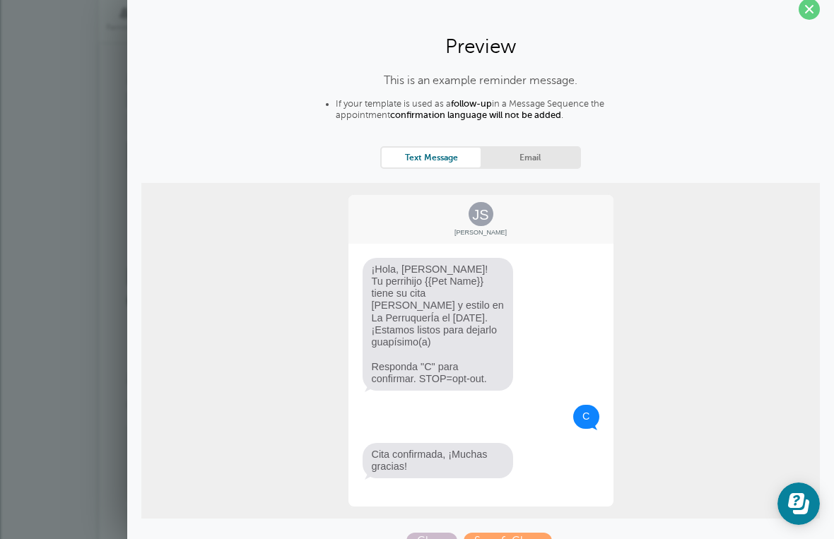
scroll to position [15, 0]
click at [526, 534] on span "Save & Close" at bounding box center [508, 541] width 88 height 17
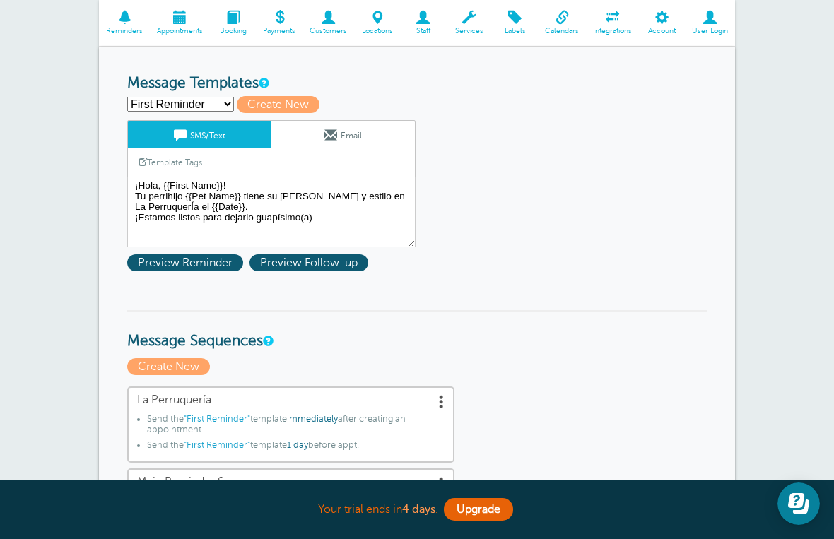
scroll to position [153, 0]
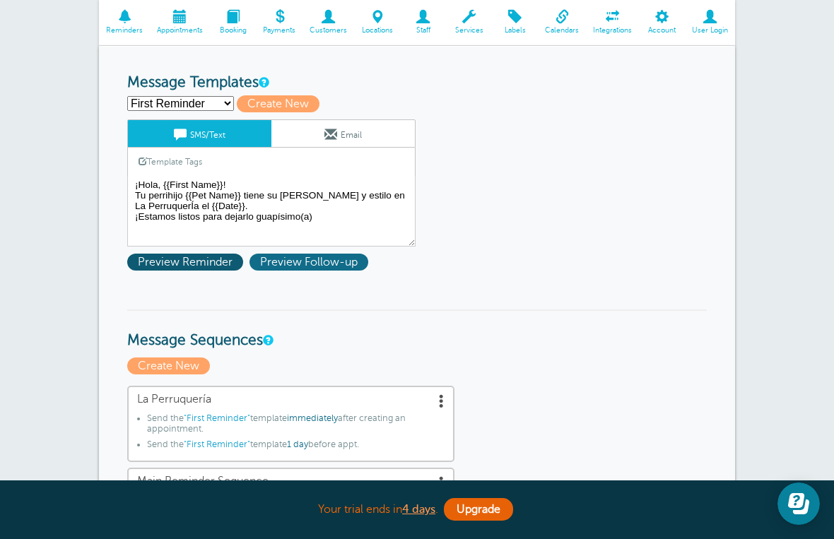
click at [325, 266] on span "Preview Follow-up" at bounding box center [308, 262] width 119 height 17
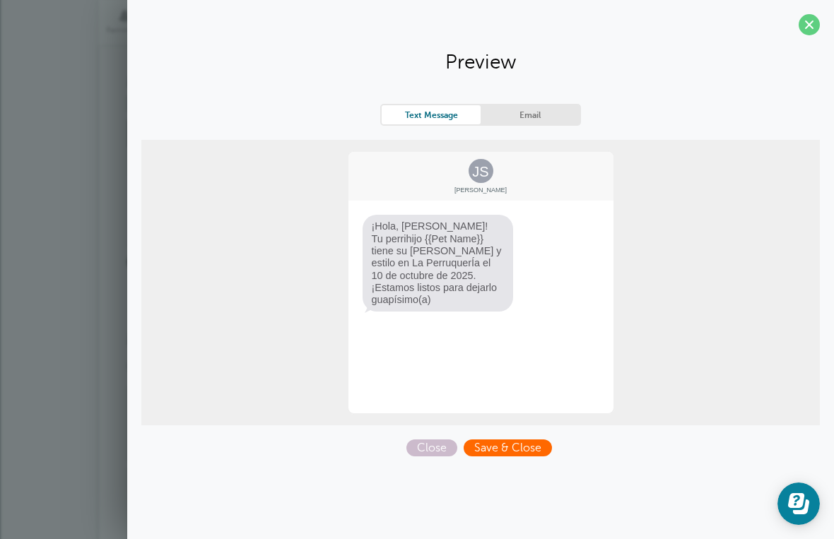
click at [529, 450] on span "Save & Close" at bounding box center [508, 448] width 88 height 17
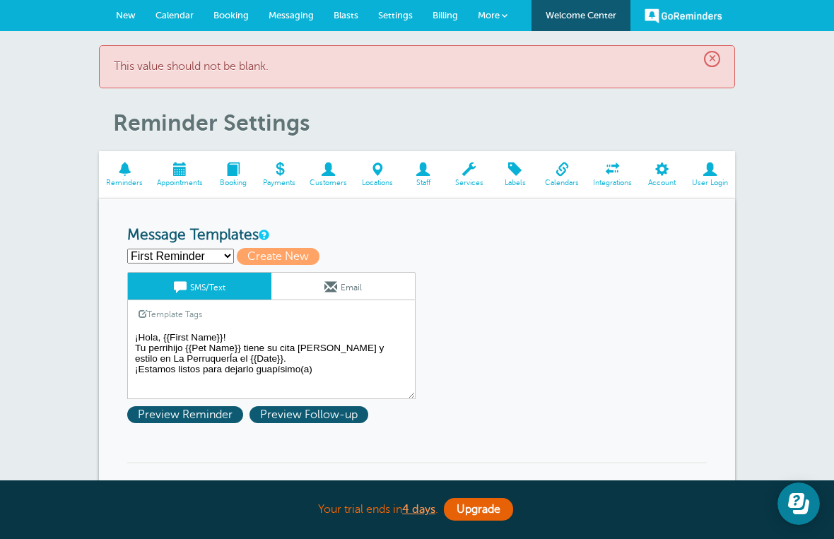
click at [185, 353] on textarea "¡Hola, {{First Name}}! Tu perrihijo {{Pet Name}} tiene su cita de corte y estil…" at bounding box center [271, 364] width 288 height 71
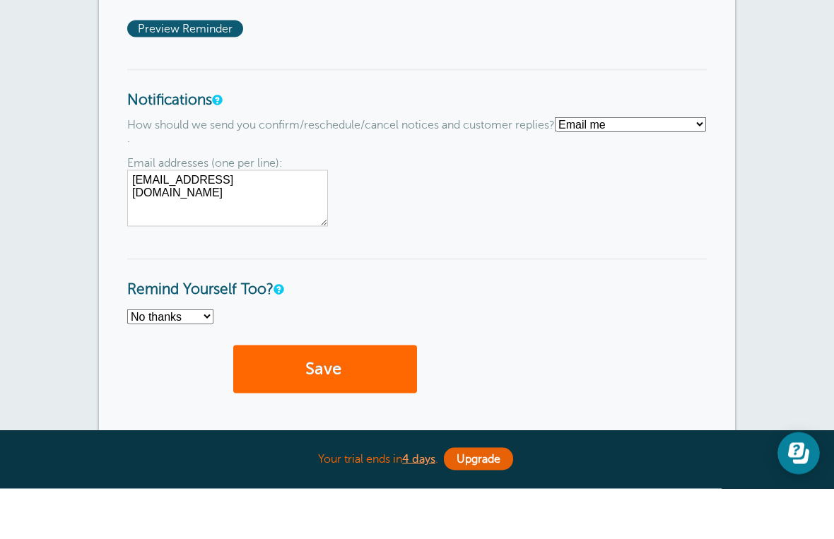
scroll to position [1164, 0]
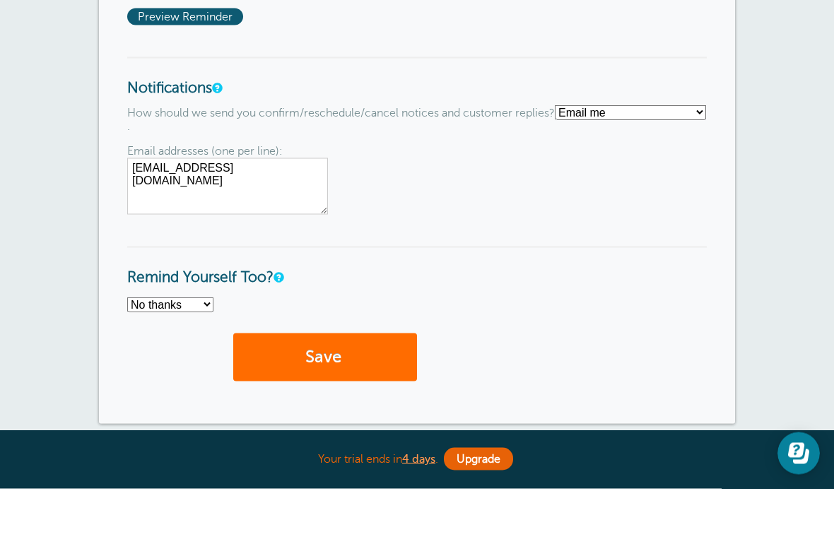
type textarea "¡Hola, {{First Name}}! Tu perrihijo(a) {{Pet Name}} tiene su cita de corte y es…"
click at [376, 384] on button "Save" at bounding box center [325, 408] width 184 height 49
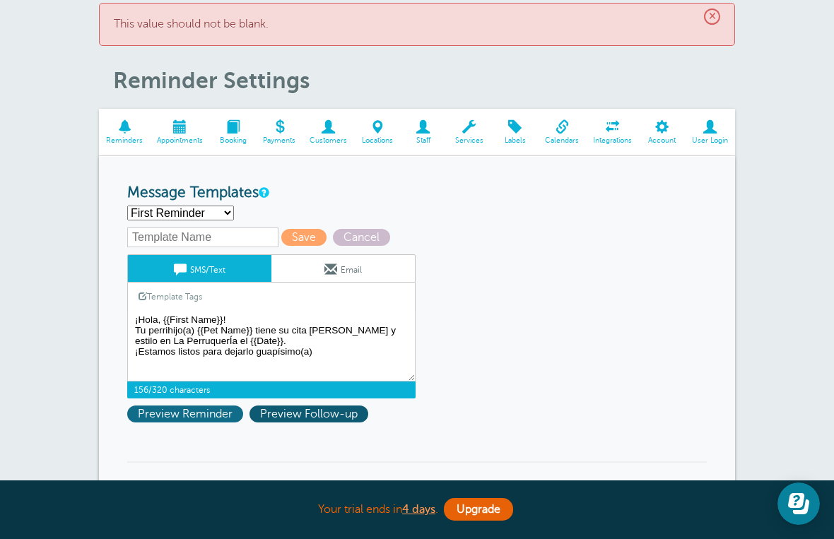
click at [205, 419] on span "Preview Reminder" at bounding box center [185, 414] width 116 height 17
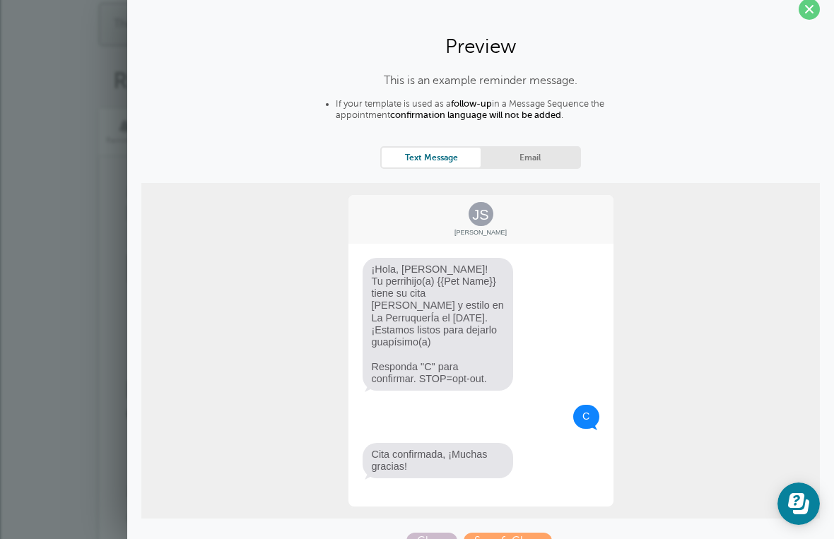
scroll to position [15, 0]
click at [521, 538] on span "Save & Close" at bounding box center [508, 541] width 88 height 17
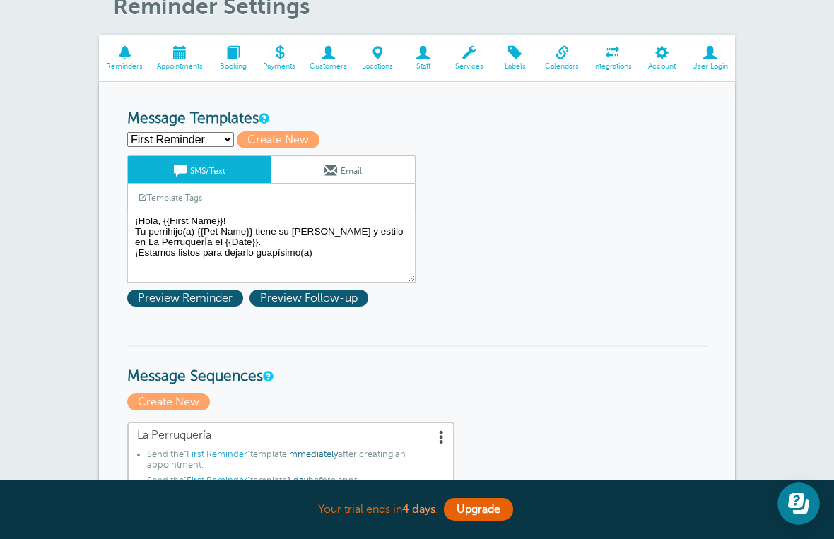
scroll to position [117, 0]
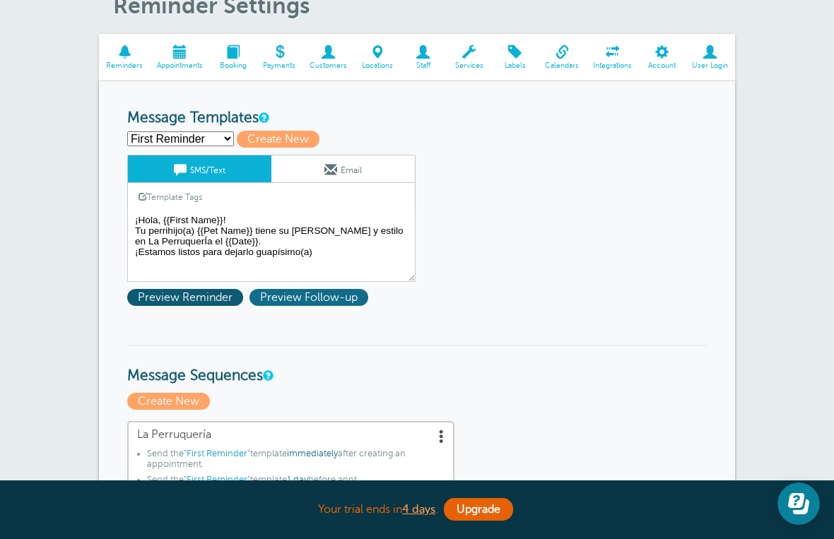
click at [304, 303] on span "Preview Follow-up" at bounding box center [308, 297] width 119 height 17
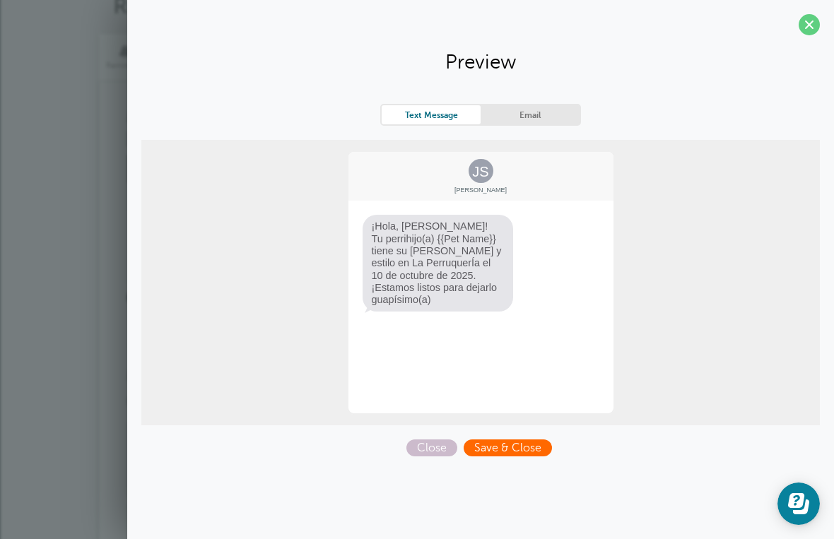
click at [521, 454] on span "Save & Close" at bounding box center [508, 448] width 88 height 17
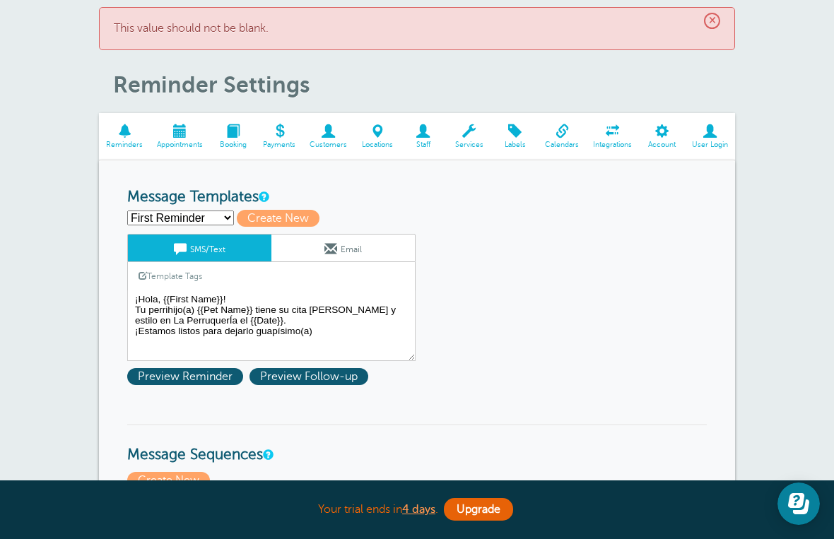
scroll to position [34, 0]
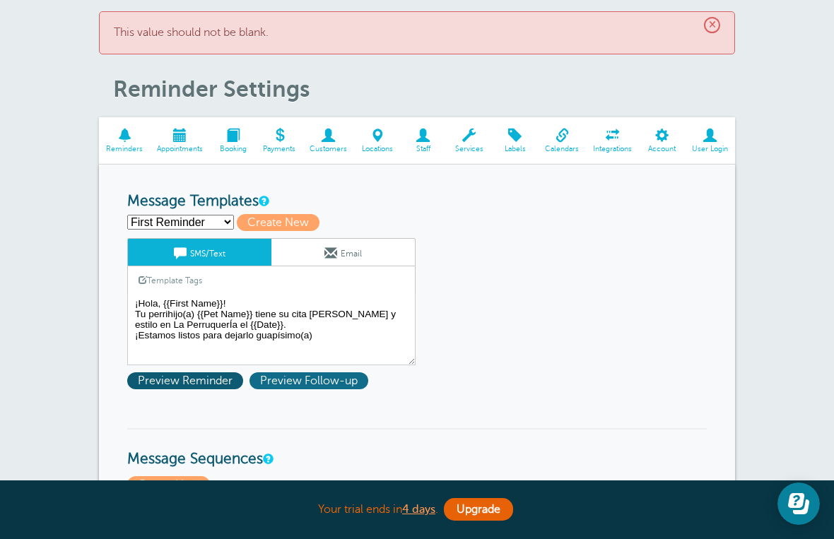
click at [307, 387] on span "Preview Follow-up" at bounding box center [308, 380] width 119 height 17
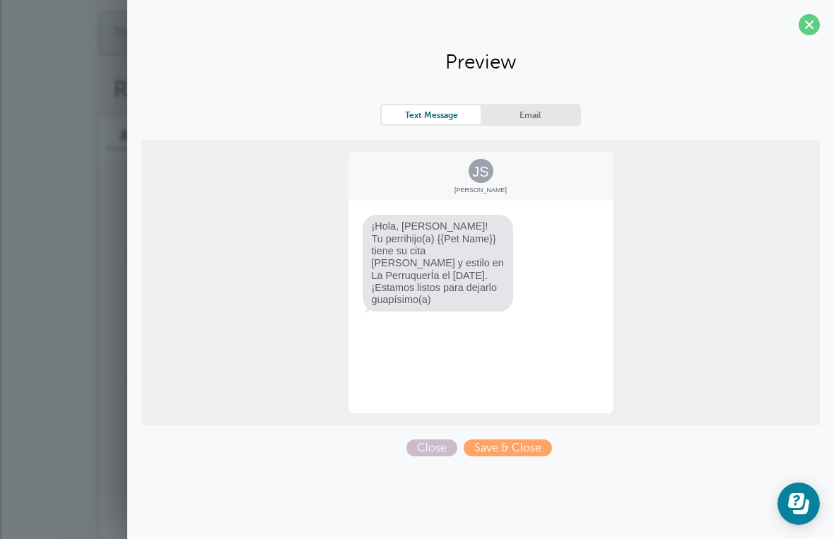
click at [825, 13] on section "Preview Text Message Email JS [PERSON_NAME] ¡Hola, [PERSON_NAME]! Tu perrihijo(…" at bounding box center [480, 233] width 707 height 467
click at [814, 27] on span at bounding box center [808, 24] width 21 height 21
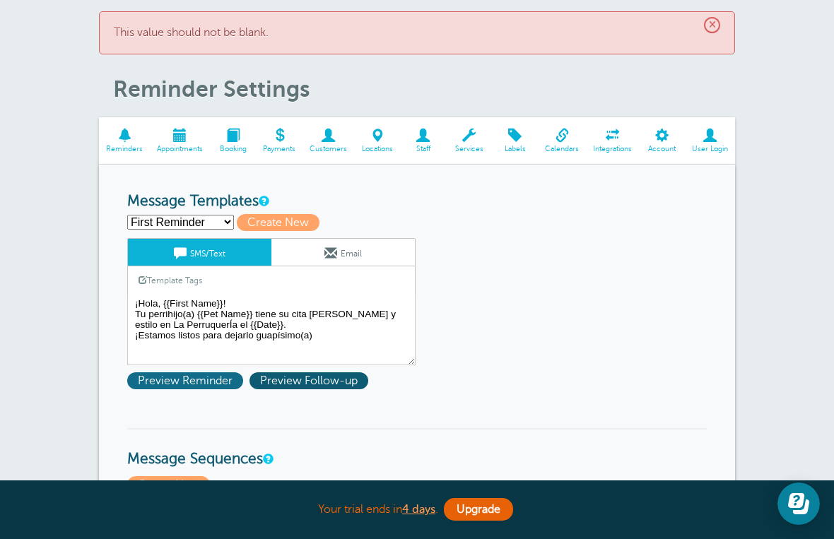
click at [209, 389] on span "Preview Reminder" at bounding box center [185, 380] width 116 height 17
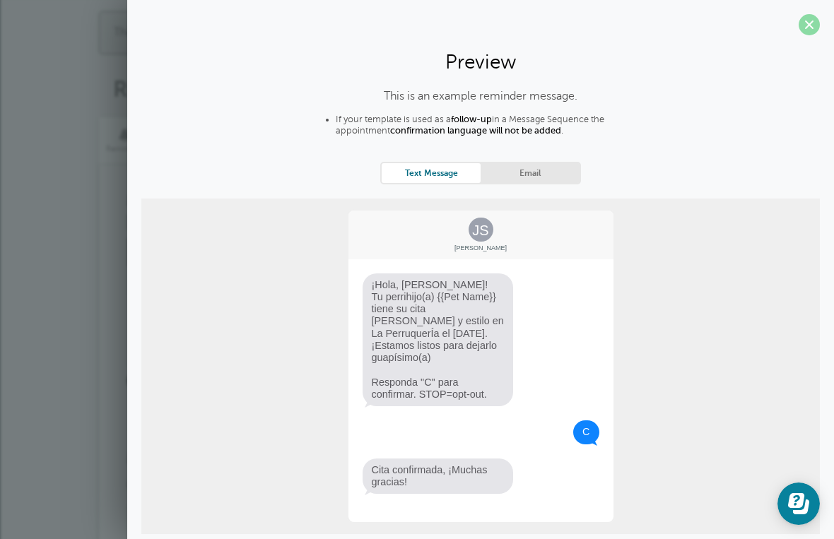
click at [803, 20] on span at bounding box center [808, 24] width 21 height 21
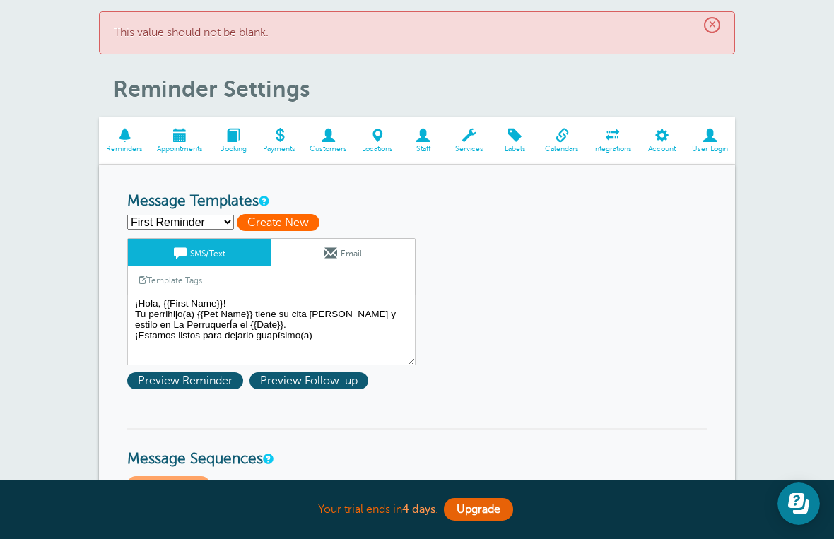
click at [311, 222] on span "Create New" at bounding box center [278, 222] width 83 height 17
select select
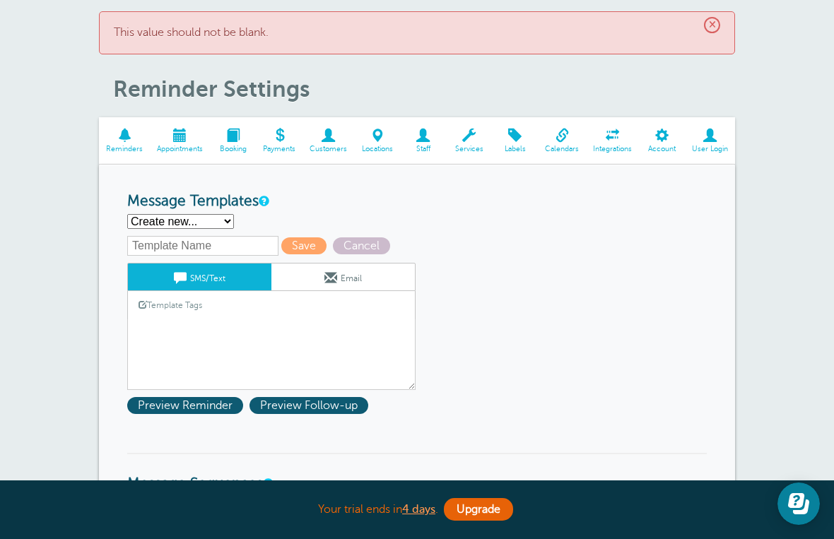
click at [122, 137] on span at bounding box center [124, 135] width 51 height 13
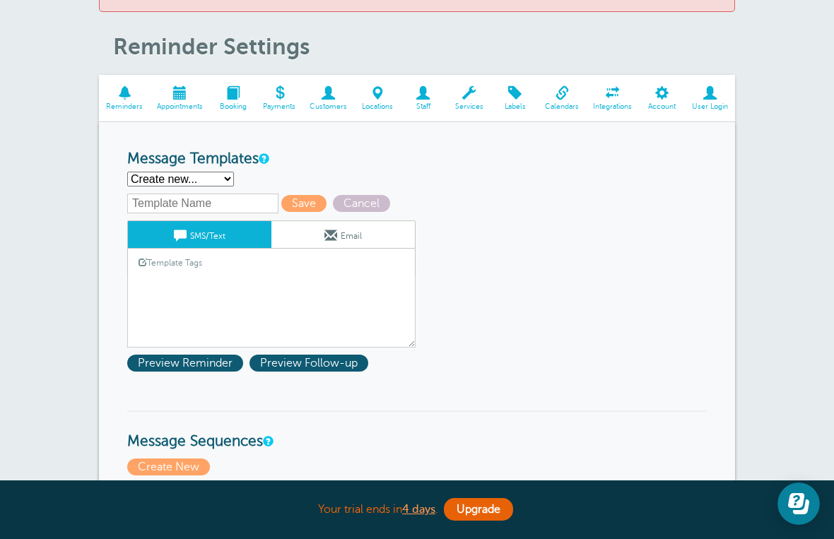
scroll to position [75, 0]
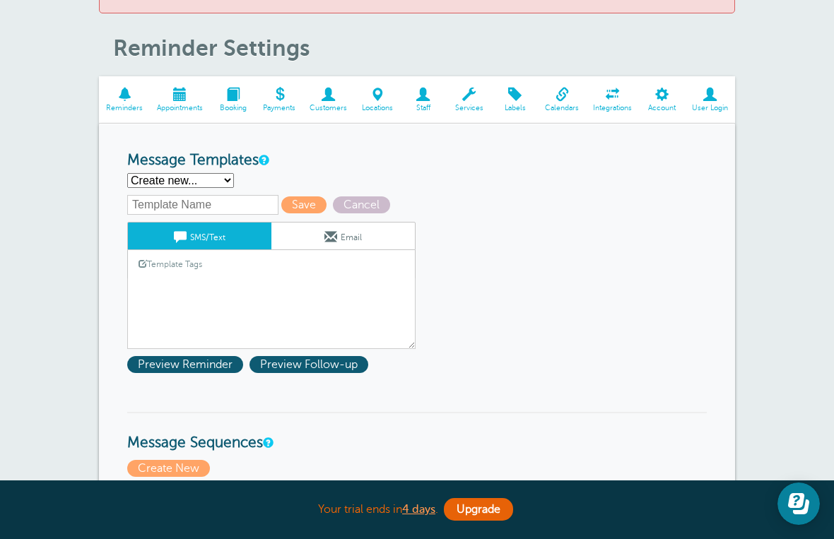
click at [234, 184] on select "First Reminder Second Reminder Third Reminder Create new..." at bounding box center [180, 180] width 107 height 15
select select "162879"
type input "Second Reminder"
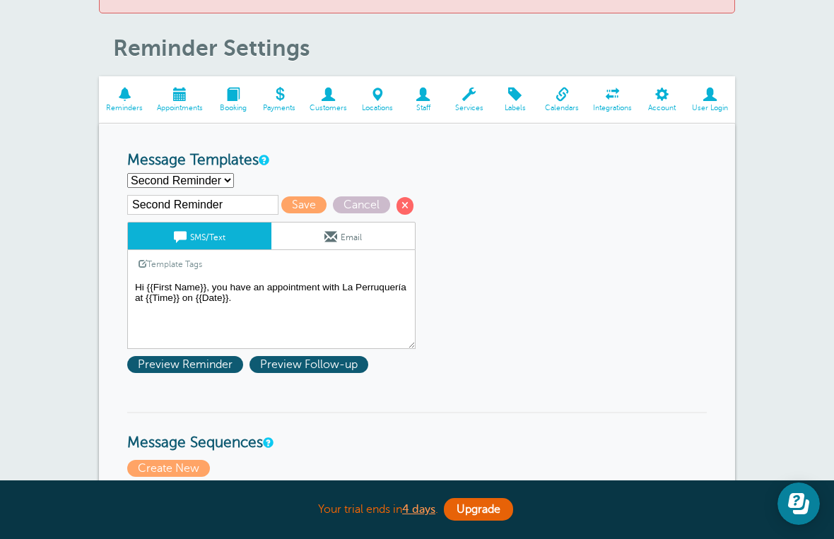
click at [144, 294] on textarea "¡Hola, {{First Name}}! Tu perrihijo(a) {{Pet Name}} tiene su cita de corte y es…" at bounding box center [271, 313] width 288 height 71
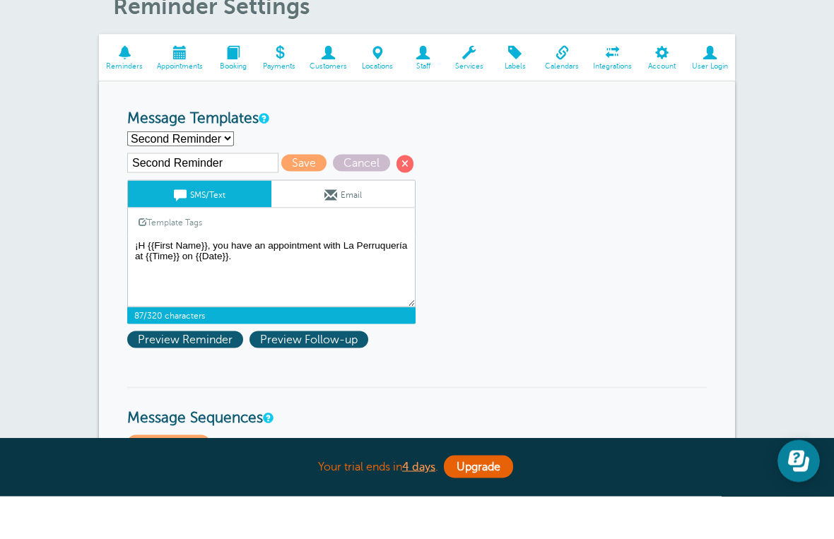
scroll to position [117, 0]
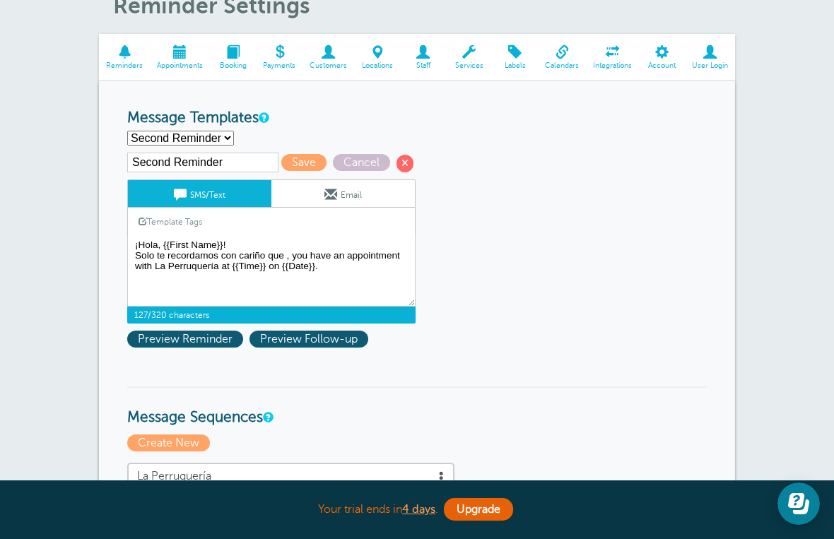
click at [176, 232] on link "Template Tags" at bounding box center [170, 222] width 85 height 28
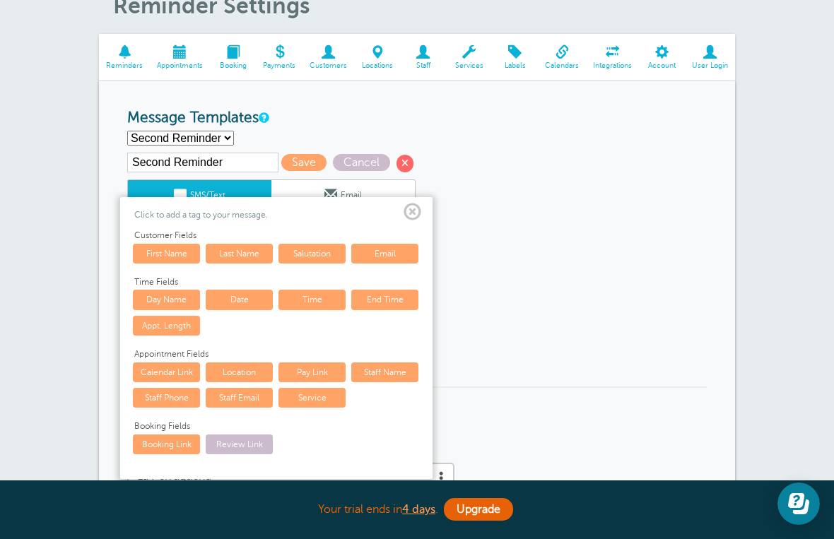
click at [181, 263] on link "First Name" at bounding box center [166, 254] width 67 height 20
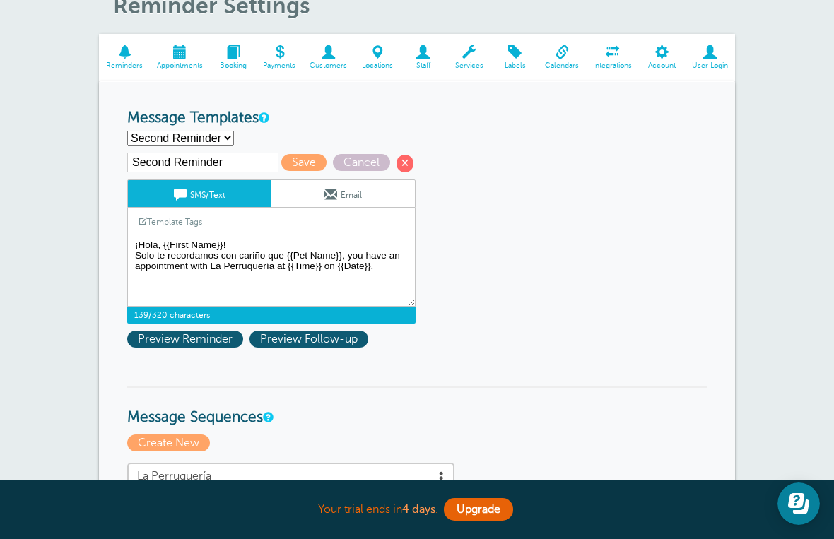
click at [399, 269] on textarea "¡Hola, {{First Name}}! Tu perrihijo(a) {{Pet Name}} tiene su cita de corte y es…" at bounding box center [271, 271] width 288 height 71
click at [404, 271] on textarea "¡Hola, {{First Name}}! Tu perrihijo(a) {{Pet Name}} tiene su cita de corte y es…" at bounding box center [271, 271] width 288 height 71
click at [405, 266] on textarea "¡Hola, {{First Name}}! Tu perrihijo(a) {{Pet Name}} tiene su cita de corte y es…" at bounding box center [271, 271] width 288 height 71
click at [191, 230] on link "Template Tags" at bounding box center [170, 222] width 85 height 28
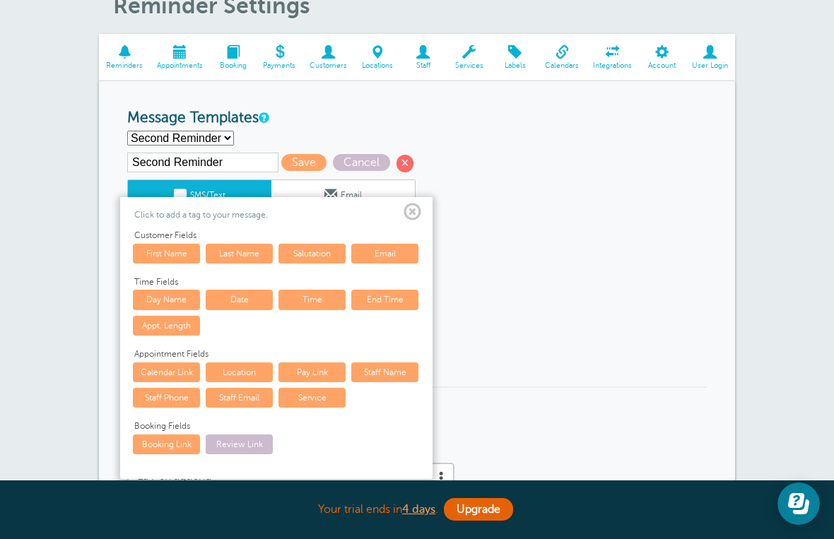
click at [247, 309] on link "Date" at bounding box center [239, 300] width 67 height 20
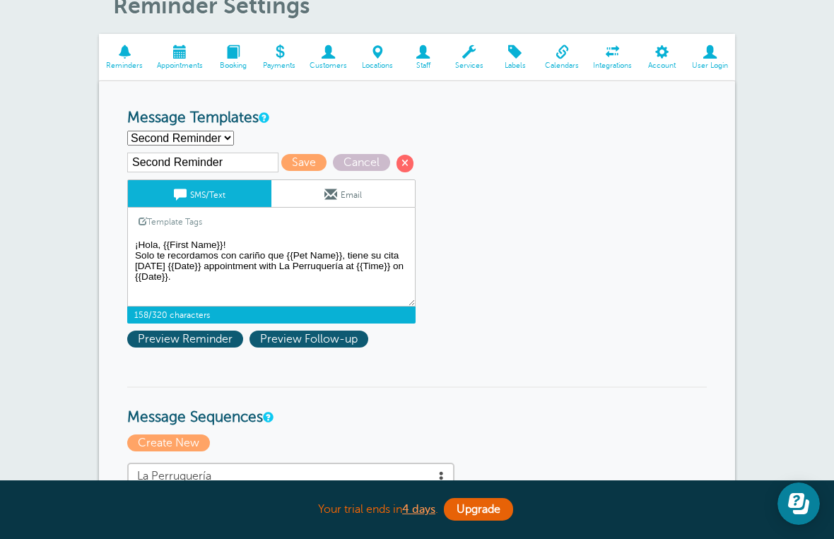
click at [282, 287] on textarea "¡Hola, {{First Name}}! Tu perrihijo(a) {{Pet Name}} tiene su cita de corte y es…" at bounding box center [271, 271] width 288 height 71
click at [278, 283] on textarea "¡Hola, {{First Name}}! Tu perrihijo(a) {{Pet Name}} tiene su cita de corte y es…" at bounding box center [271, 271] width 288 height 71
click at [297, 307] on textarea "¡Hola, {{First Name}}! Tu perrihijo(a) {{Pet Name}} tiene su cita de corte y es…" at bounding box center [271, 271] width 288 height 71
click at [294, 283] on textarea "¡Hola, {{First Name}}! Tu perrihijo(a) {{Pet Name}} tiene su cita de corte y es…" at bounding box center [271, 271] width 288 height 71
click at [301, 288] on textarea "¡Hola, {{First Name}}! Tu perrihijo(a) {{Pet Name}} tiene su cita de corte y es…" at bounding box center [271, 271] width 288 height 71
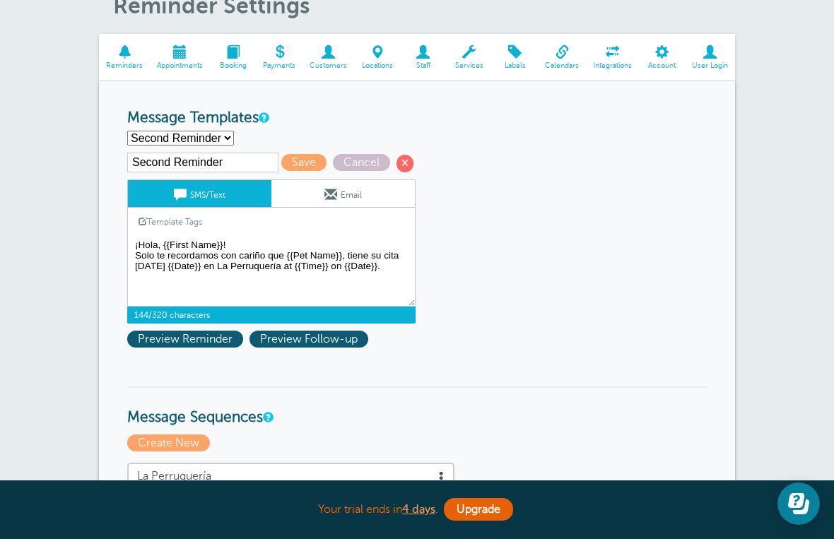
click at [297, 286] on textarea "¡Hola, {{First Name}}! Tu perrihijo(a) {{Pet Name}} tiene su cita de corte y es…" at bounding box center [271, 271] width 288 height 71
click at [401, 276] on textarea "¡Hola, {{First Name}}! Tu perrihijo(a) {{Pet Name}} tiene su cita de corte y es…" at bounding box center [271, 271] width 288 height 71
click at [186, 297] on textarea "¡Hola, {{First Name}}! Tu perrihijo(a) {{Pet Name}} tiene su cita de corte y es…" at bounding box center [271, 271] width 288 height 71
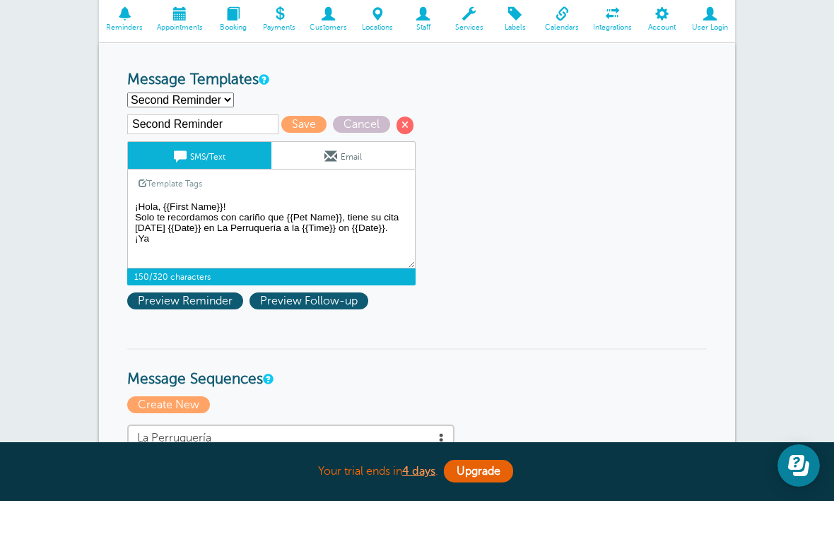
scroll to position [155, 0]
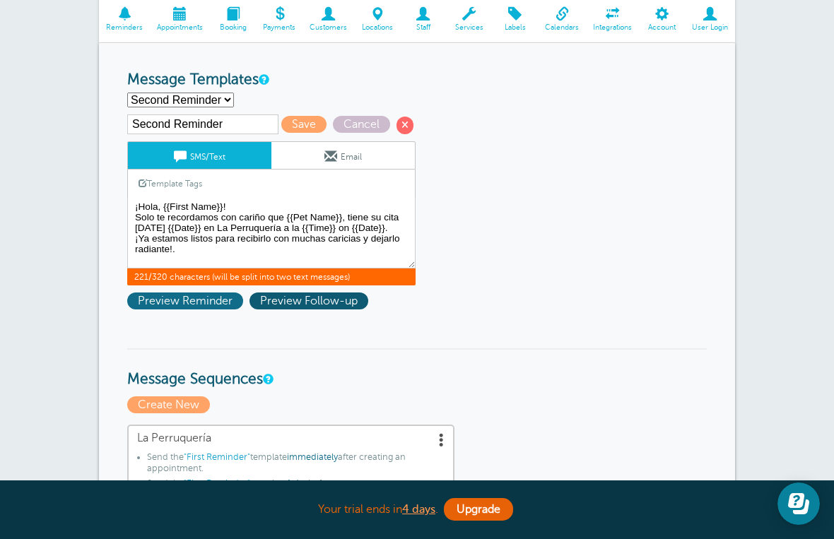
click at [195, 309] on span "Preview Reminder" at bounding box center [185, 301] width 116 height 17
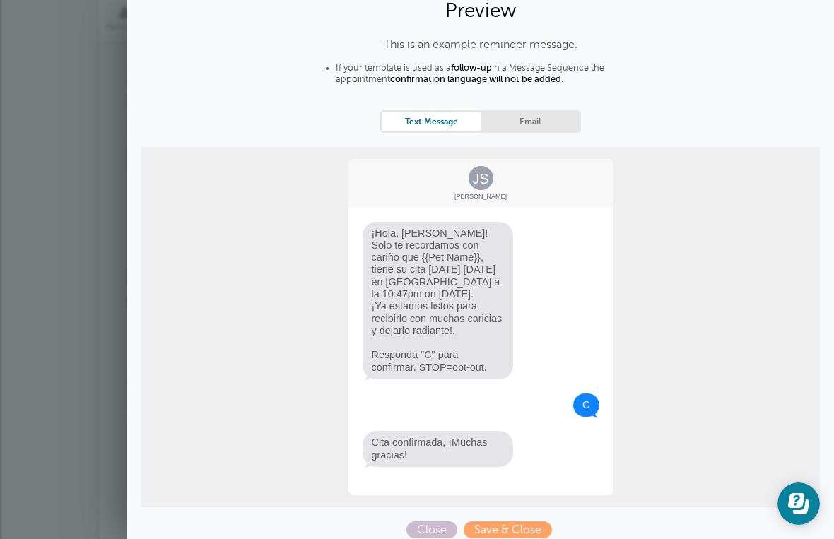
scroll to position [51, 0]
click at [442, 536] on span "Close" at bounding box center [431, 530] width 51 height 17
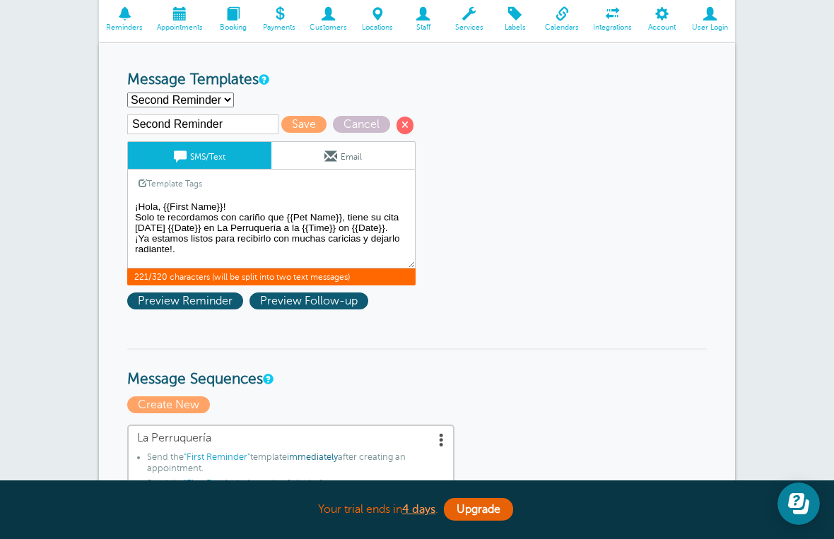
click at [396, 244] on textarea "¡Hola, {{First Name}}! Tu perrihijo(a) {{Pet Name}} tiene su cita de corte y es…" at bounding box center [271, 233] width 288 height 71
type textarea "¡Hola, {{First Name}}! Solo te recordamos con cariño que {{Pet Name}}, tiene su…"
click at [211, 305] on span "Preview Reminder" at bounding box center [185, 301] width 116 height 17
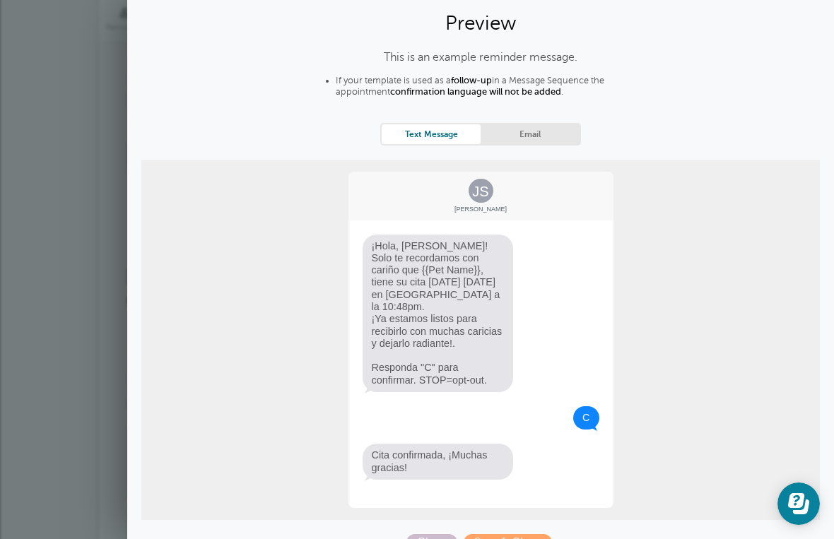
scroll to position [39, 0]
click at [513, 534] on span "Save & Close" at bounding box center [508, 542] width 88 height 17
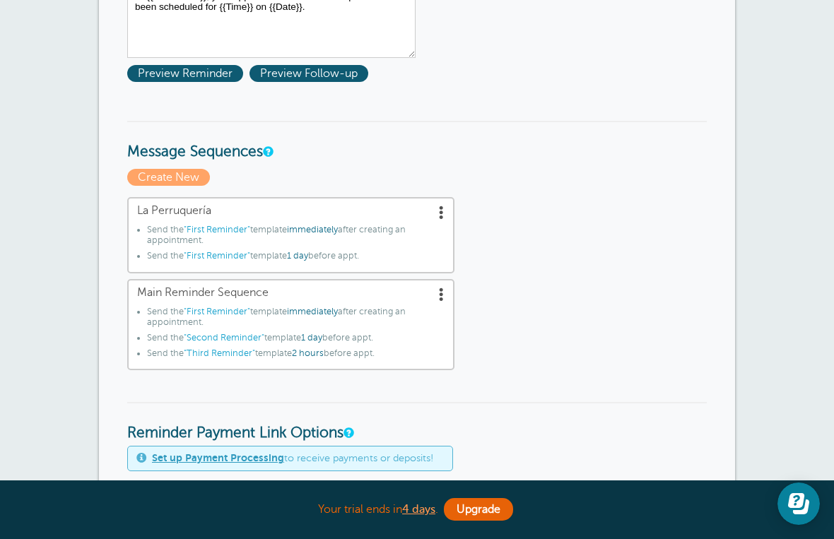
scroll to position [343, 0]
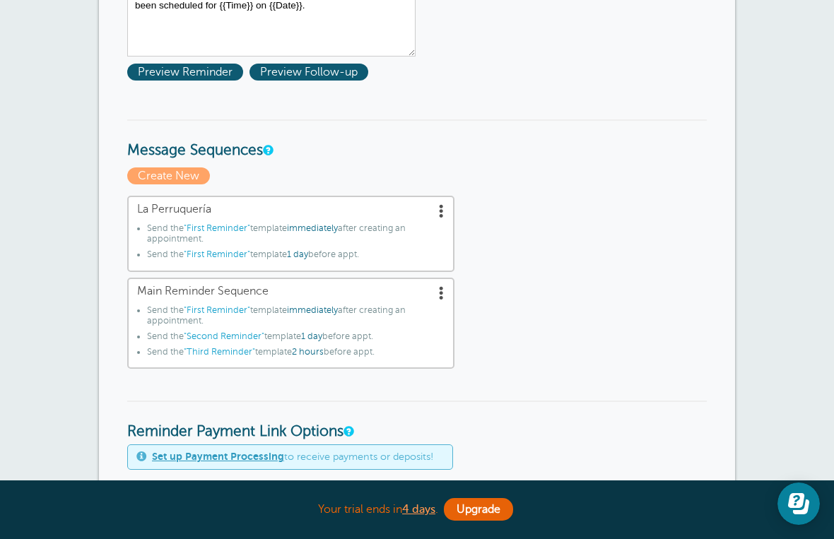
click at [228, 228] on span ""First Reminder"" at bounding box center [217, 228] width 66 height 10
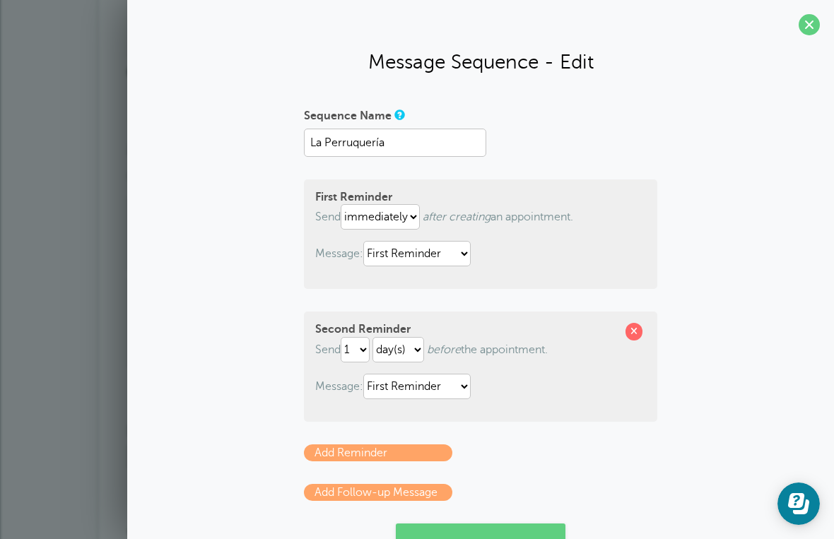
scroll to position [0, 0]
click at [815, 36] on section "Message Sequence - Edit Sequence Name La Perruquería First Reminder Send immedi…" at bounding box center [480, 330] width 707 height 661
click at [808, 28] on span at bounding box center [808, 24] width 21 height 21
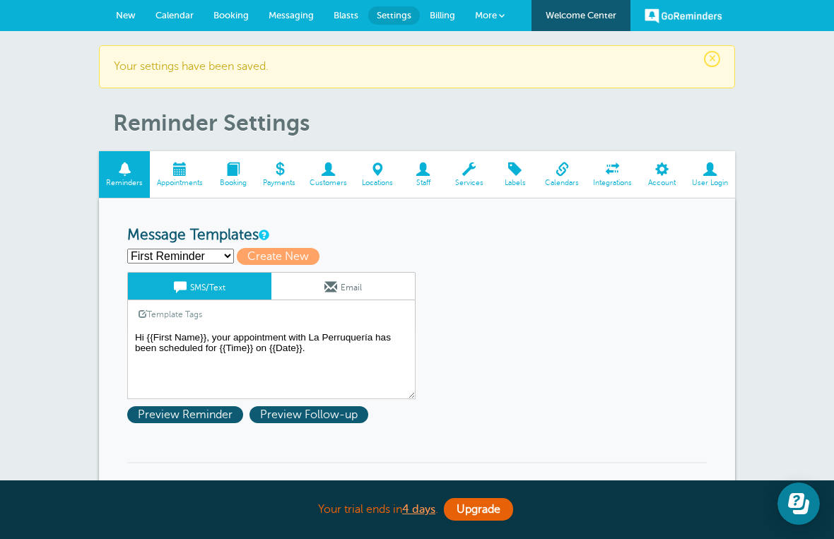
click at [195, 179] on span "Appointments" at bounding box center [180, 183] width 46 height 8
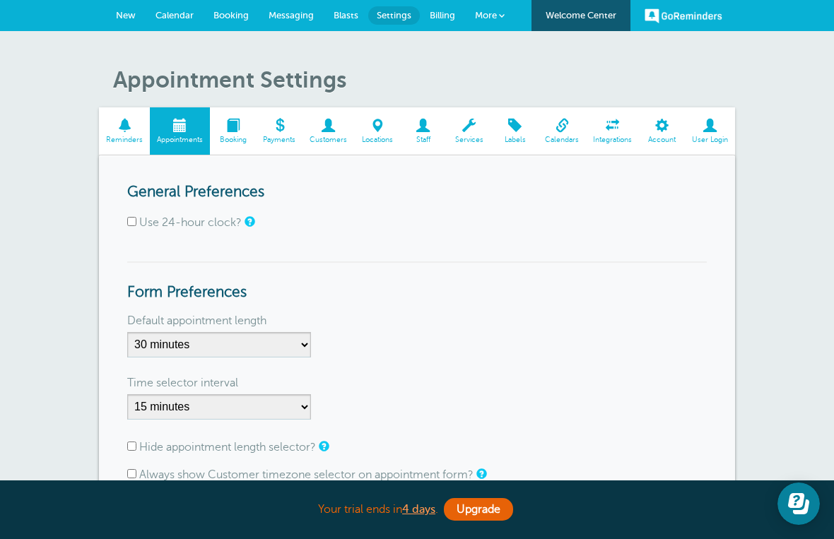
click at [246, 136] on span "Booking" at bounding box center [233, 140] width 32 height 8
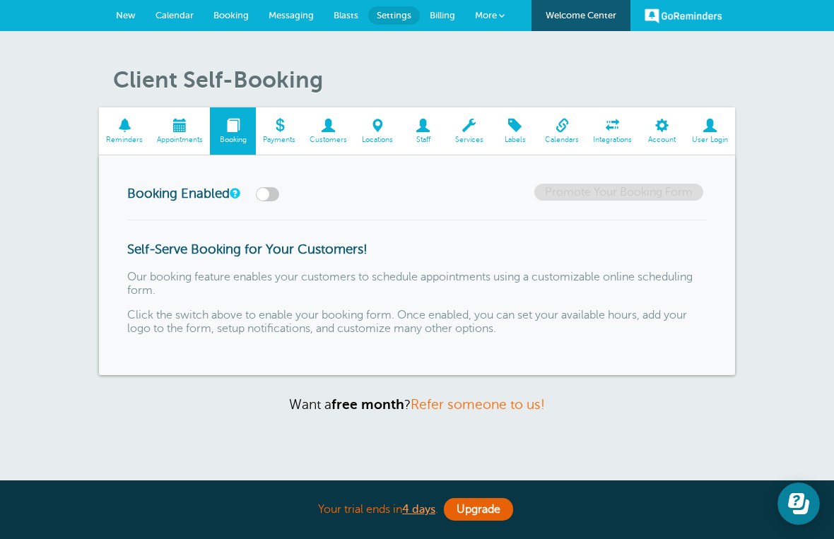
click at [198, 138] on span "Appointments" at bounding box center [180, 140] width 46 height 8
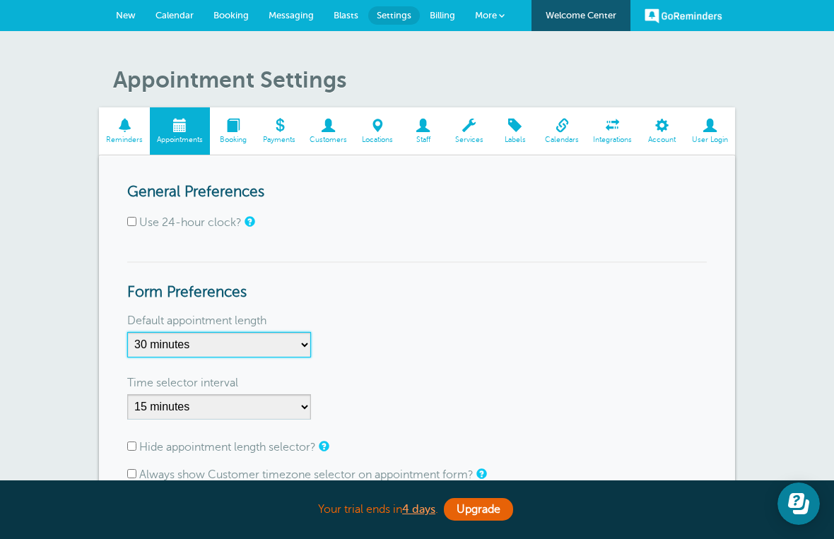
click at [299, 351] on select "5 minutes 10 minutes 15 minutes 20 minutes 25 minutes 30 minutes 35 minutes 40 …" at bounding box center [219, 344] width 184 height 25
select select "60"
click at [247, 136] on span "Booking" at bounding box center [233, 140] width 32 height 8
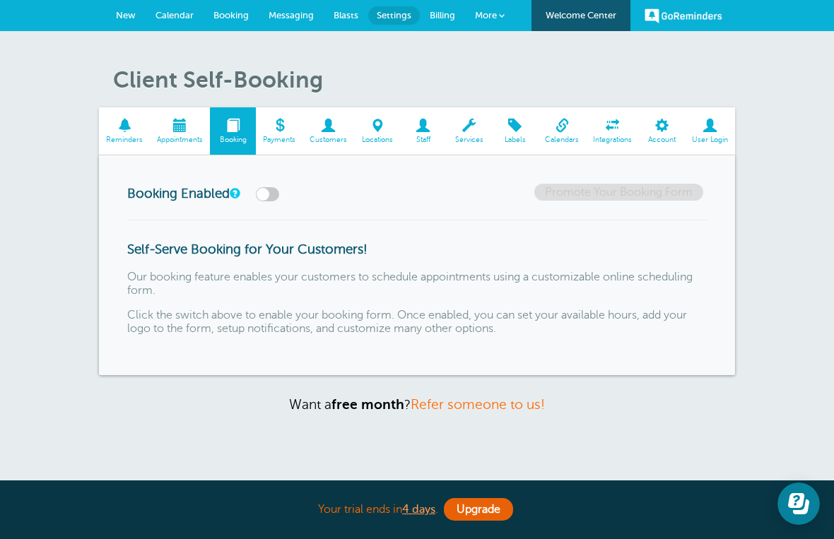
click at [336, 131] on span at bounding box center [328, 125] width 52 height 13
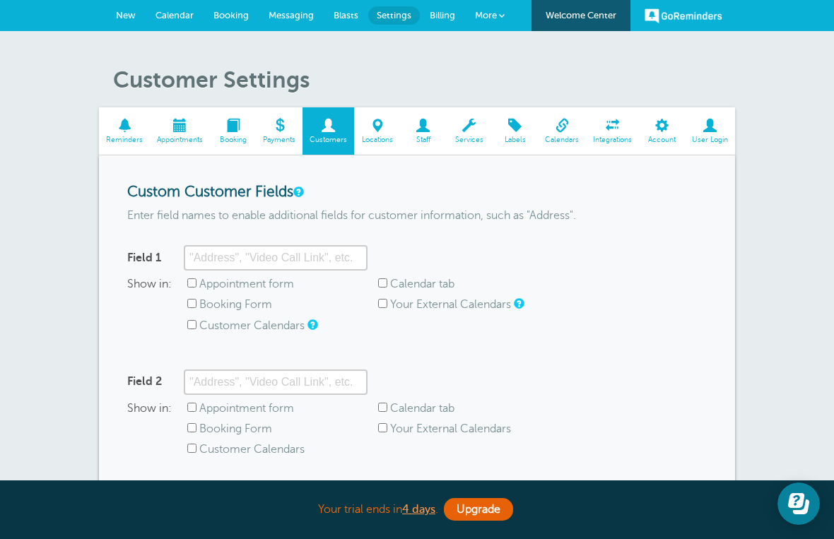
click at [382, 132] on span at bounding box center [377, 125] width 46 height 13
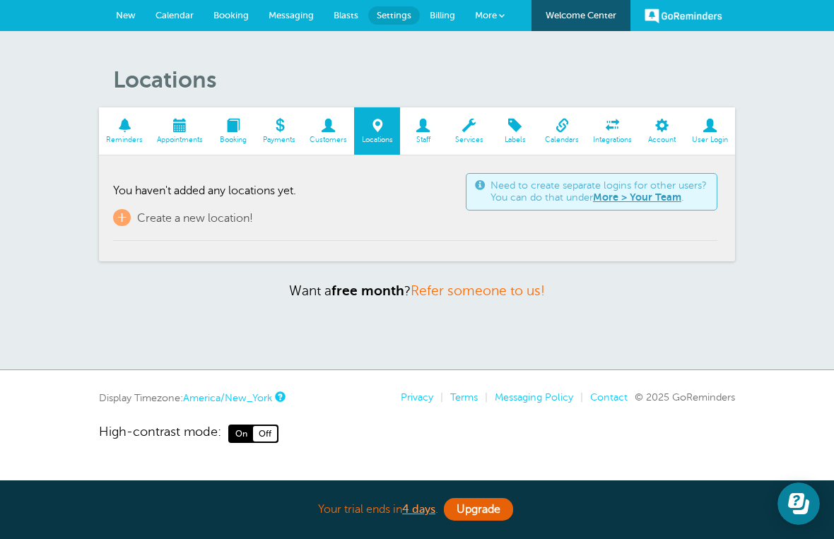
click at [432, 131] on span at bounding box center [423, 125] width 46 height 13
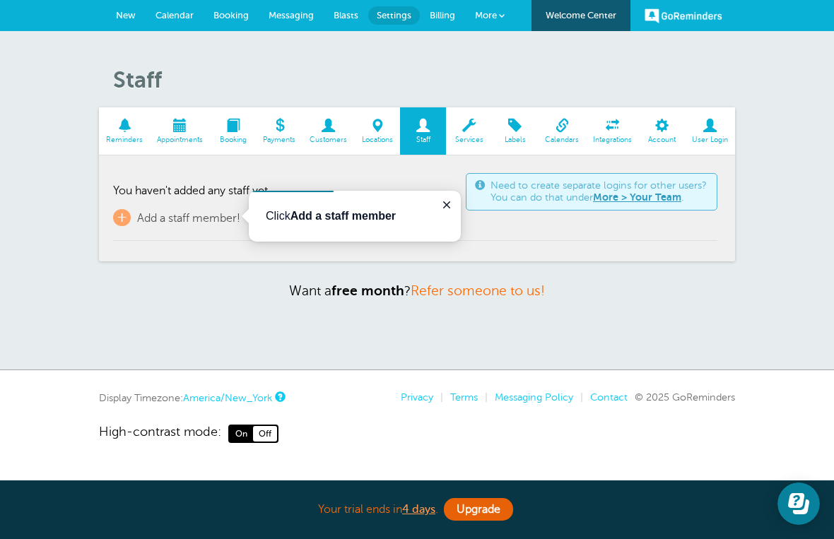
click at [520, 130] on span at bounding box center [515, 125] width 46 height 13
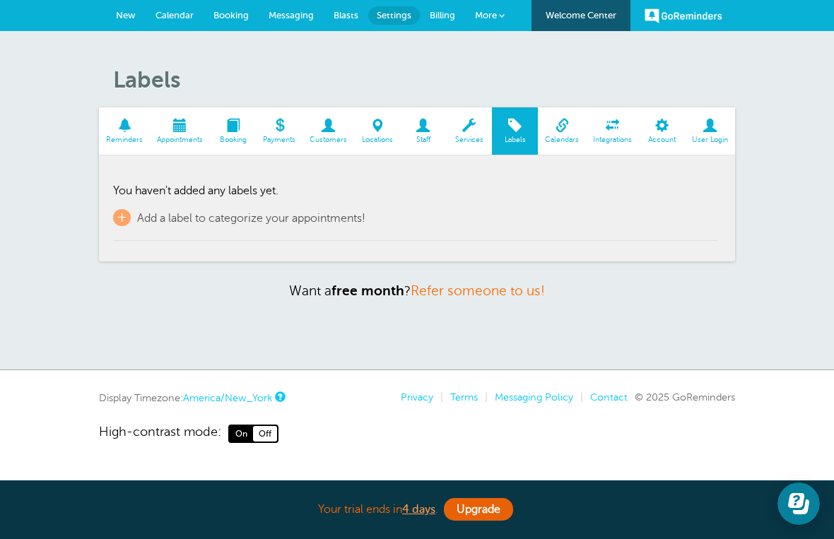
click at [561, 129] on span at bounding box center [562, 125] width 48 height 13
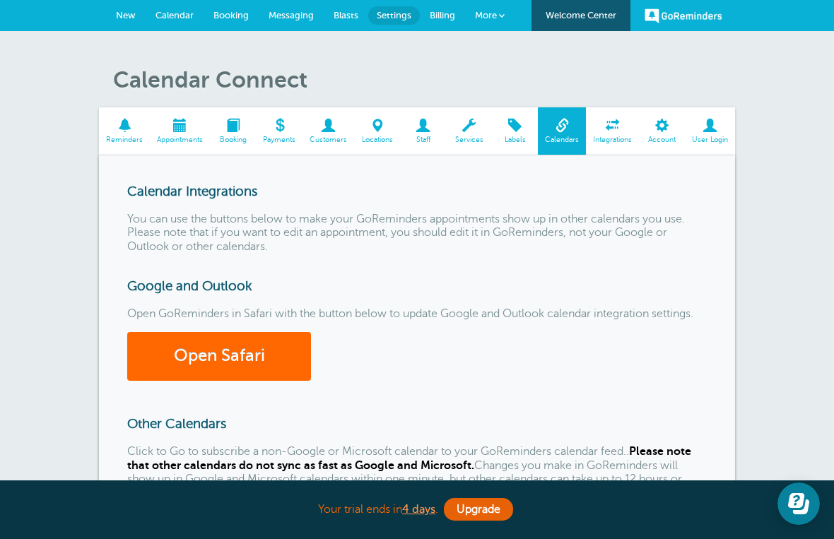
click at [612, 131] on span at bounding box center [612, 125] width 53 height 13
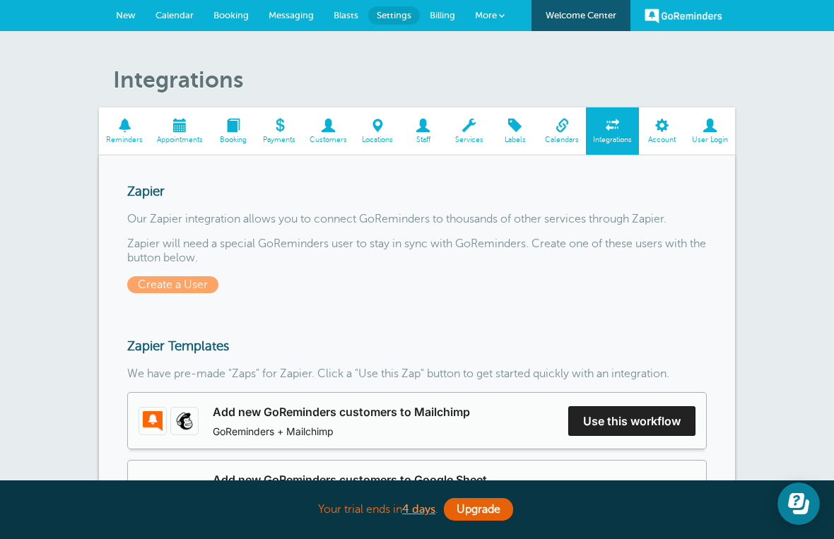
click at [668, 138] on span "Account" at bounding box center [662, 140] width 32 height 8
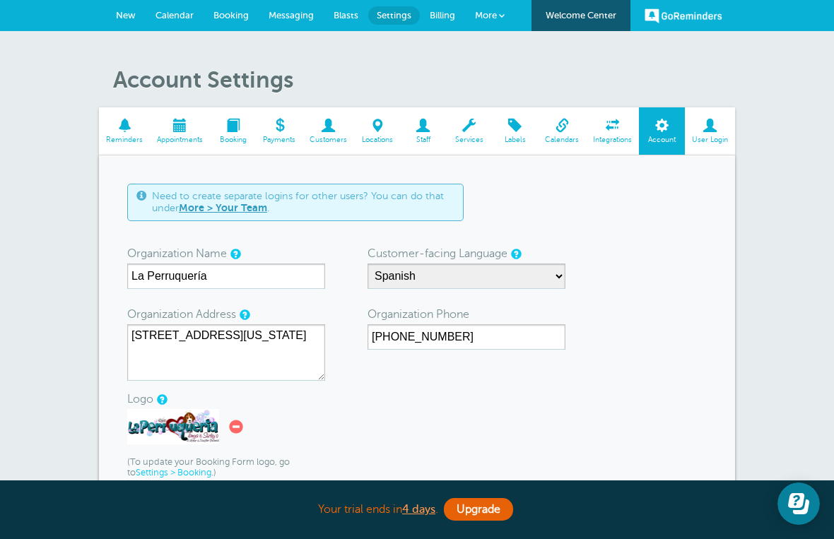
click at [719, 130] on span at bounding box center [710, 125] width 50 height 13
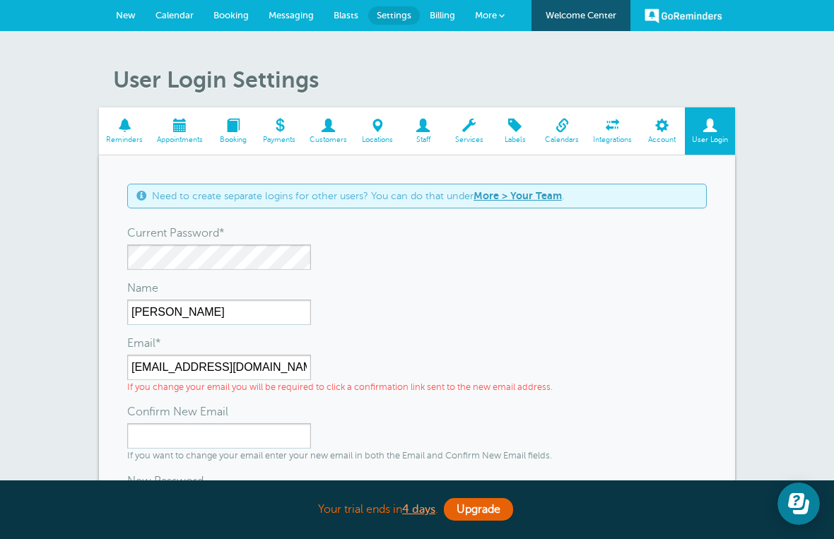
click at [664, 136] on span "Account" at bounding box center [662, 140] width 32 height 8
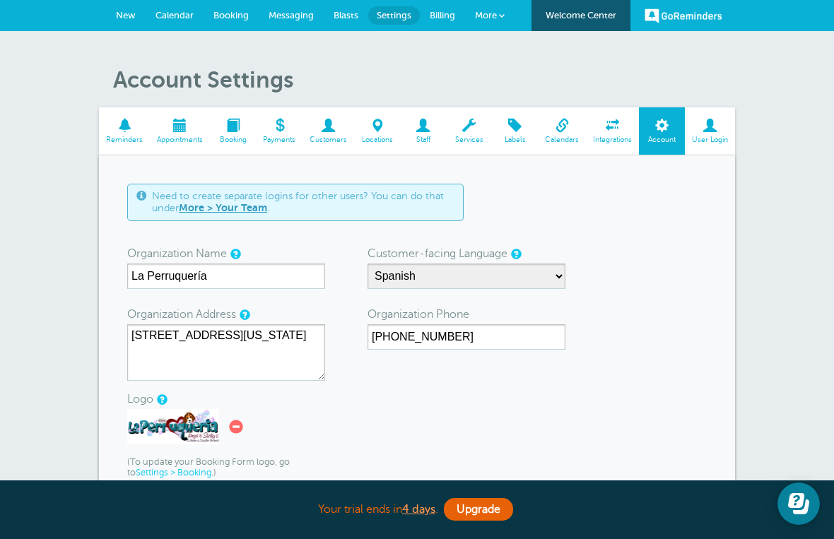
click at [136, 125] on span at bounding box center [124, 125] width 51 height 13
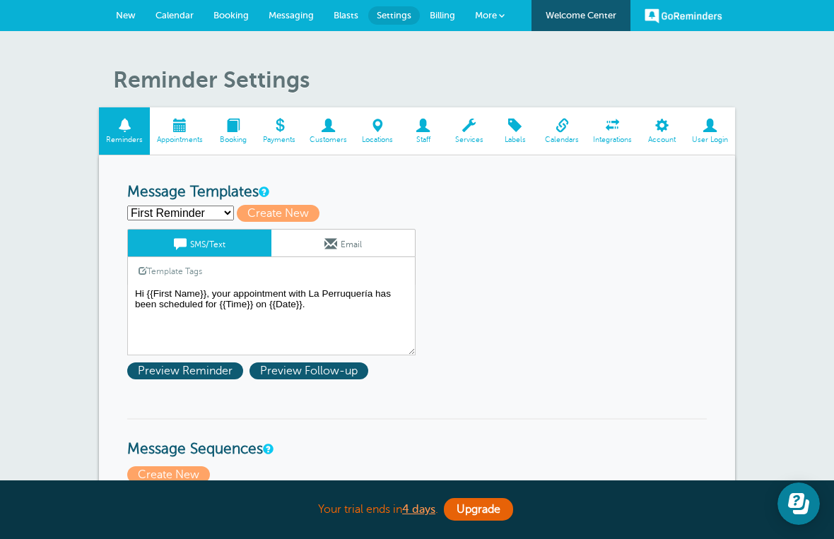
click at [239, 138] on span "Booking" at bounding box center [233, 140] width 32 height 8
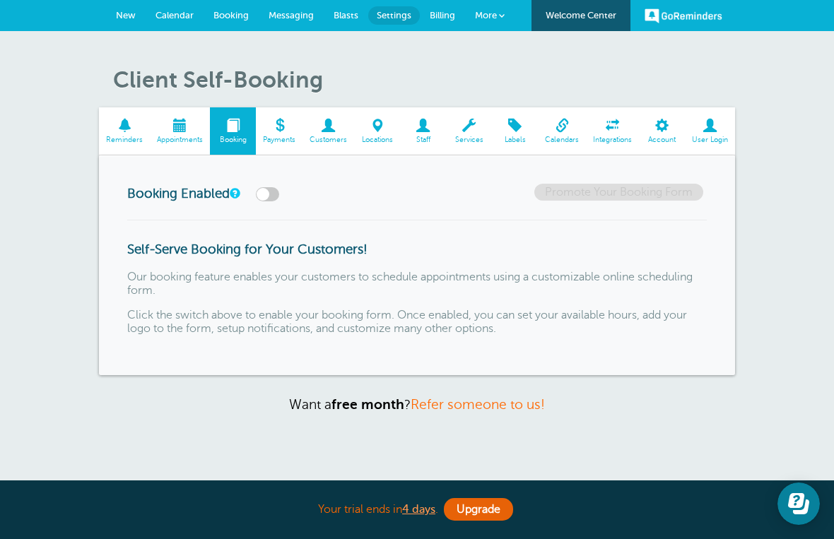
click at [181, 22] on link "Calendar" at bounding box center [175, 15] width 58 height 31
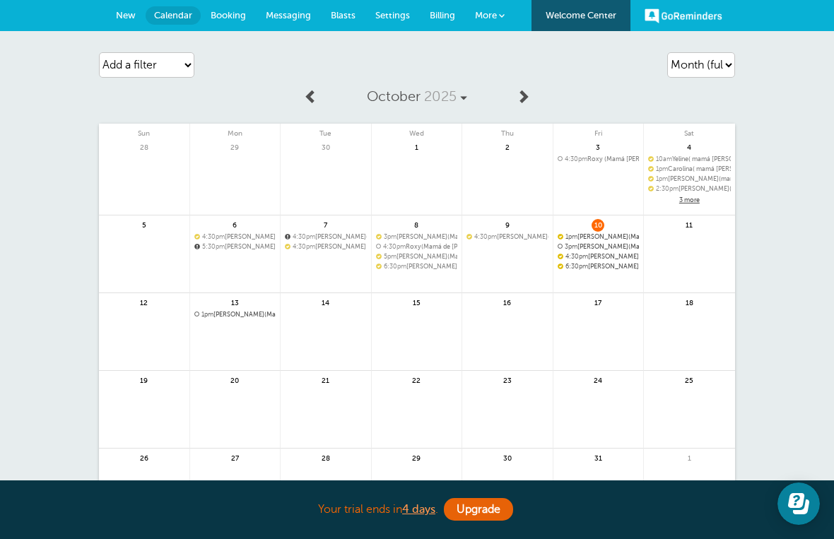
click at [295, 22] on link "Messaging" at bounding box center [288, 15] width 65 height 31
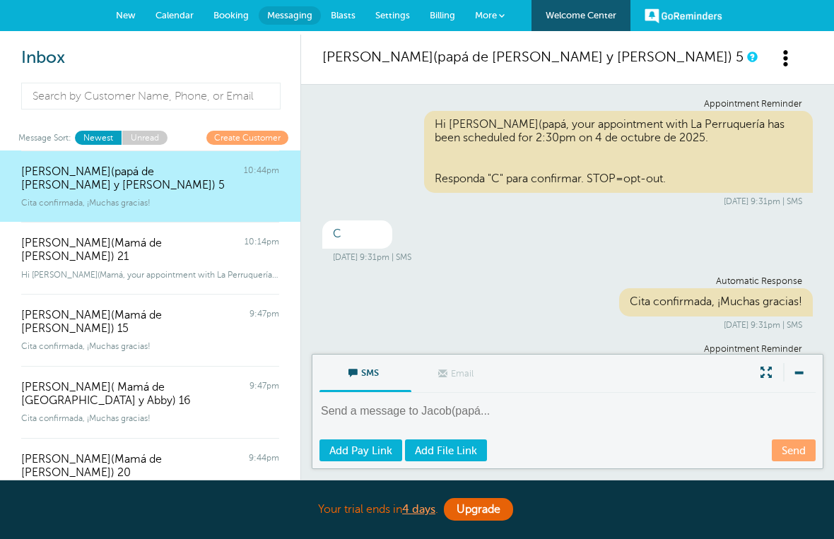
click at [239, 20] on span "Booking" at bounding box center [230, 15] width 35 height 11
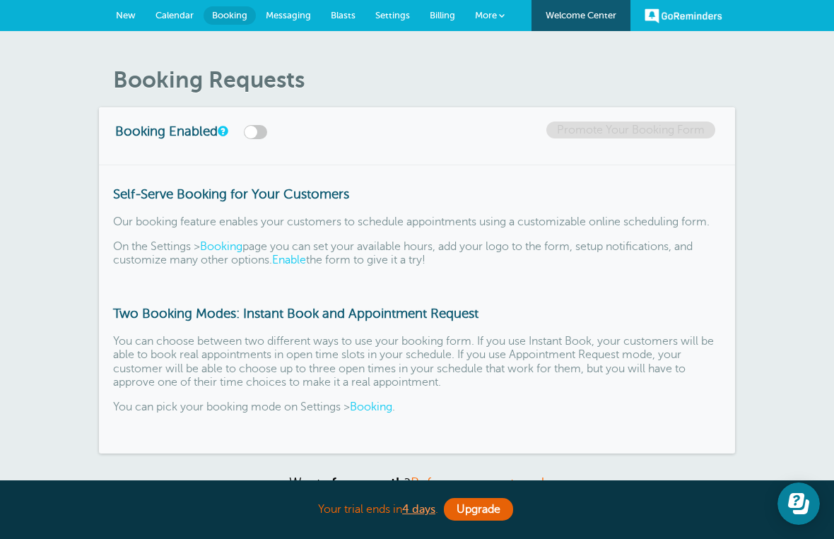
click at [306, 18] on span "Messaging" at bounding box center [288, 15] width 45 height 11
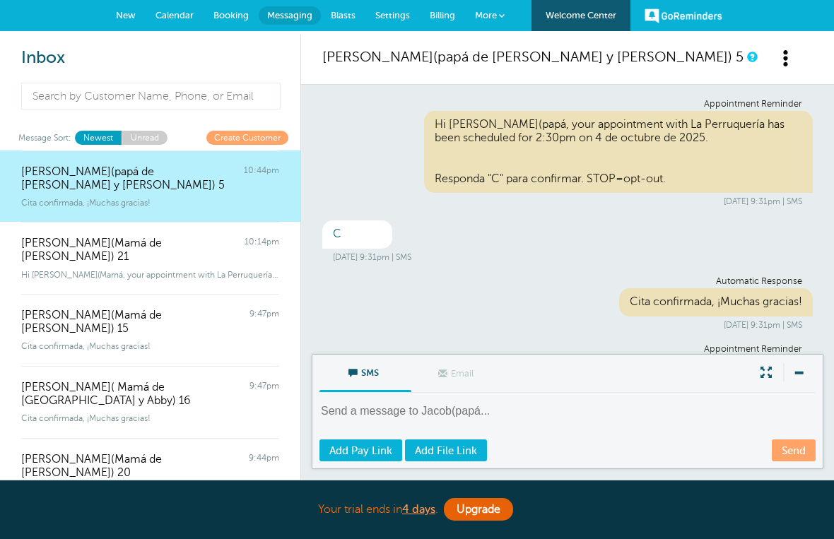
scroll to position [440, 0]
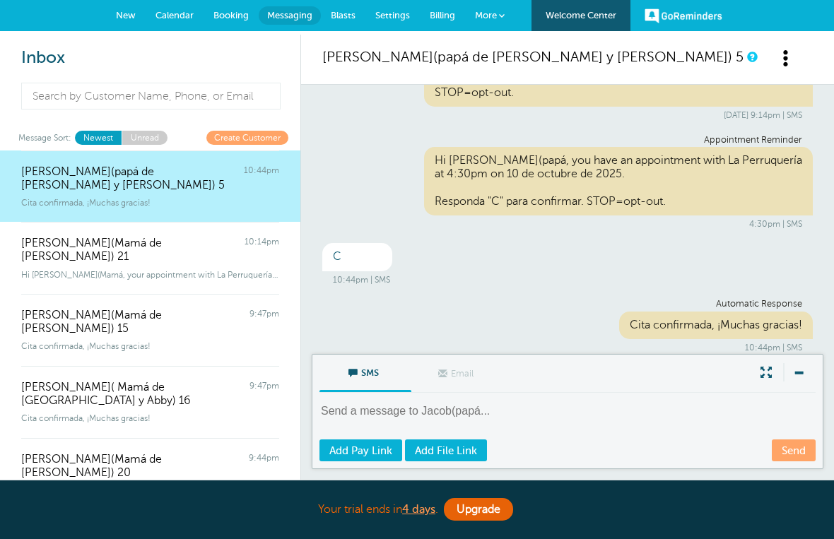
click at [430, 13] on span "Billing" at bounding box center [442, 15] width 25 height 11
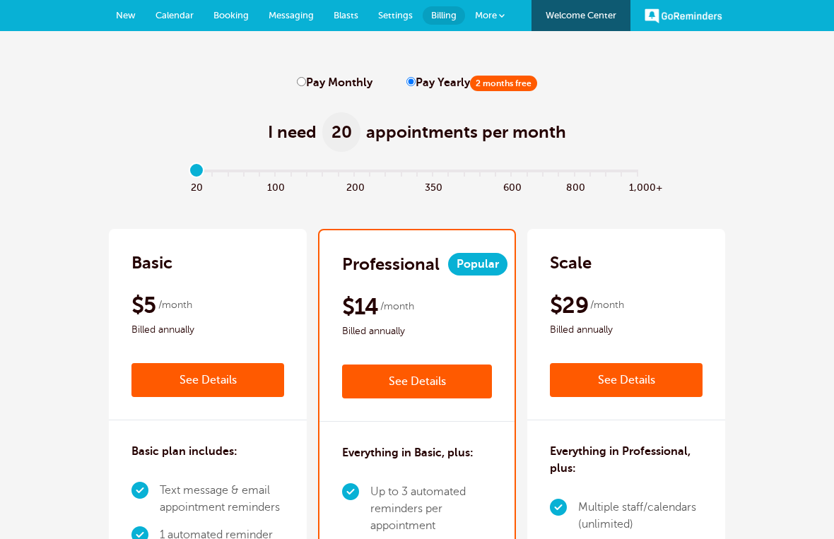
click at [352, 18] on span "Blasts" at bounding box center [346, 15] width 25 height 11
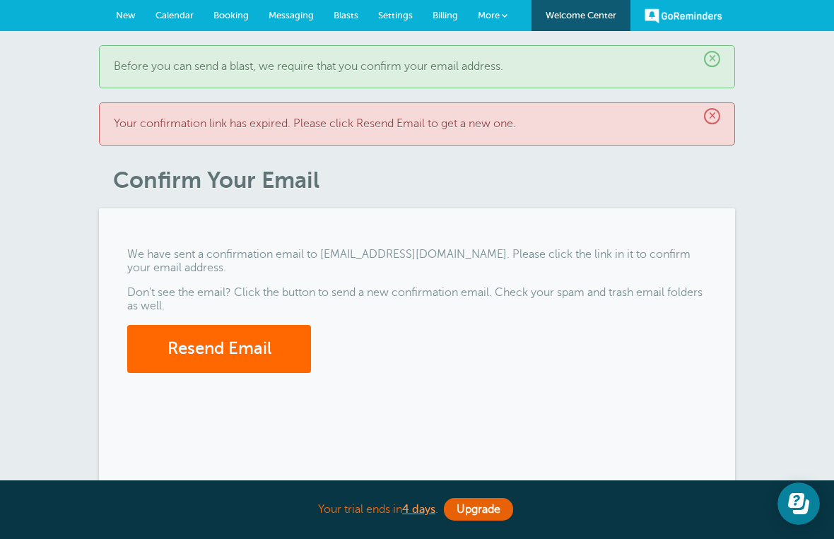
click at [463, 17] on link "Billing" at bounding box center [445, 15] width 45 height 31
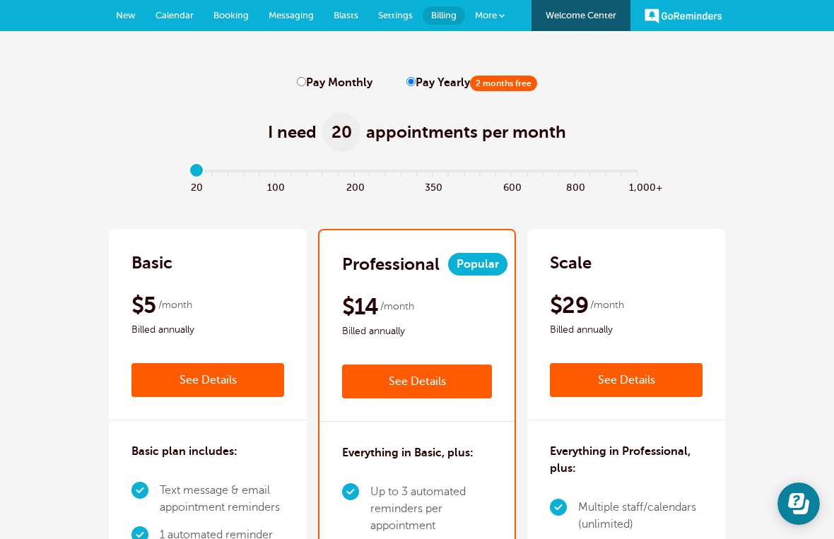
click at [506, 16] on link "More" at bounding box center [489, 16] width 49 height 32
